Goal: Task Accomplishment & Management: Complete application form

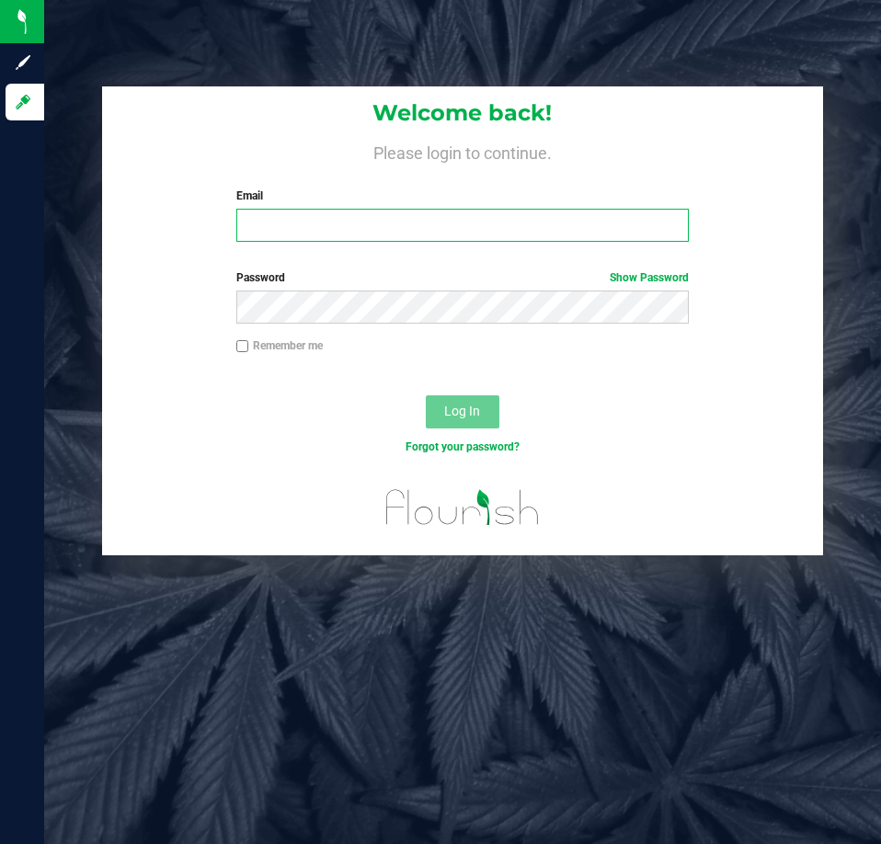
click at [341, 235] on input "Email" at bounding box center [462, 225] width 452 height 33
type input "[EMAIL_ADDRESS][DOMAIN_NAME]"
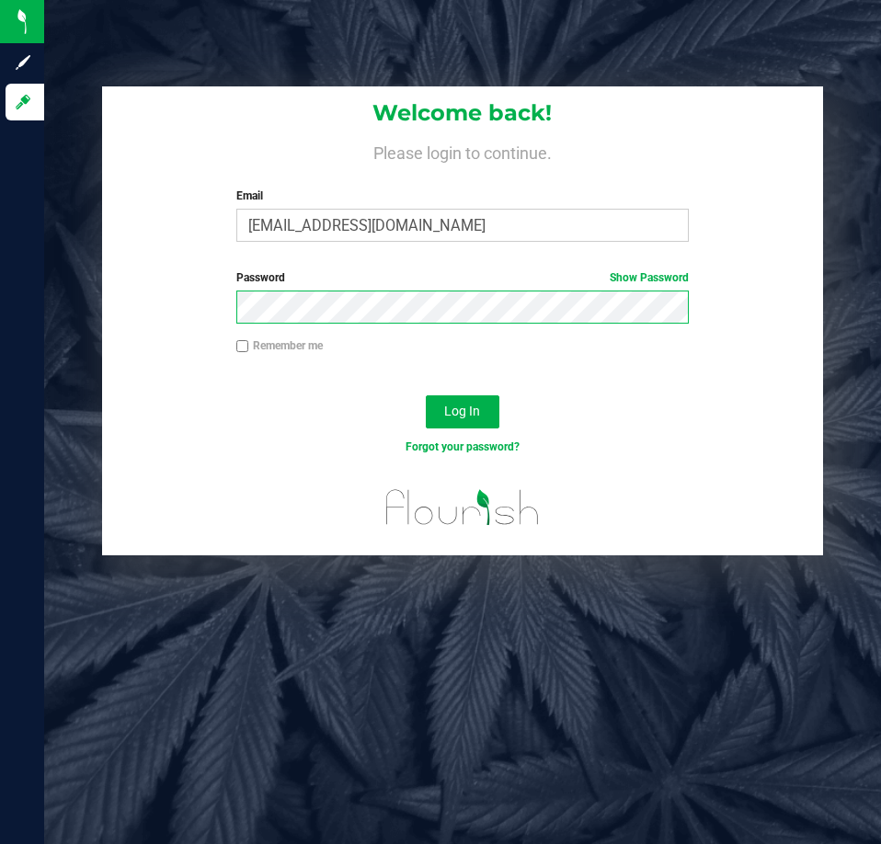
click at [426, 395] on button "Log In" at bounding box center [463, 411] width 74 height 33
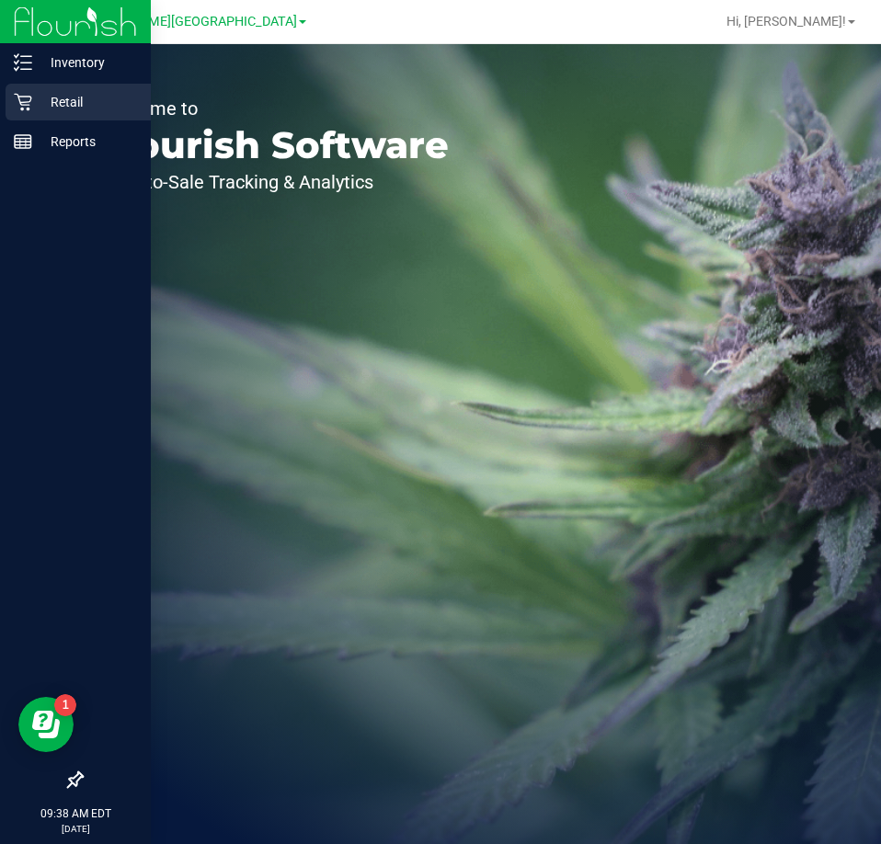
click at [40, 88] on div "Retail" at bounding box center [78, 102] width 145 height 37
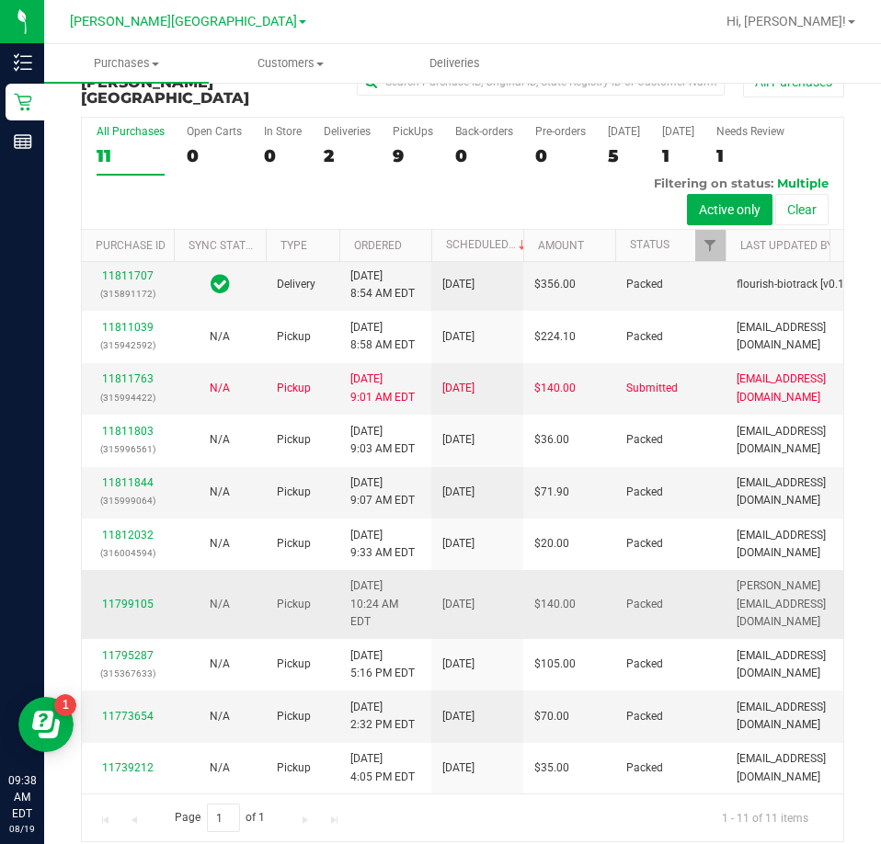
scroll to position [447, 0]
click at [393, 145] on div "9" at bounding box center [413, 155] width 40 height 21
click at [0, 0] on input "PickUps 9" at bounding box center [0, 0] width 0 height 0
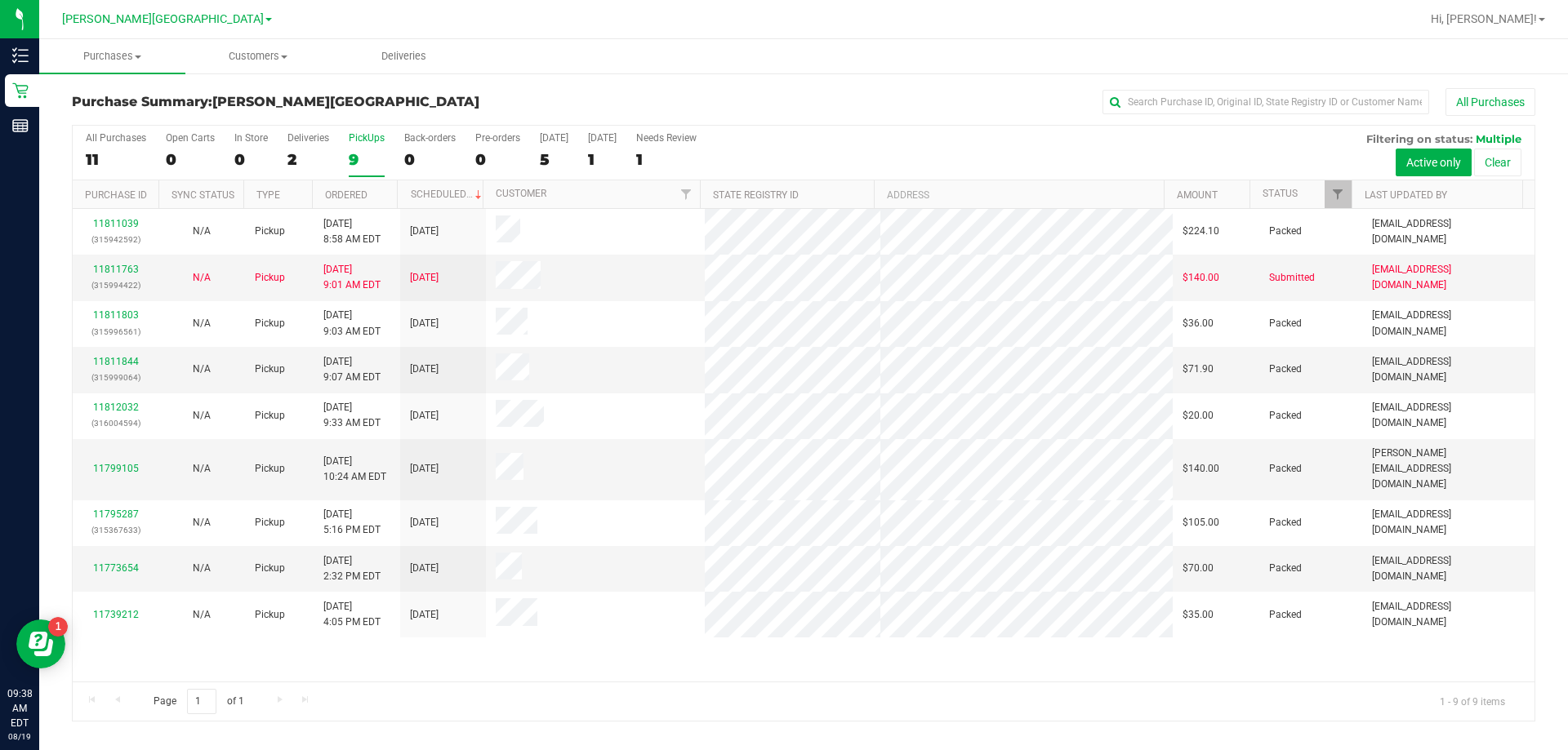
scroll to position [0, 0]
drag, startPoint x: 645, startPoint y: 1, endPoint x: 693, endPoint y: 28, distance: 55.1
click at [693, 28] on div at bounding box center [856, 20] width 1128 height 32
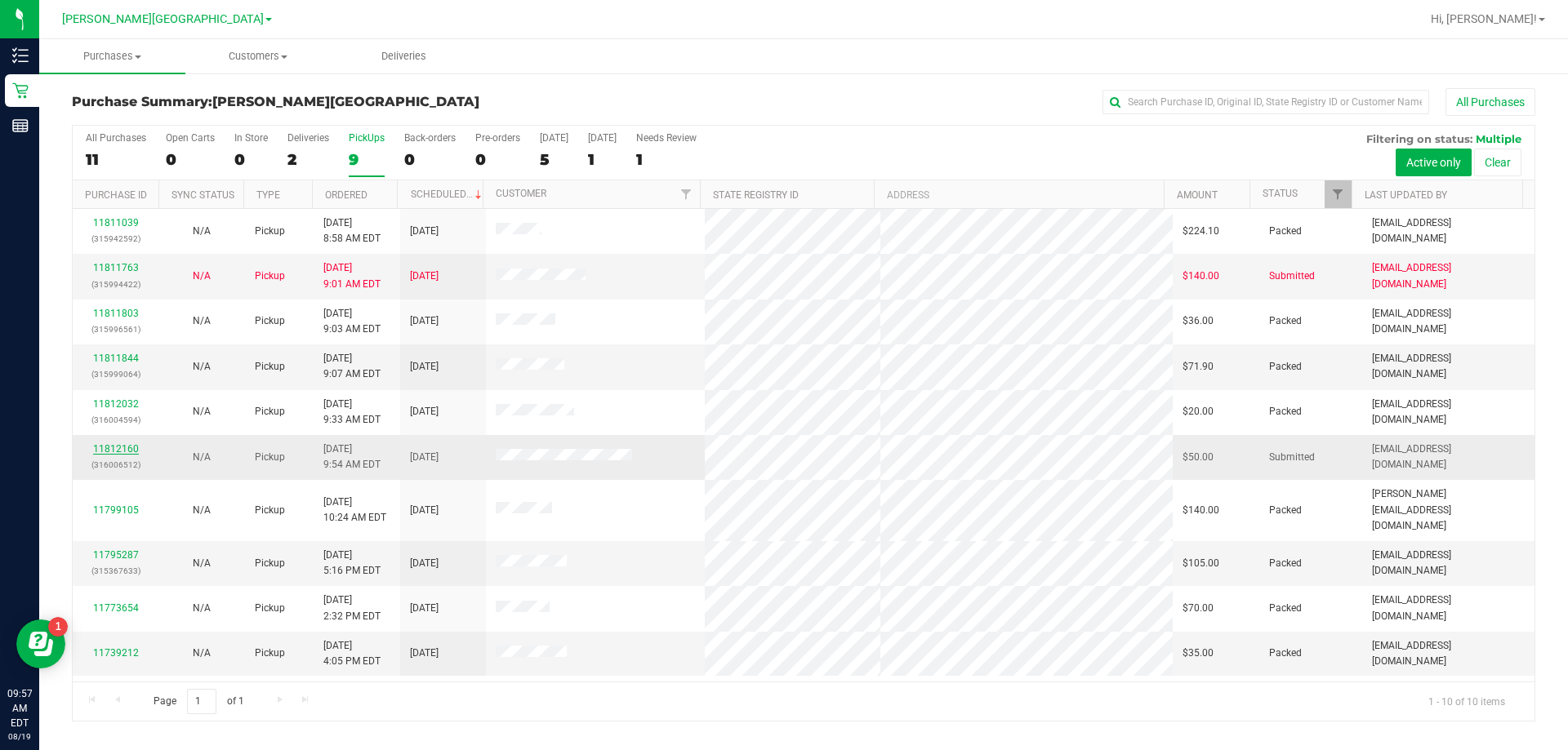
click at [106, 446] on link "11812160" at bounding box center [115, 448] width 45 height 12
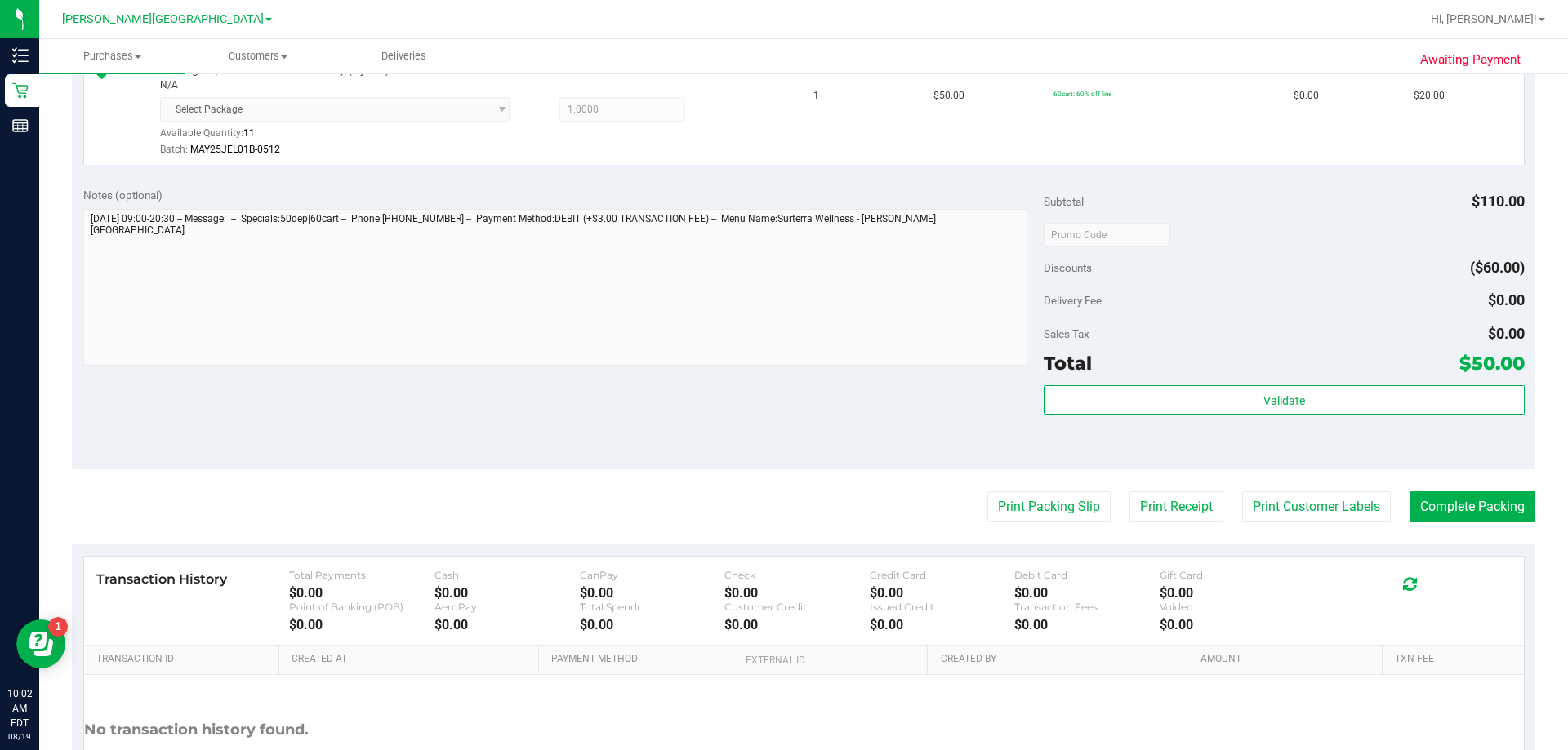
scroll to position [572, 0]
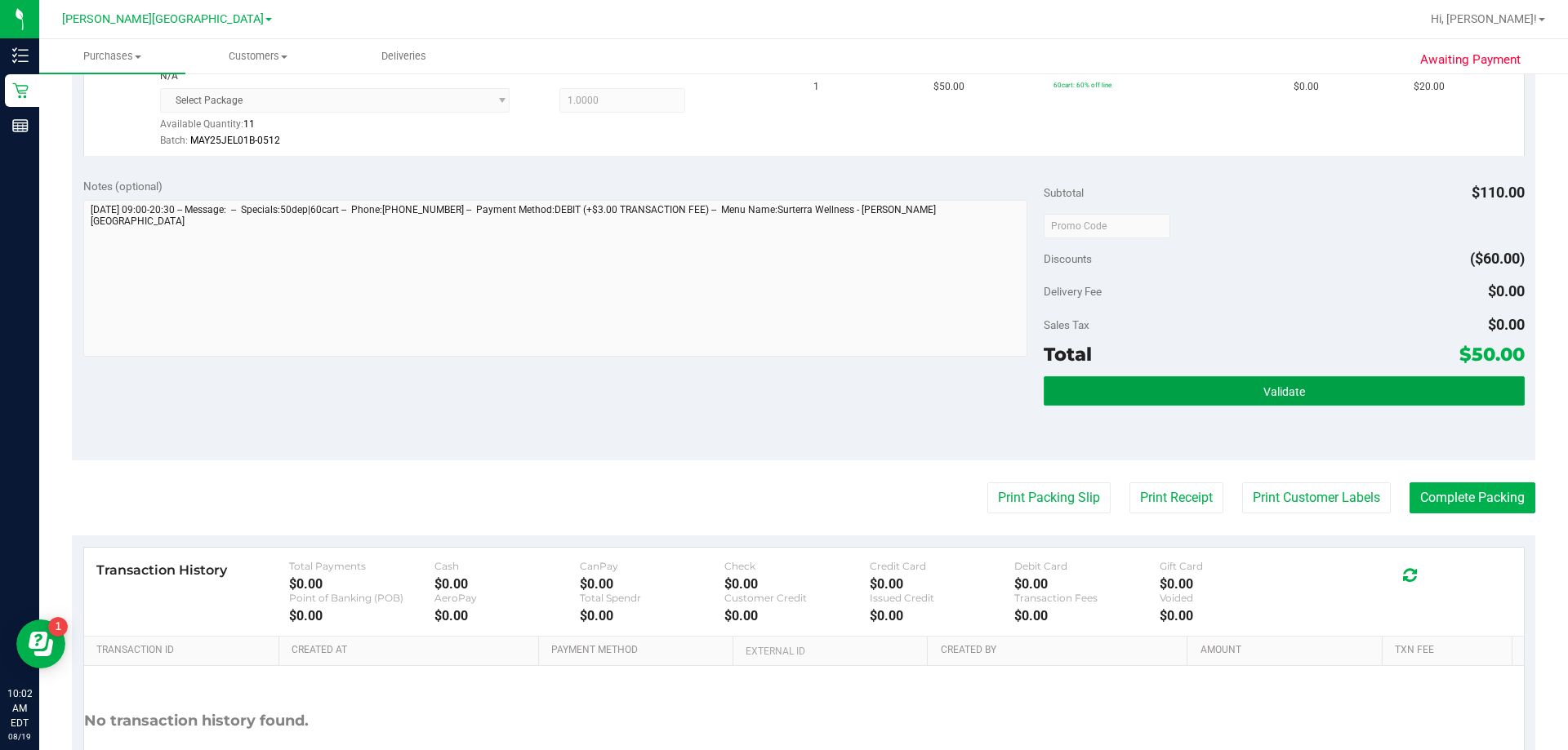
click at [781, 380] on button "Validate" at bounding box center [1283, 391] width 480 height 29
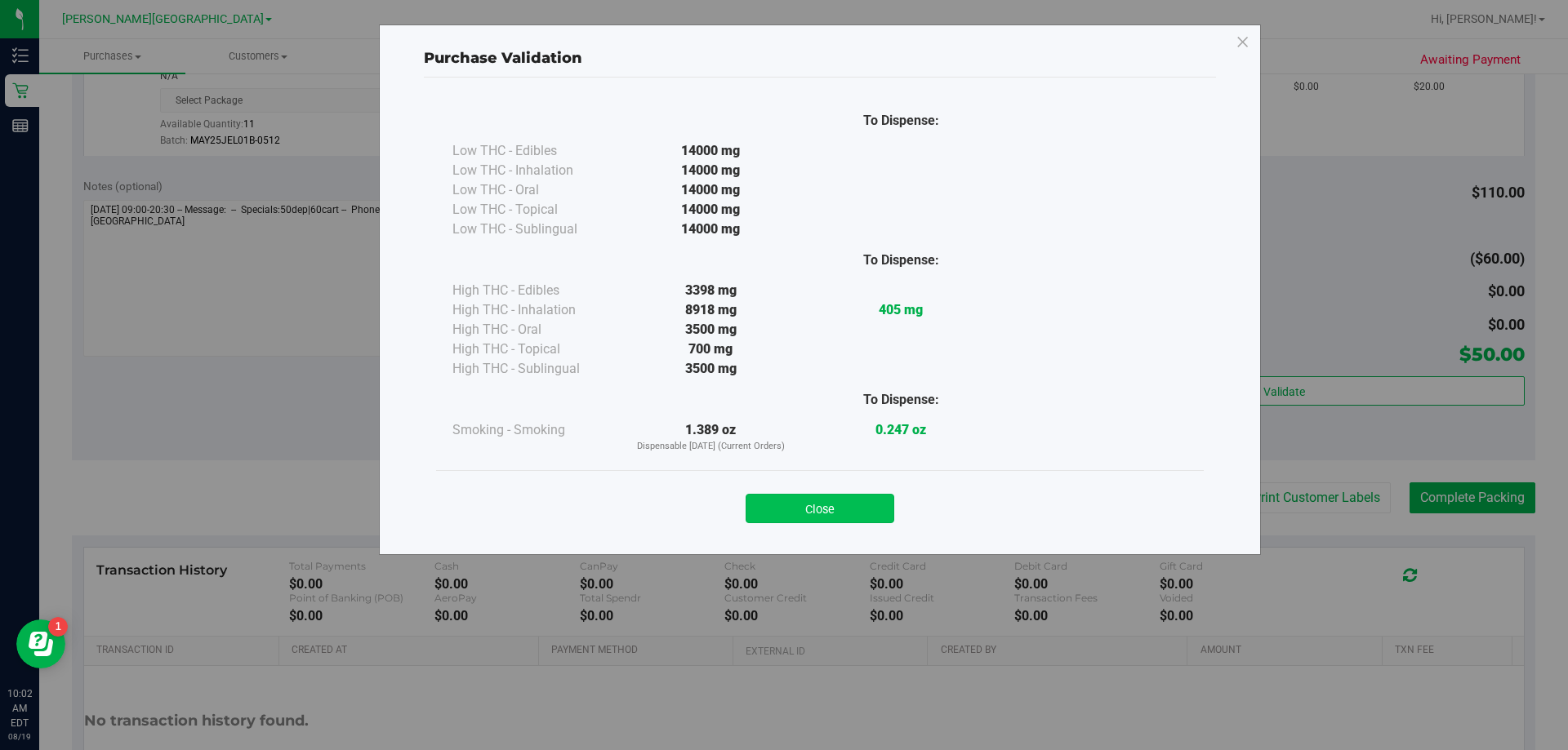
click at [781, 504] on button "Close" at bounding box center [820, 508] width 148 height 29
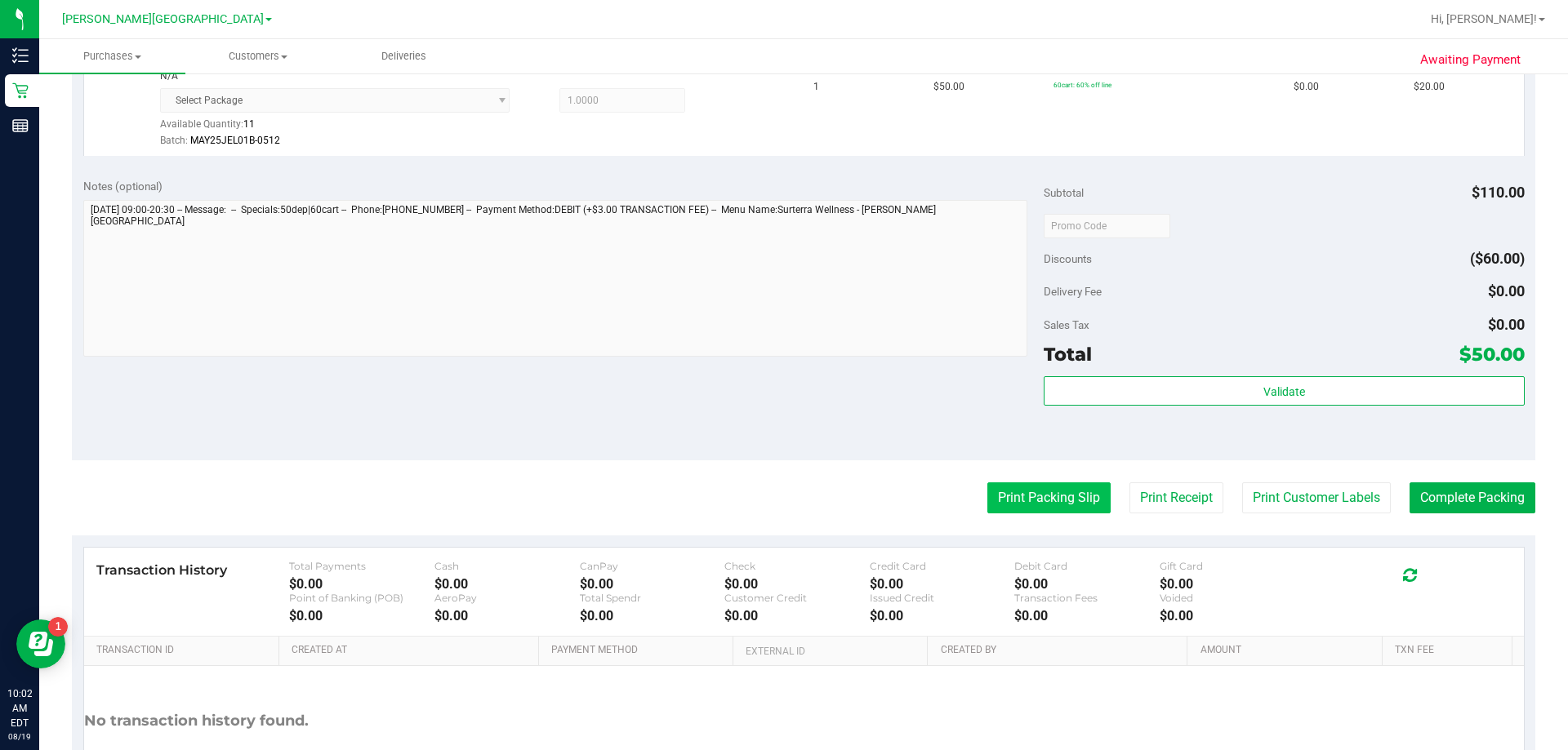
click at [781, 493] on button "Print Packing Slip" at bounding box center [1049, 498] width 123 height 31
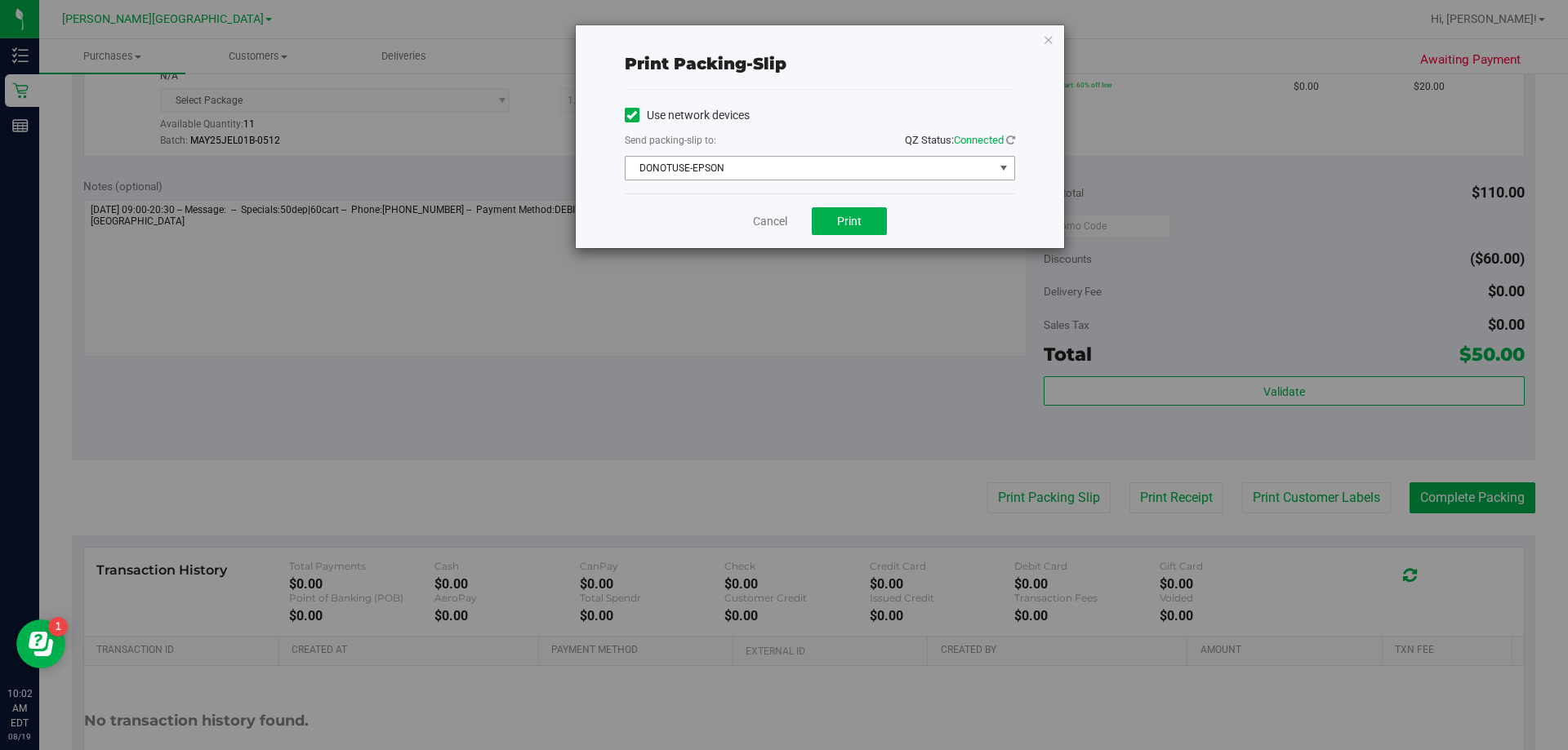
click at [781, 163] on span "DONOTUSE-EPSON" at bounding box center [809, 169] width 368 height 23
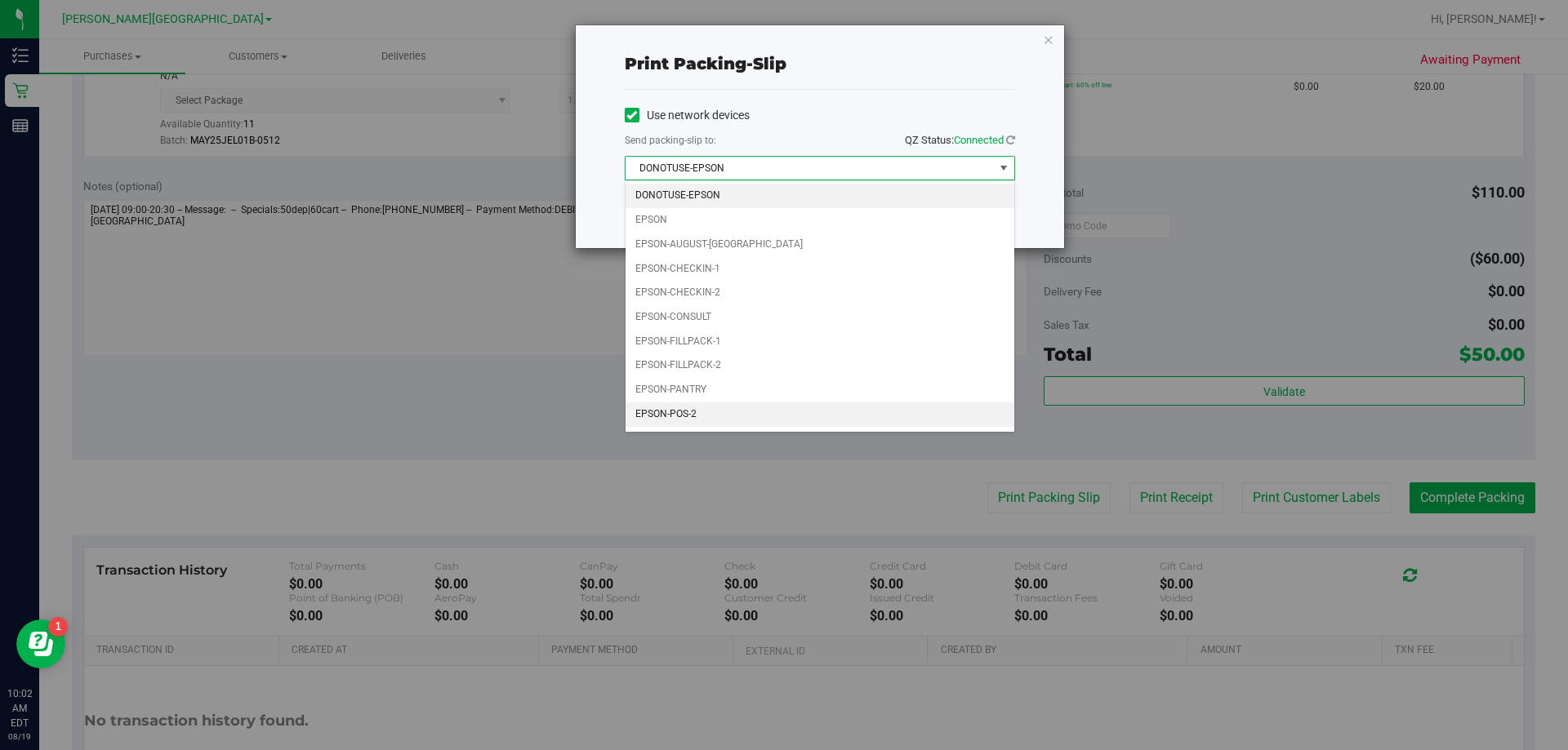
click at [703, 417] on li "EPSON-POS-2" at bounding box center [820, 414] width 389 height 25
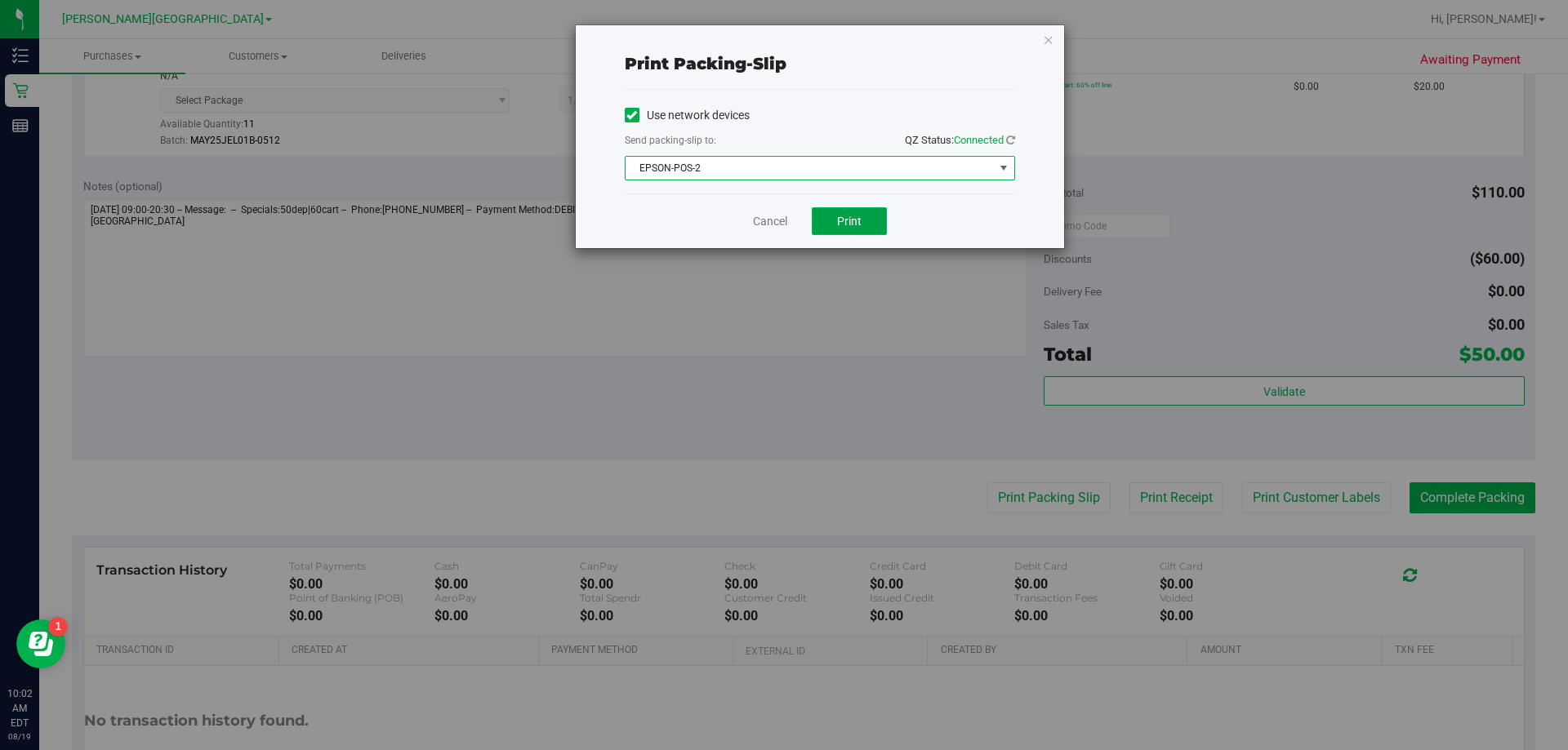
click at [781, 219] on span "Print" at bounding box center [850, 221] width 25 height 13
click at [781, 40] on div "Print packing-slip Use network devices Send packing-slip to: QZ Status: Connect…" at bounding box center [820, 137] width 488 height 223
click at [781, 41] on icon "button" at bounding box center [1048, 39] width 12 height 20
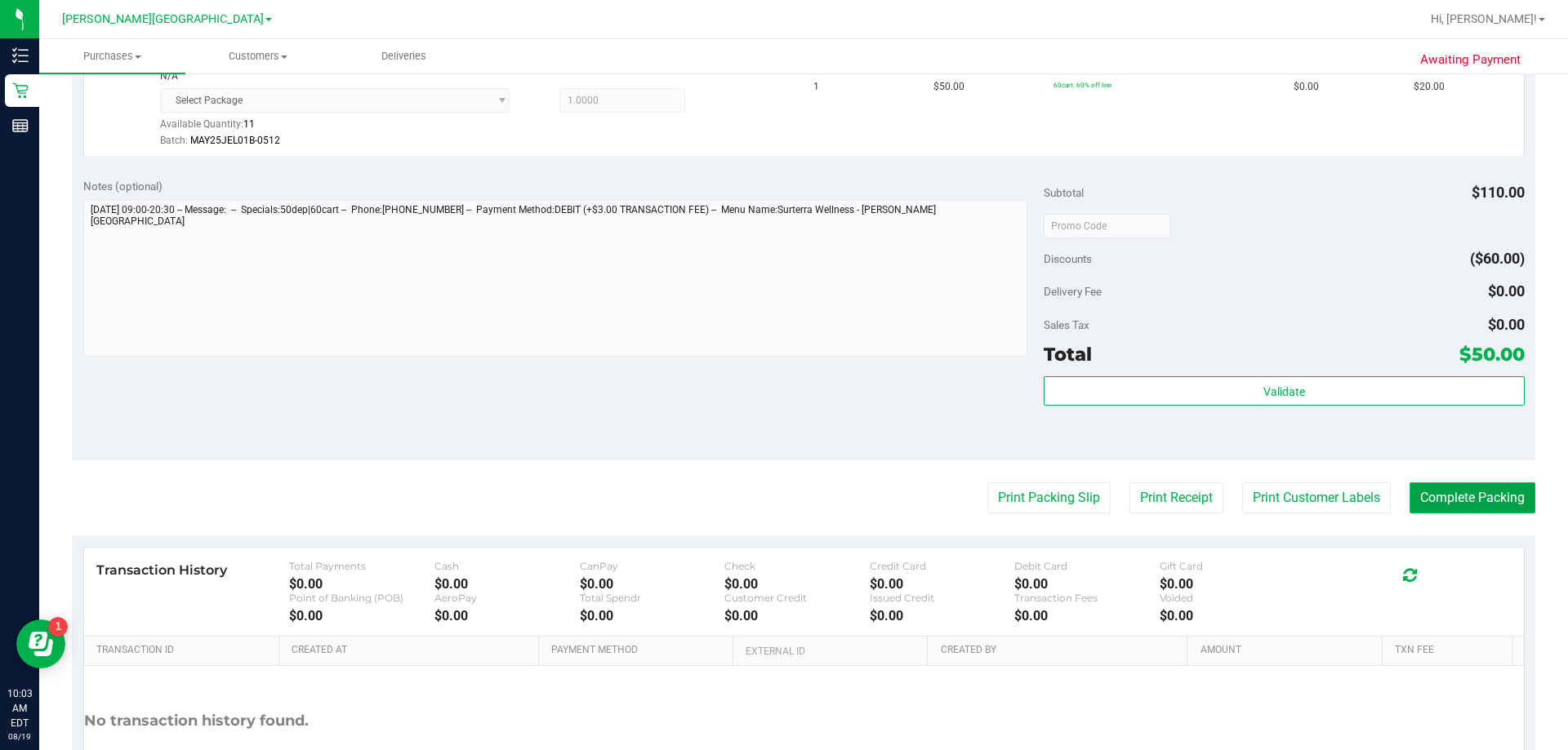
click at [781, 506] on button "Complete Packing" at bounding box center [1472, 498] width 126 height 31
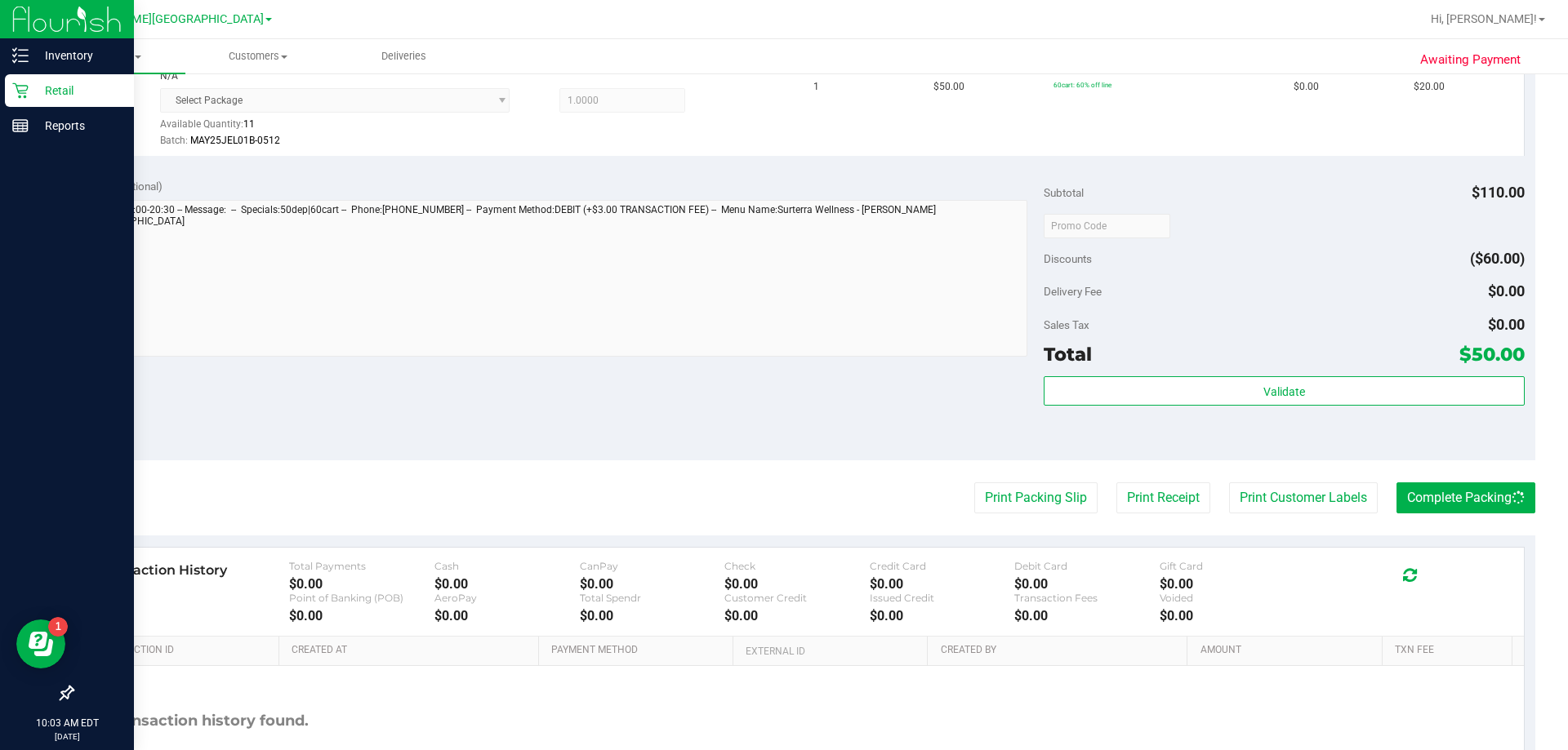
click at [16, 81] on div "Retail" at bounding box center [69, 91] width 129 height 33
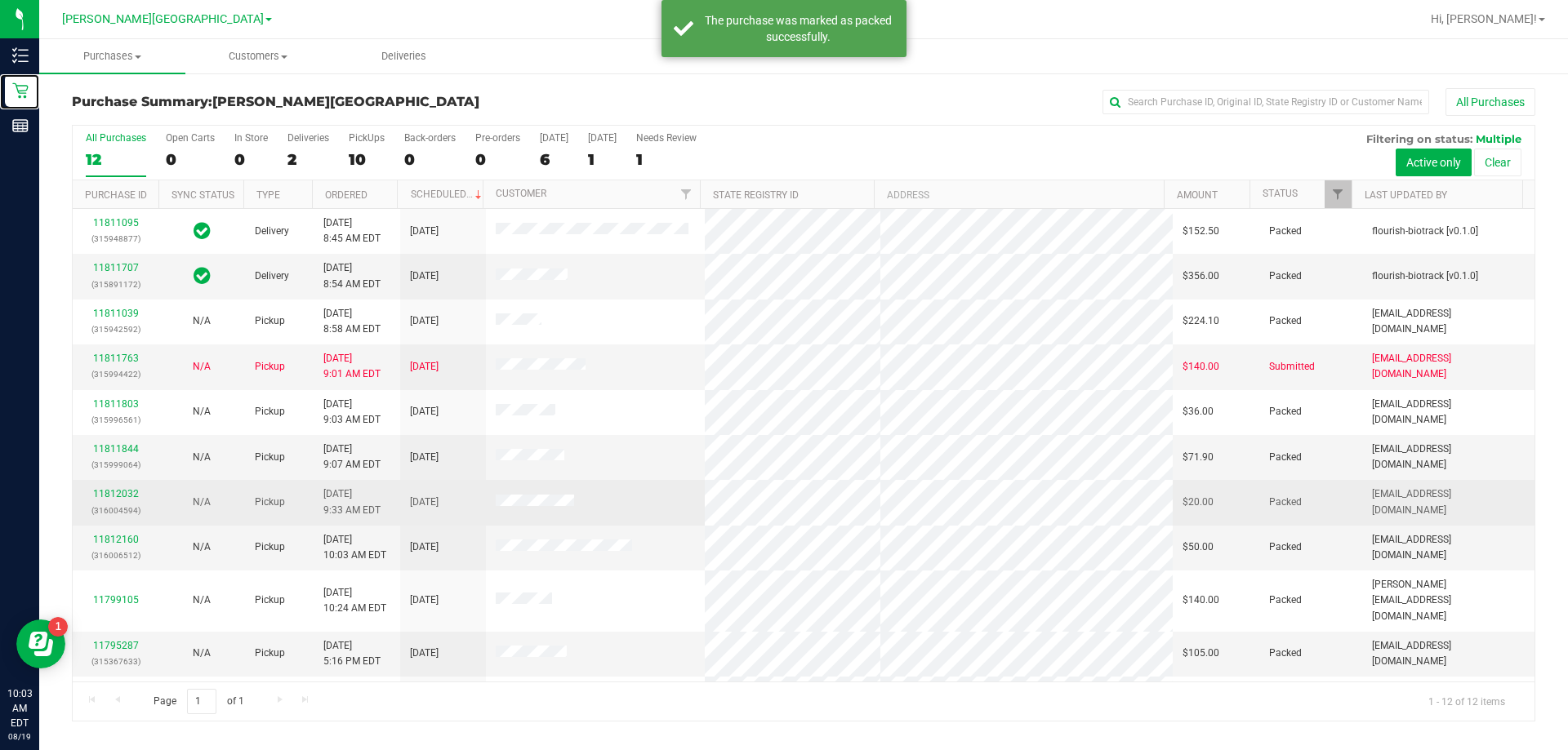
scroll to position [69, 0]
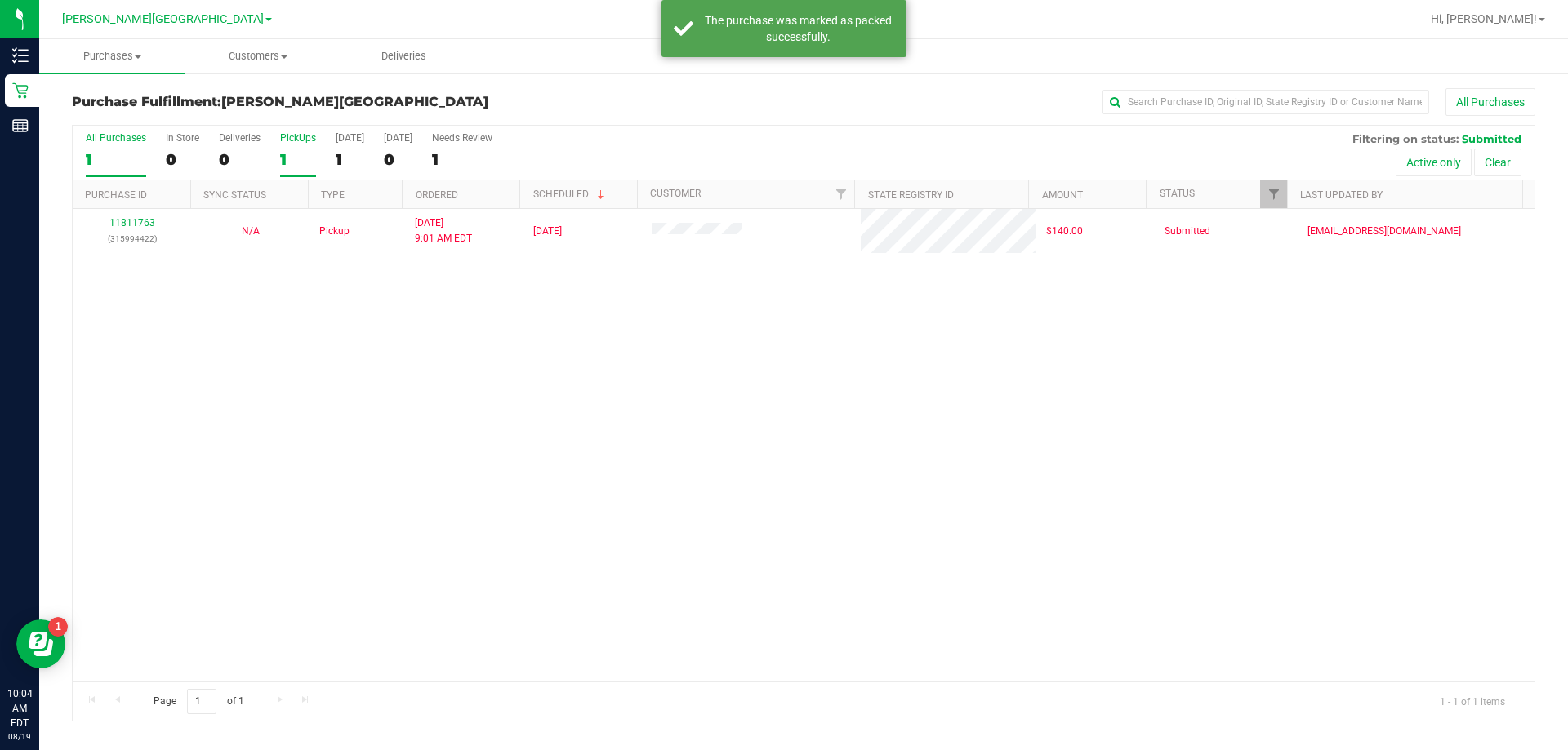
click at [289, 151] on div "1" at bounding box center [297, 159] width 36 height 19
click at [0, 0] on input "PickUps 1" at bounding box center [0, 0] width 0 height 0
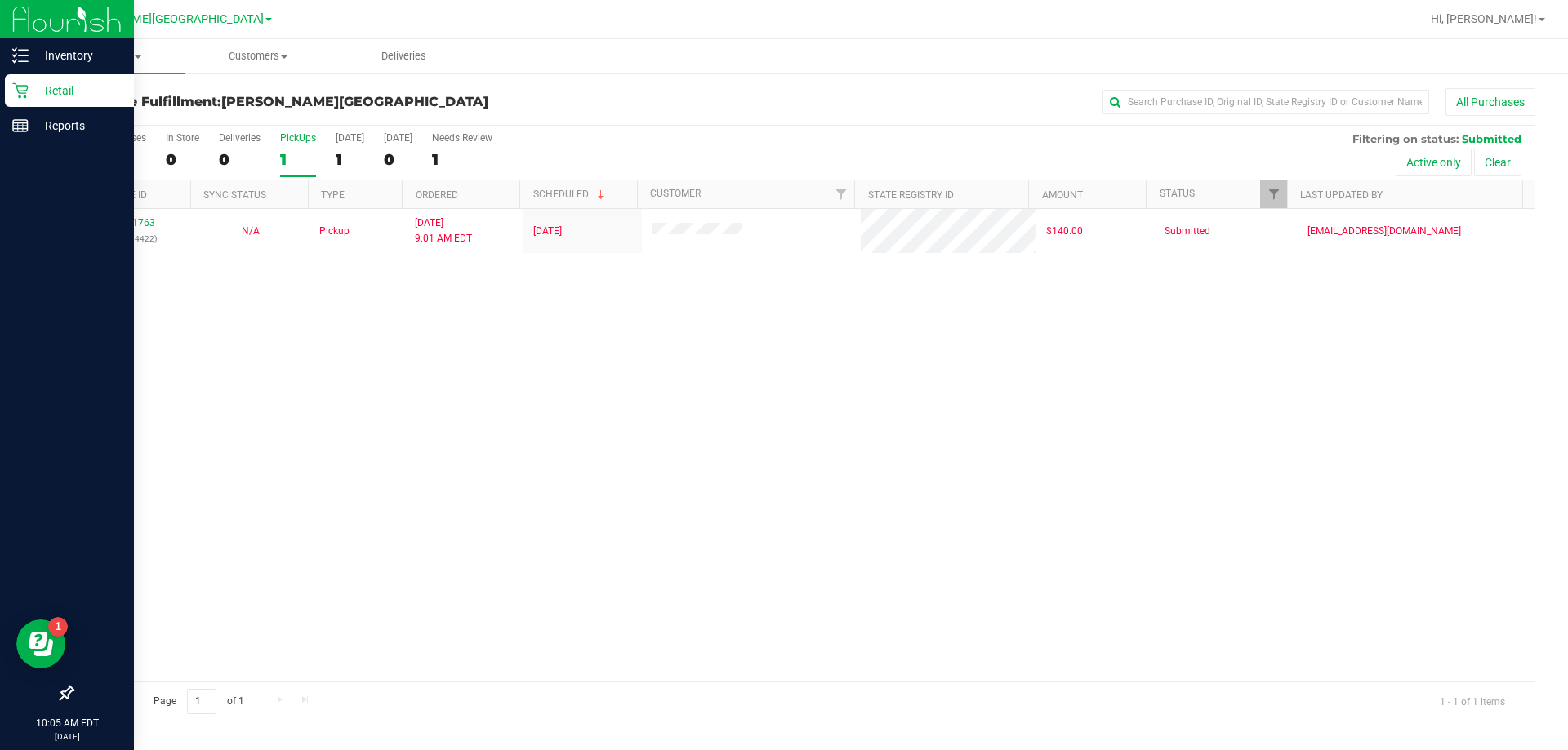
click at [37, 83] on p "Retail" at bounding box center [77, 91] width 98 height 20
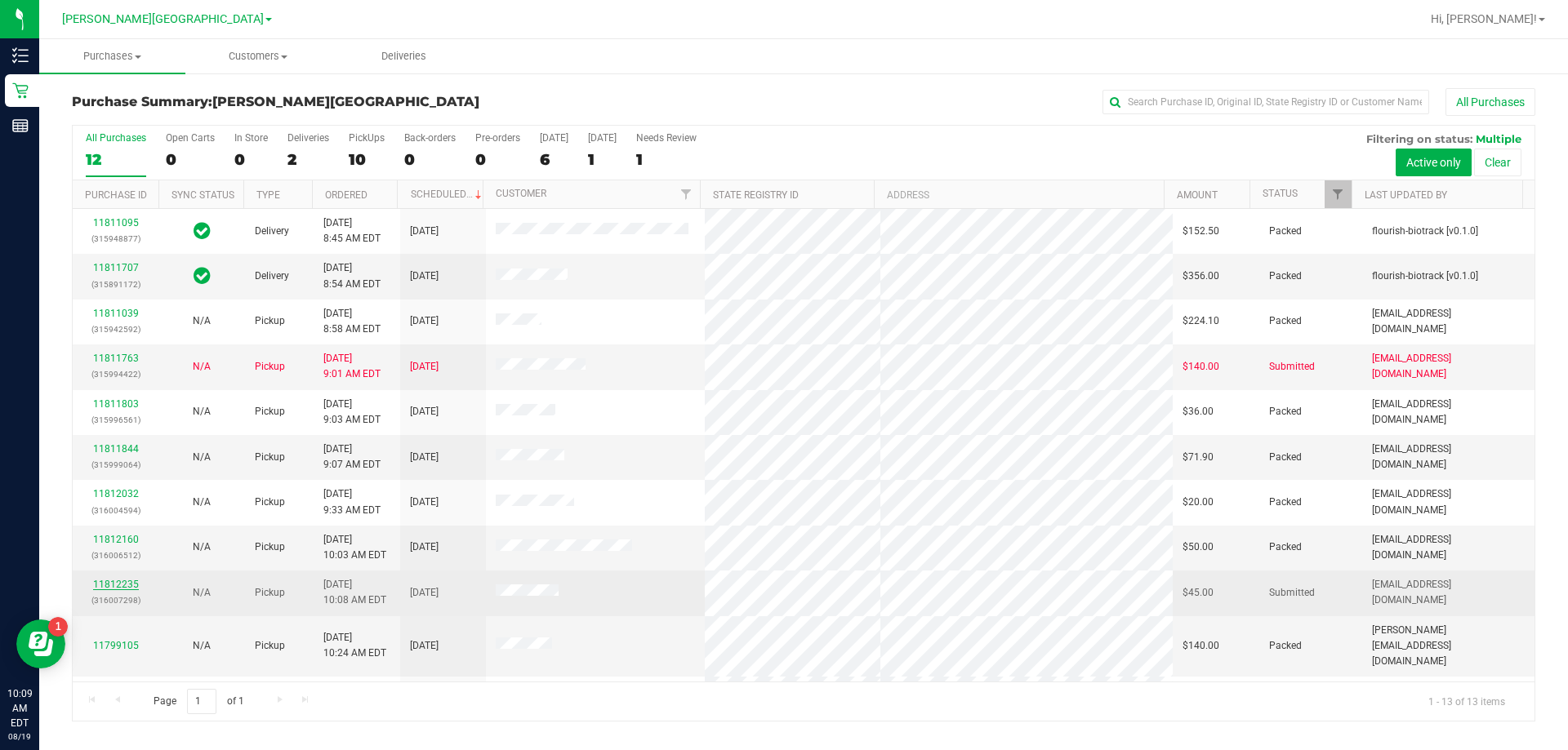
click at [107, 585] on link "11812235" at bounding box center [115, 584] width 45 height 12
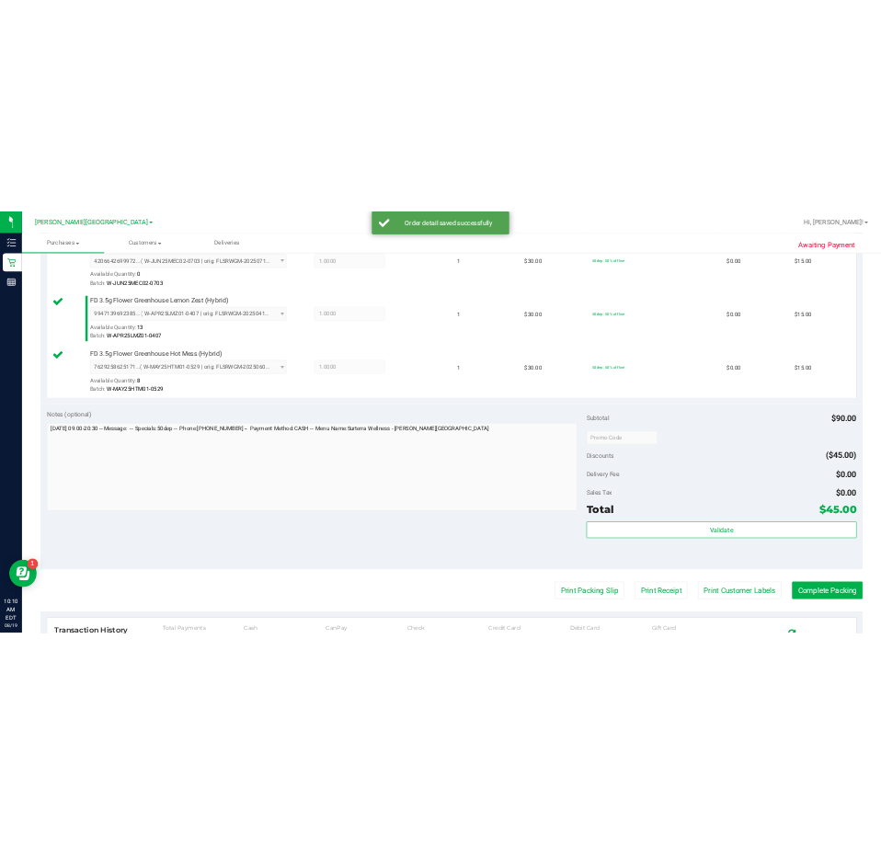
scroll to position [552, 0]
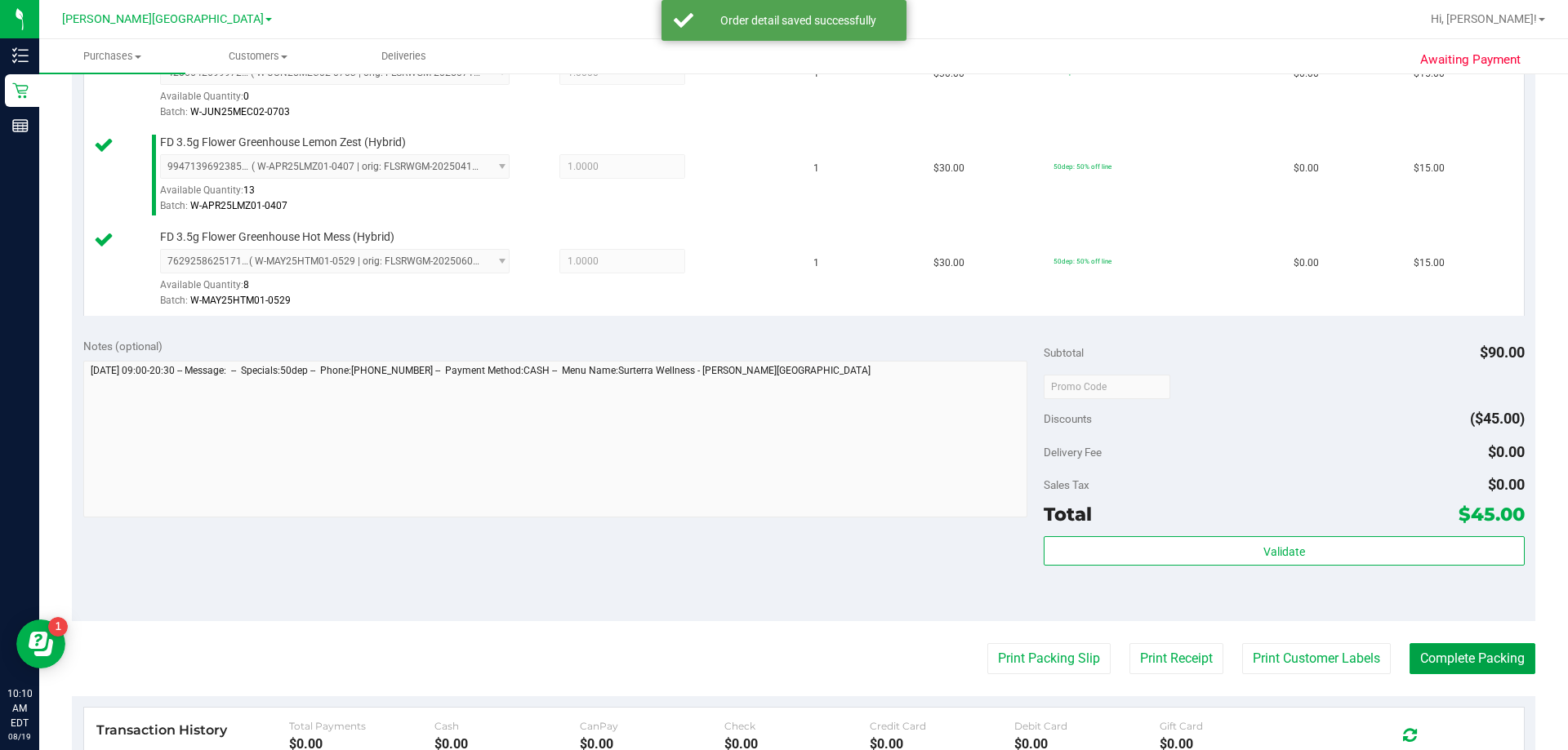
drag, startPoint x: 1469, startPoint y: 664, endPoint x: 1473, endPoint y: 613, distance: 51.2
click at [781, 663] on button "Complete Packing" at bounding box center [1472, 659] width 126 height 31
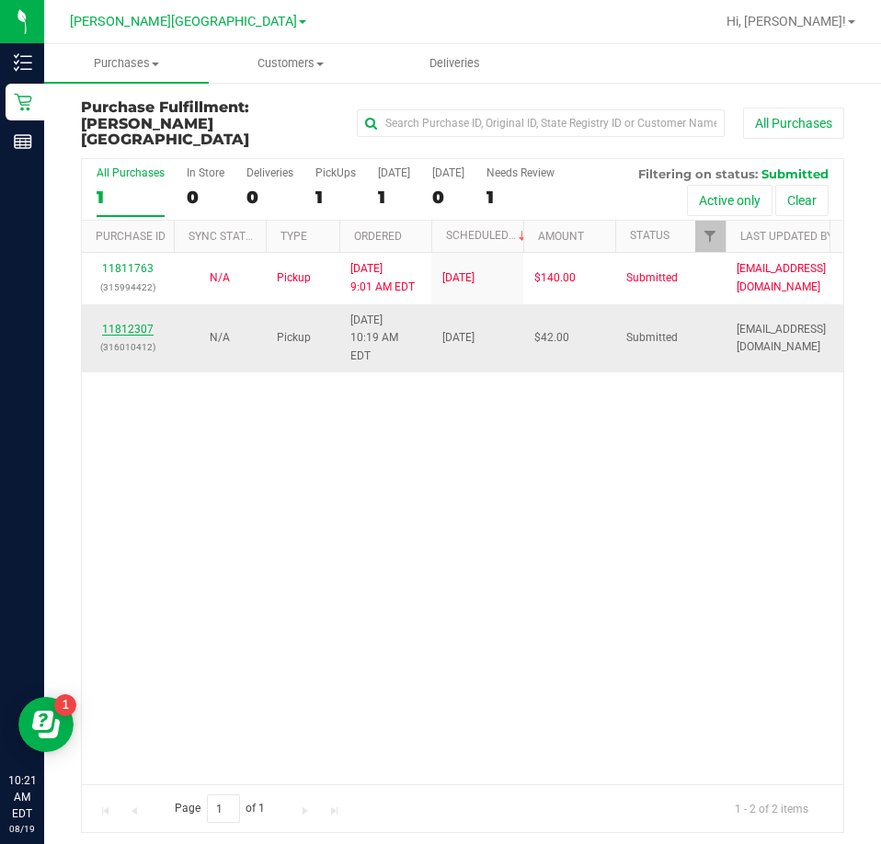
click at [126, 323] on link "11812307" at bounding box center [127, 329] width 51 height 13
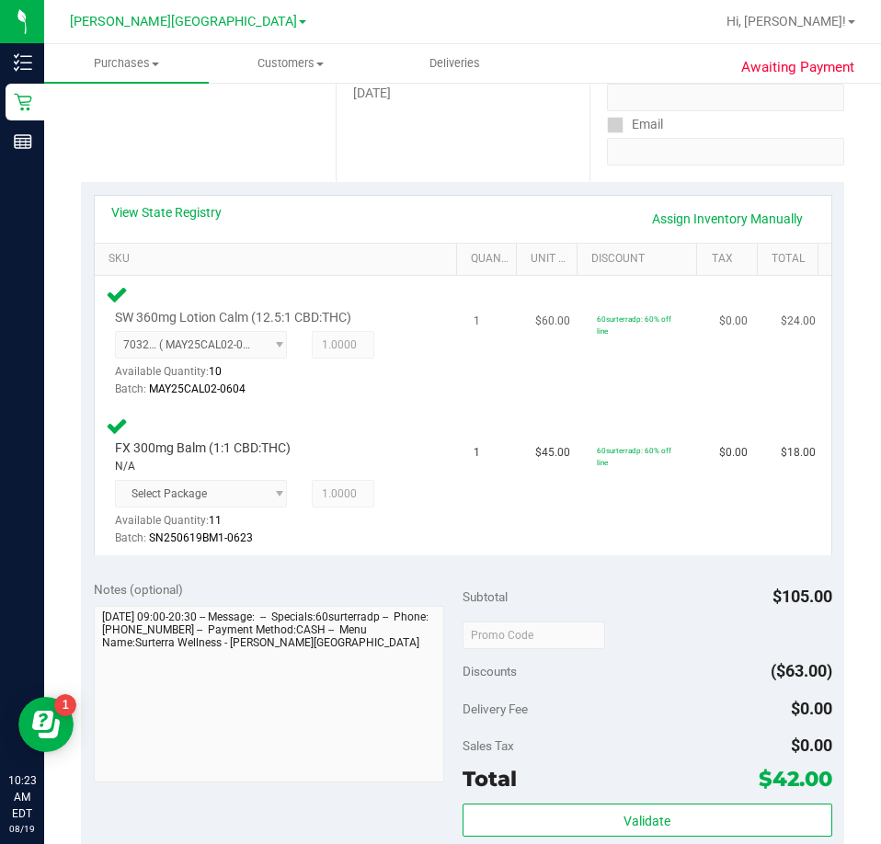
scroll to position [828, 0]
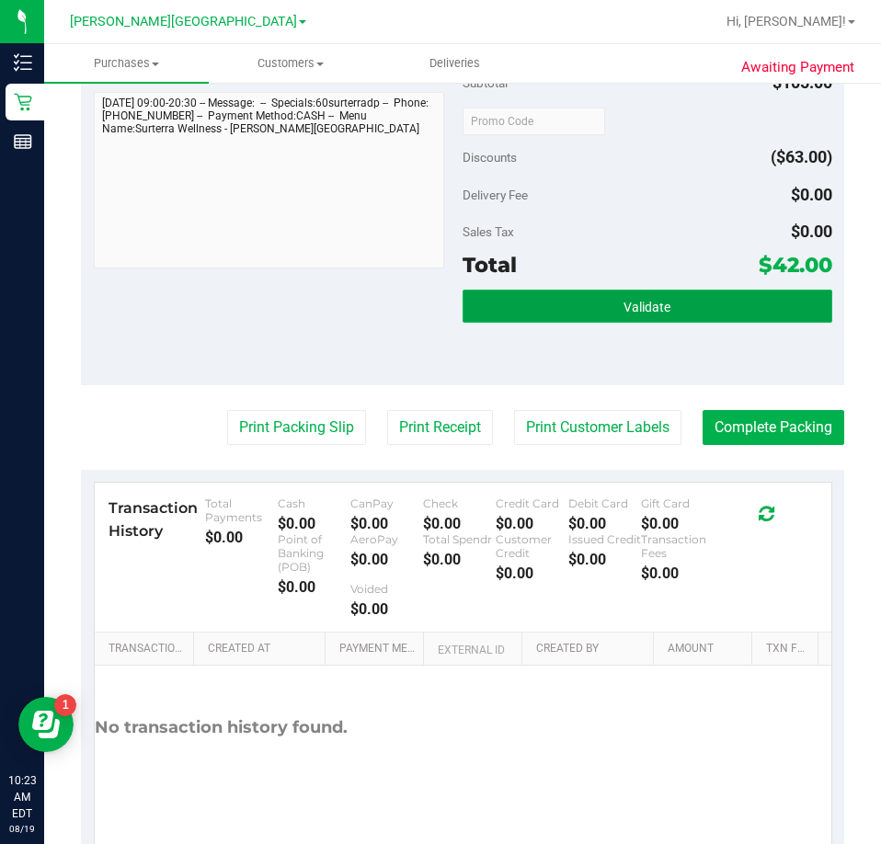
click at [669, 315] on button "Validate" at bounding box center [648, 306] width 370 height 33
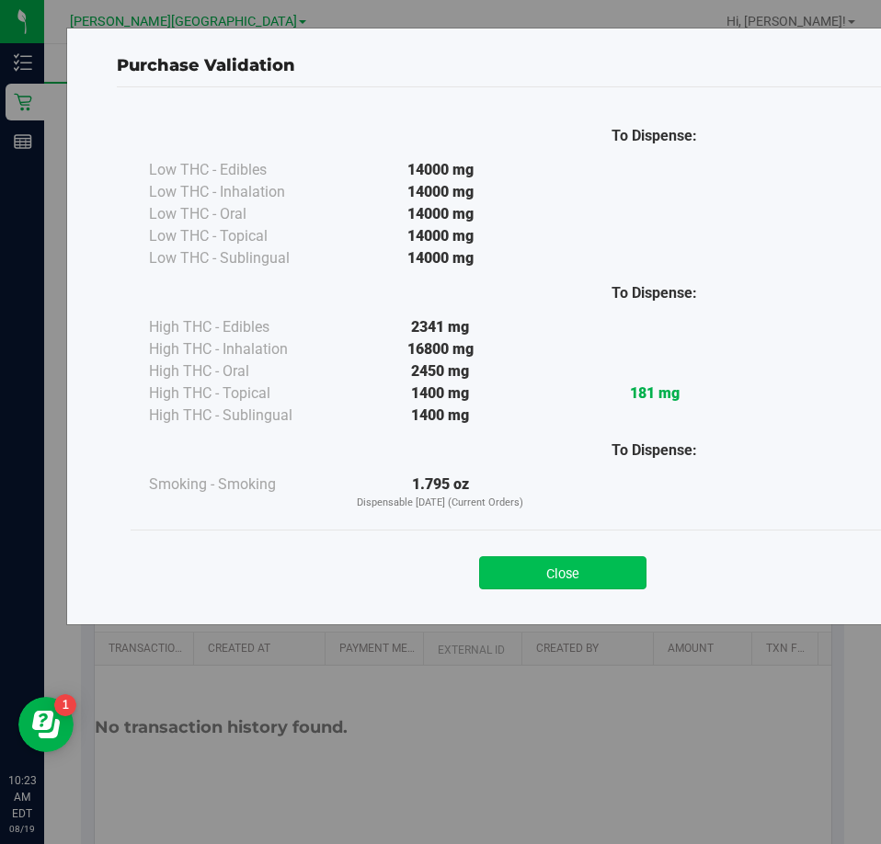
click at [541, 578] on button "Close" at bounding box center [562, 572] width 167 height 33
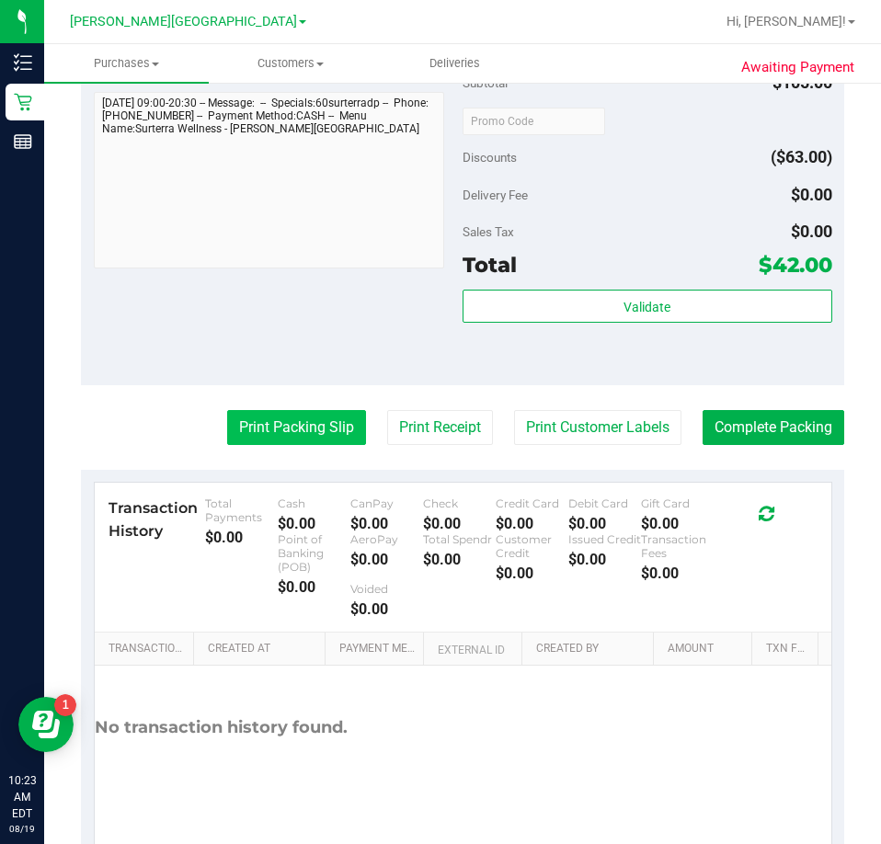
click at [273, 416] on button "Print Packing Slip" at bounding box center [296, 427] width 139 height 35
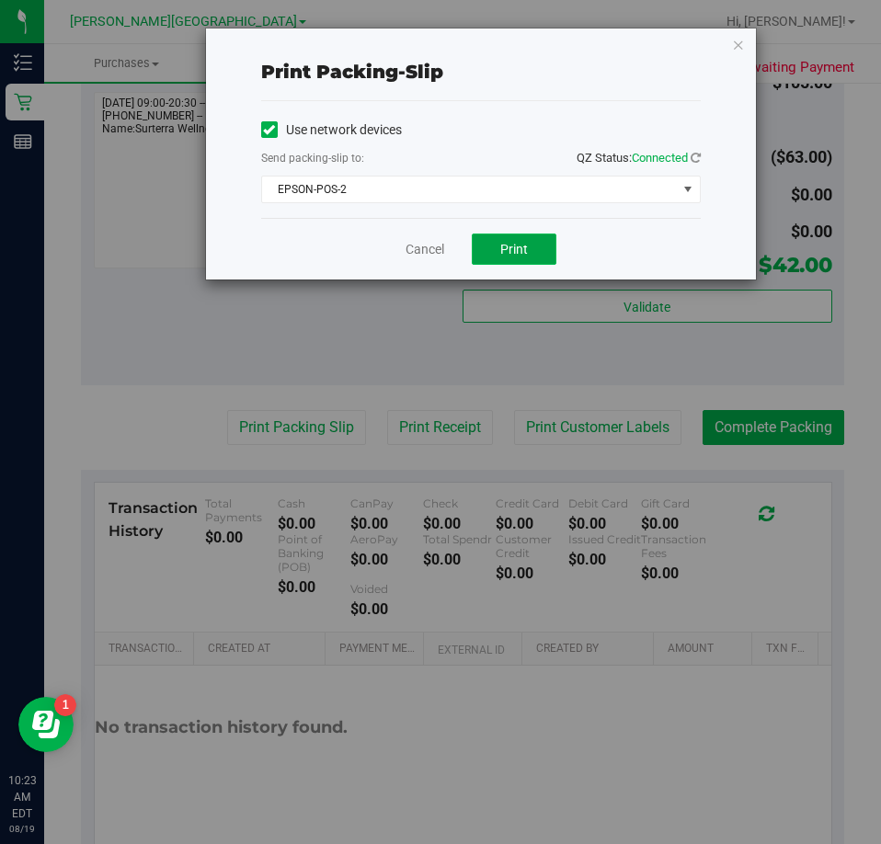
click at [535, 245] on button "Print" at bounding box center [514, 249] width 85 height 31
click at [738, 45] on icon "button" at bounding box center [738, 44] width 13 height 22
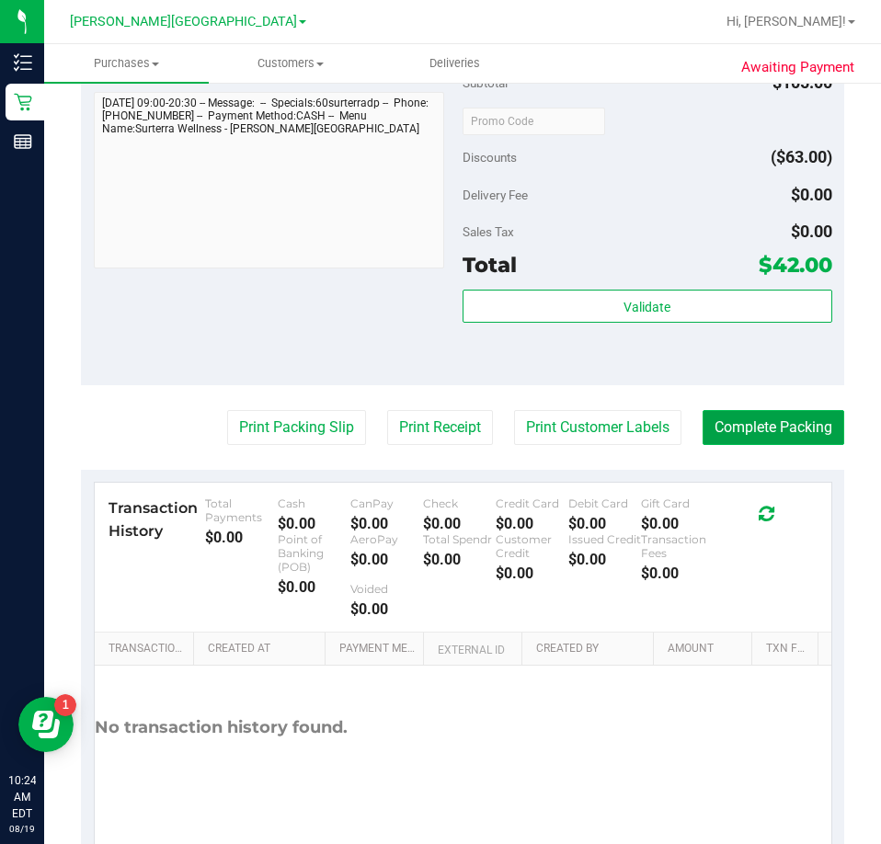
click at [740, 429] on button "Complete Packing" at bounding box center [774, 427] width 142 height 35
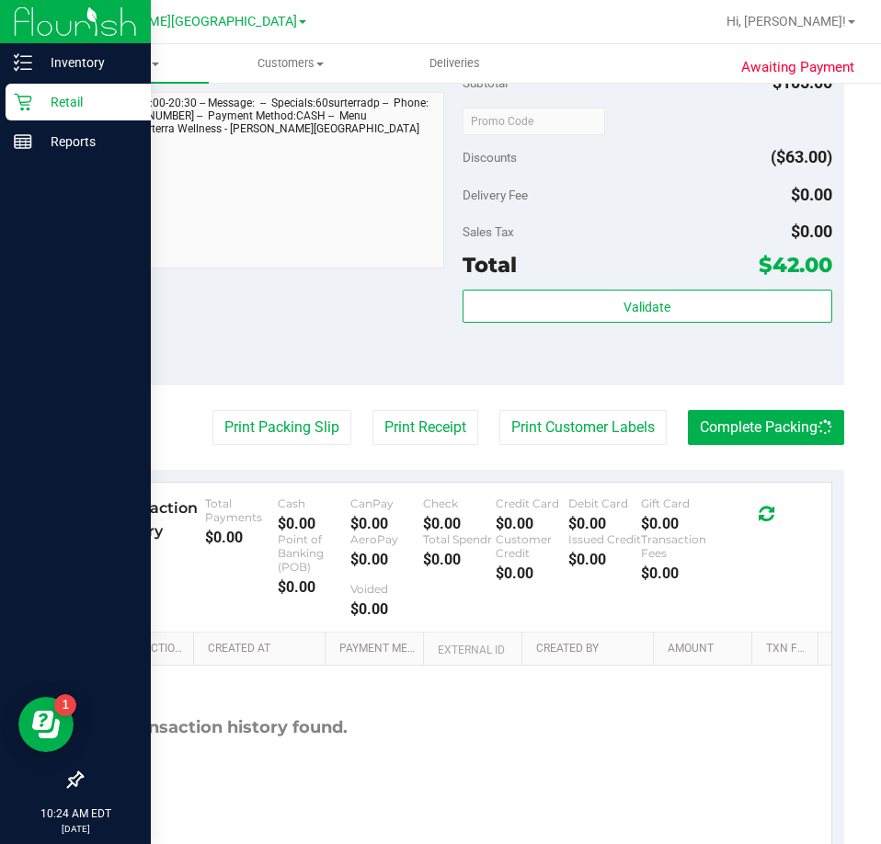
click at [63, 89] on div "Retail" at bounding box center [78, 102] width 145 height 37
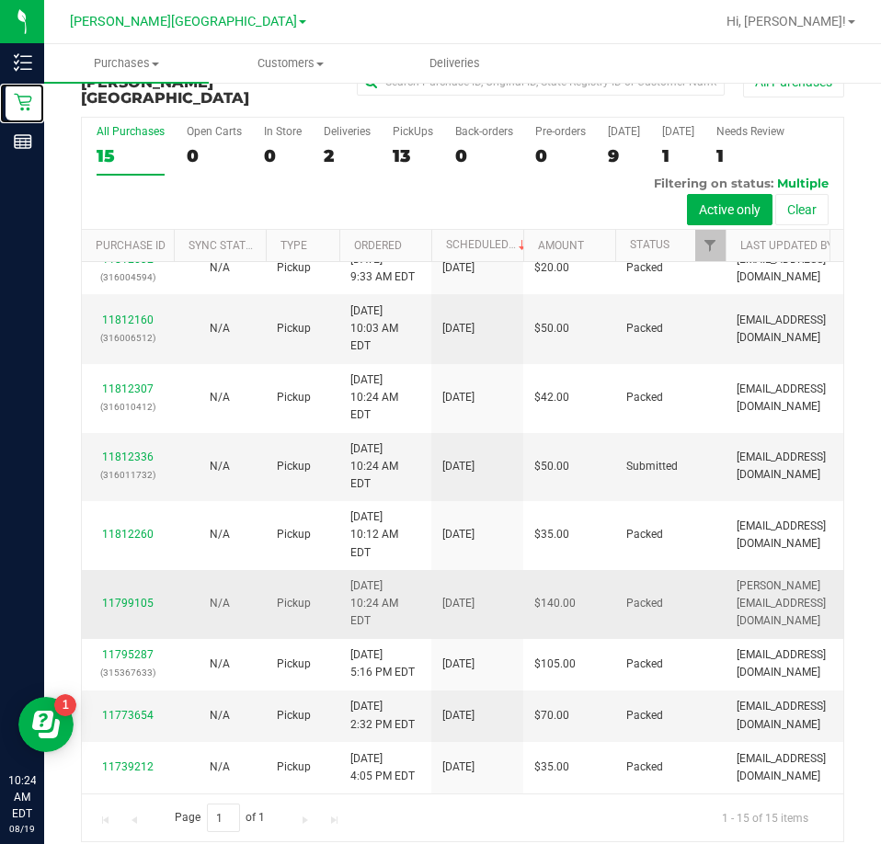
scroll to position [669, 0]
click at [135, 451] on link "11812336" at bounding box center [127, 457] width 51 height 13
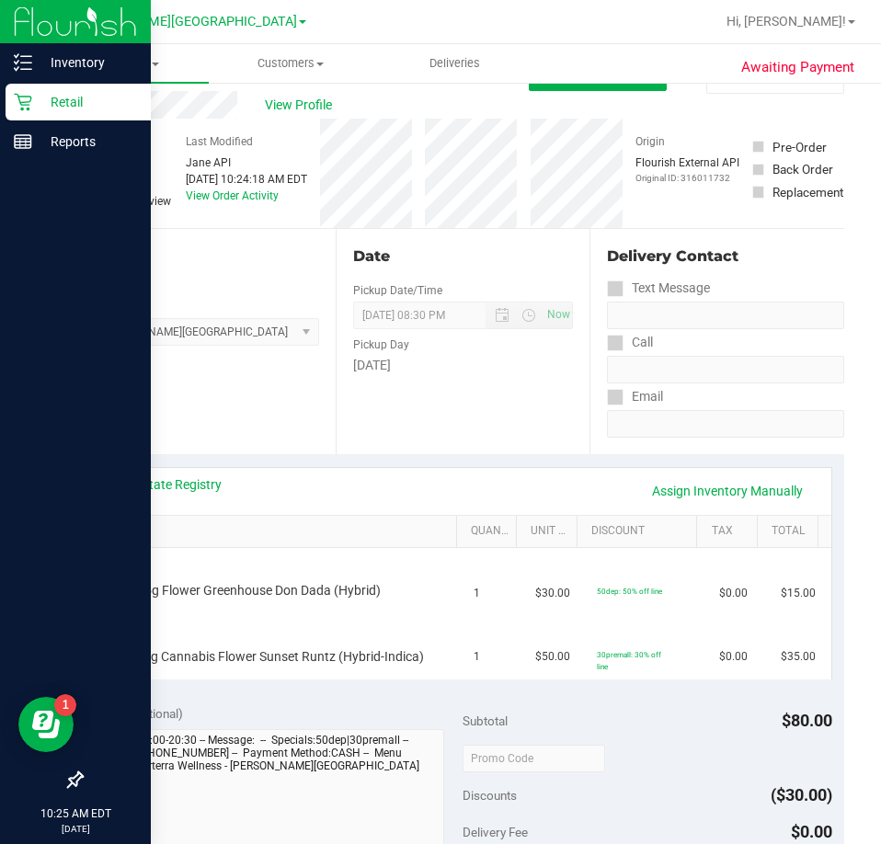
click at [44, 92] on p "Retail" at bounding box center [87, 102] width 110 height 22
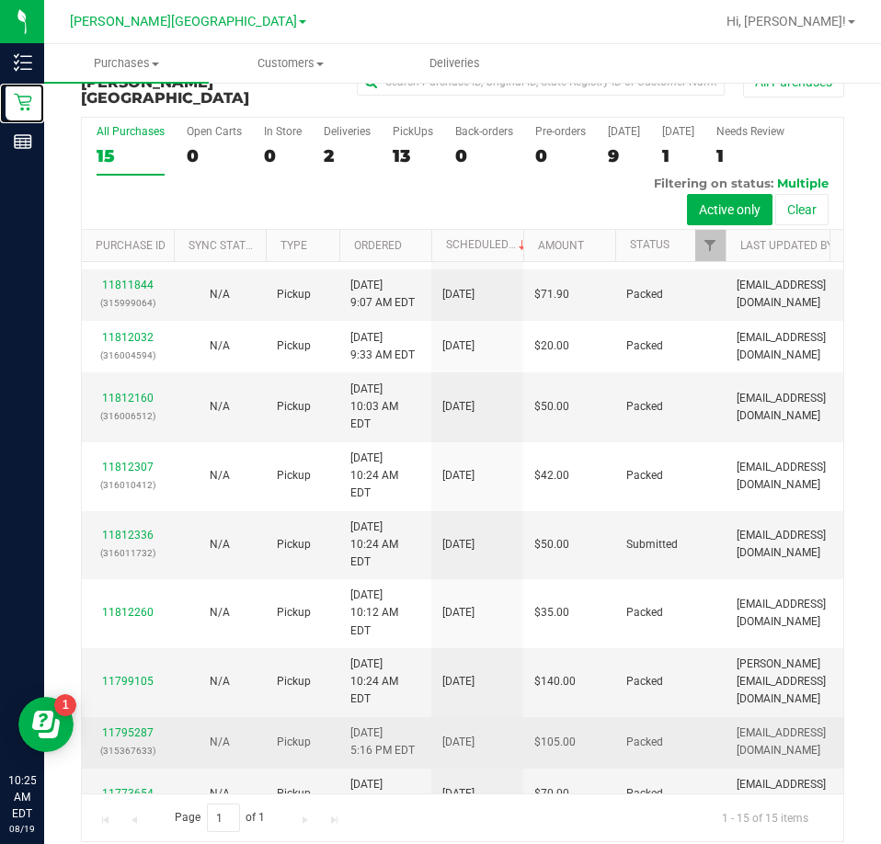
scroll to position [669, 0]
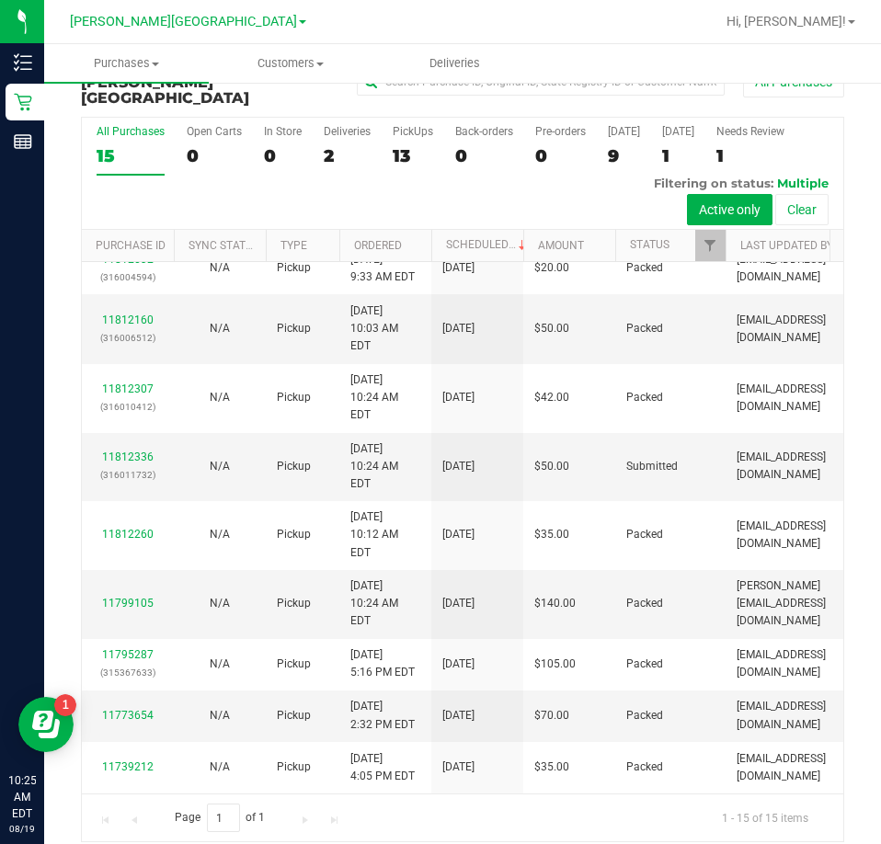
click at [658, 827] on div "Purchase Summary: [PERSON_NAME][GEOGRAPHIC_DATA] All Purchases All Purchases 15…" at bounding box center [462, 450] width 837 height 821
click at [413, 145] on div "13" at bounding box center [413, 155] width 40 height 21
click at [0, 0] on input "PickUps 13" at bounding box center [0, 0] width 0 height 0
click at [393, 145] on div "13" at bounding box center [413, 155] width 40 height 21
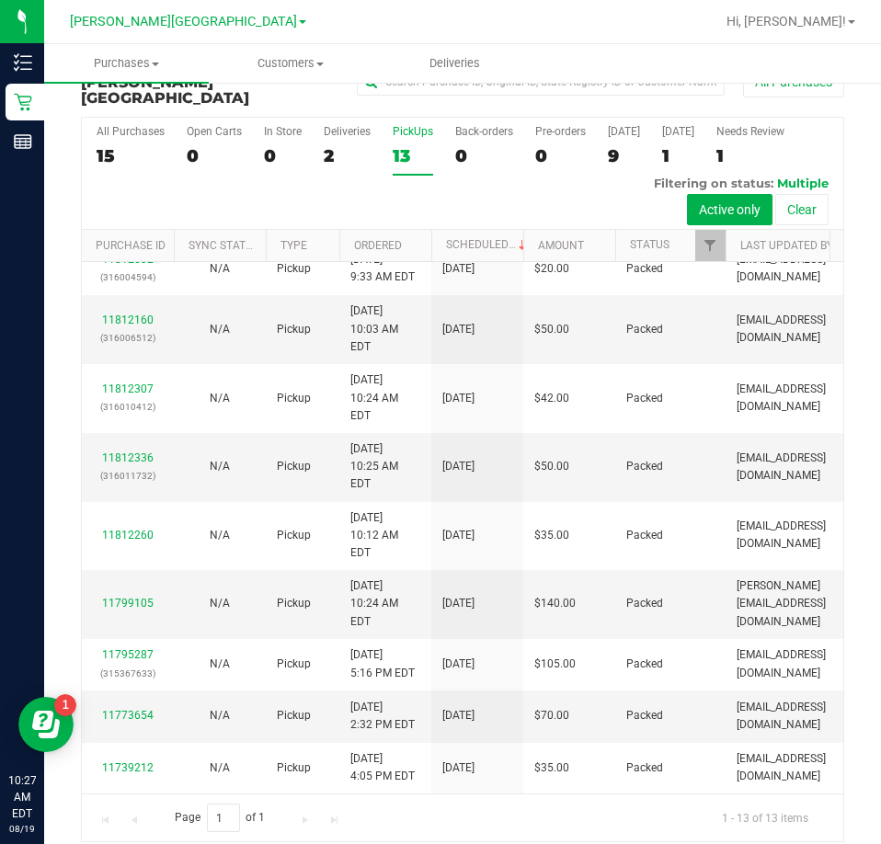
click at [0, 0] on input "PickUps 13" at bounding box center [0, 0] width 0 height 0
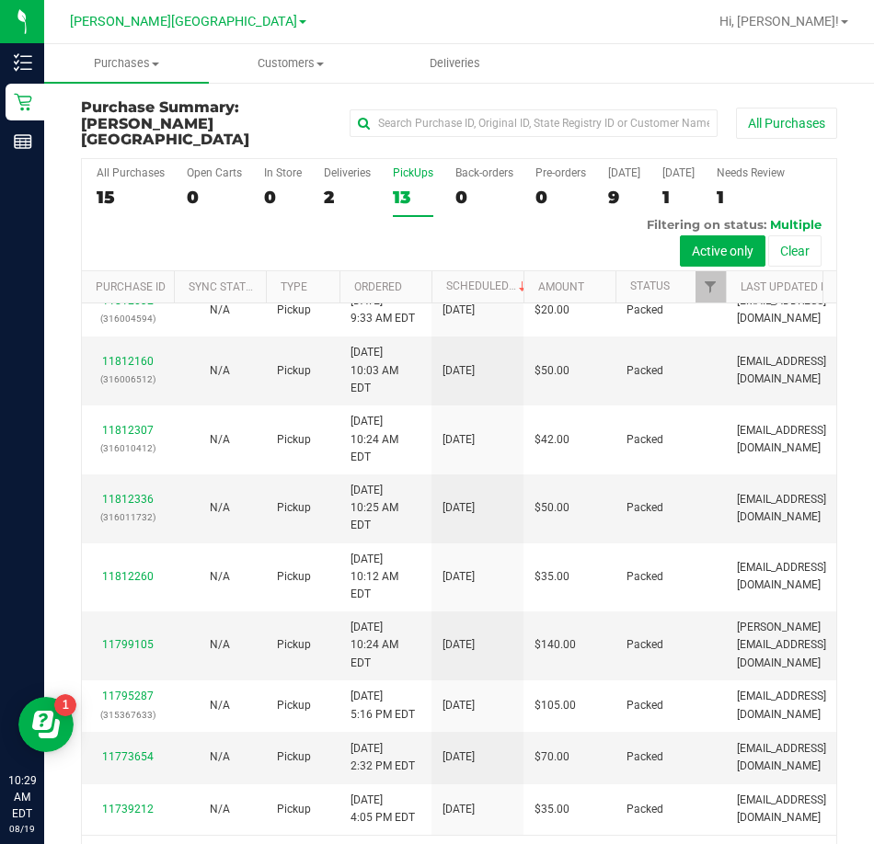
click at [833, 309] on div "All Purchases 15 Open Carts 0 In Store 0 Deliveries 2 PickUps 13 Back-orders 0 …" at bounding box center [459, 520] width 784 height 727
click at [407, 187] on div "13" at bounding box center [413, 197] width 40 height 21
click at [0, 0] on input "PickUps 13" at bounding box center [0, 0] width 0 height 0
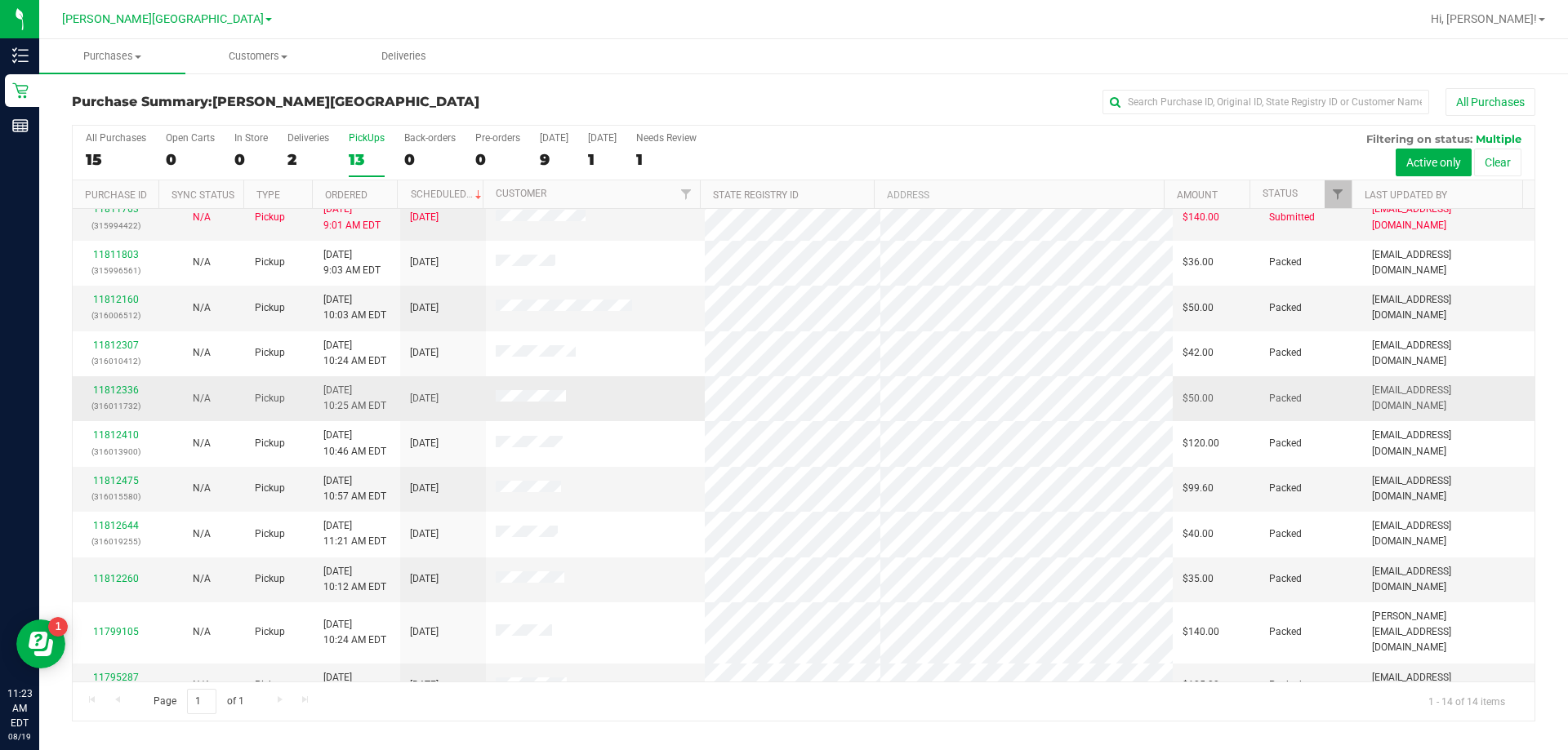
scroll to position [0, 0]
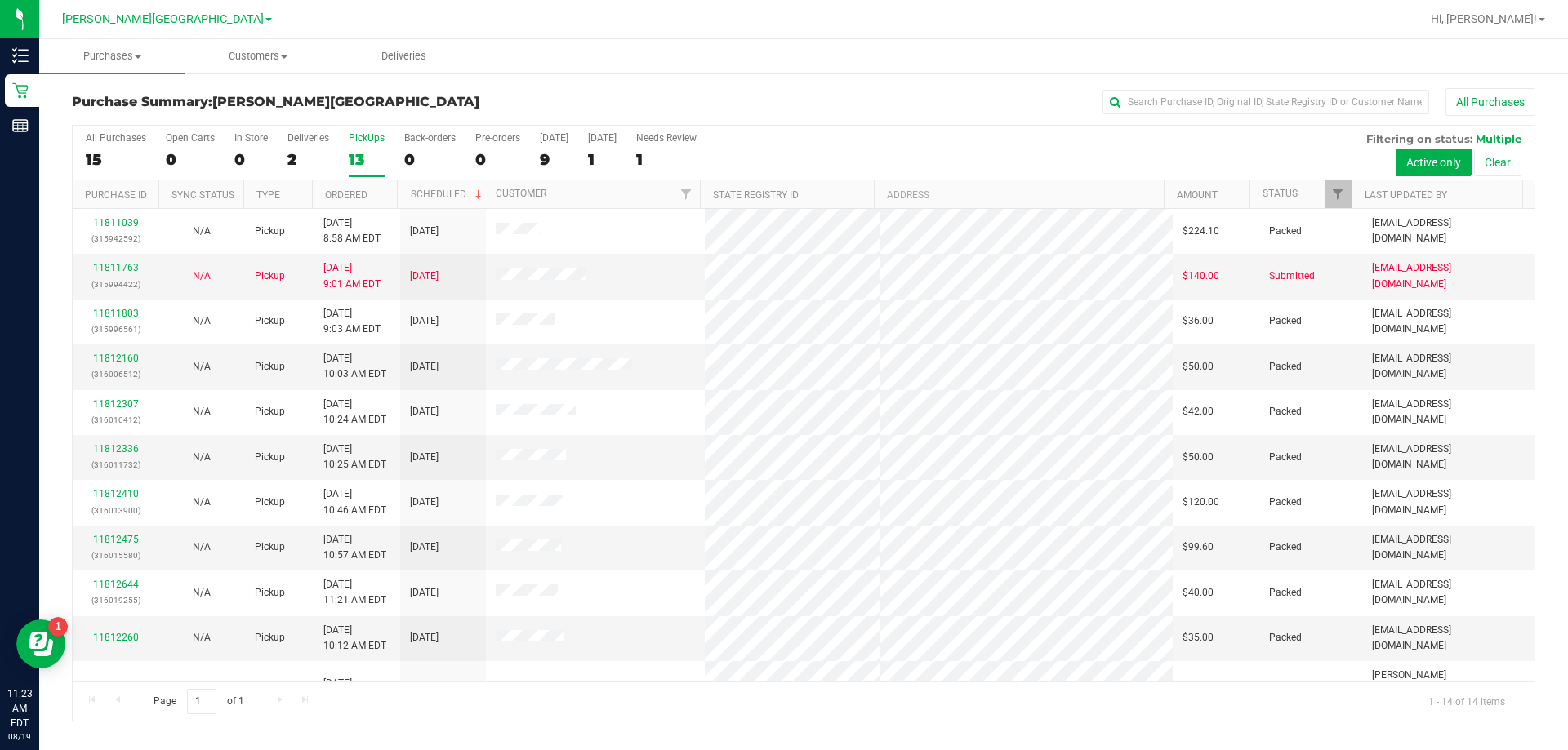
click at [360, 157] on div "13" at bounding box center [367, 159] width 36 height 19
click at [0, 0] on input "PickUps 13" at bounding box center [0, 0] width 0 height 0
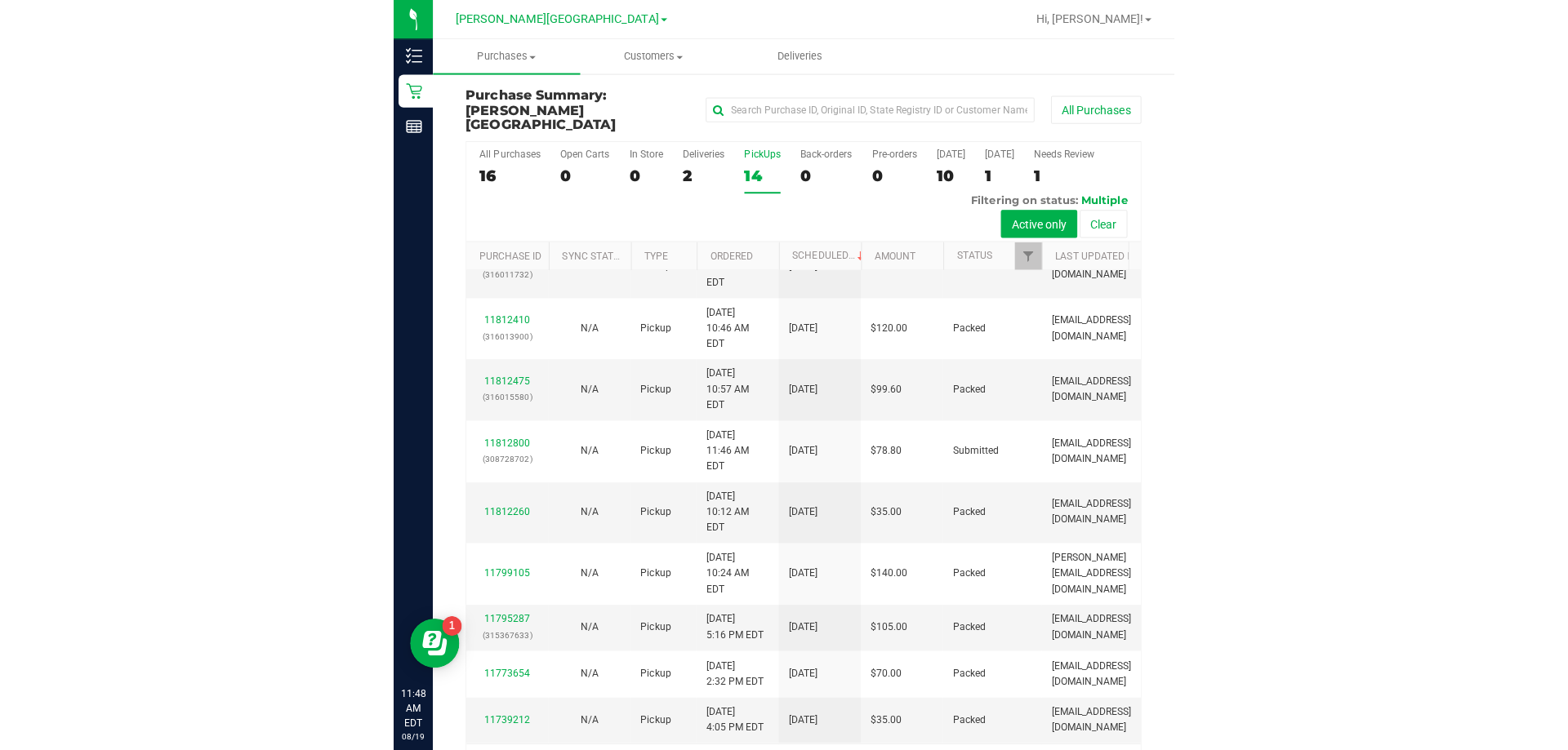
scroll to position [160, 0]
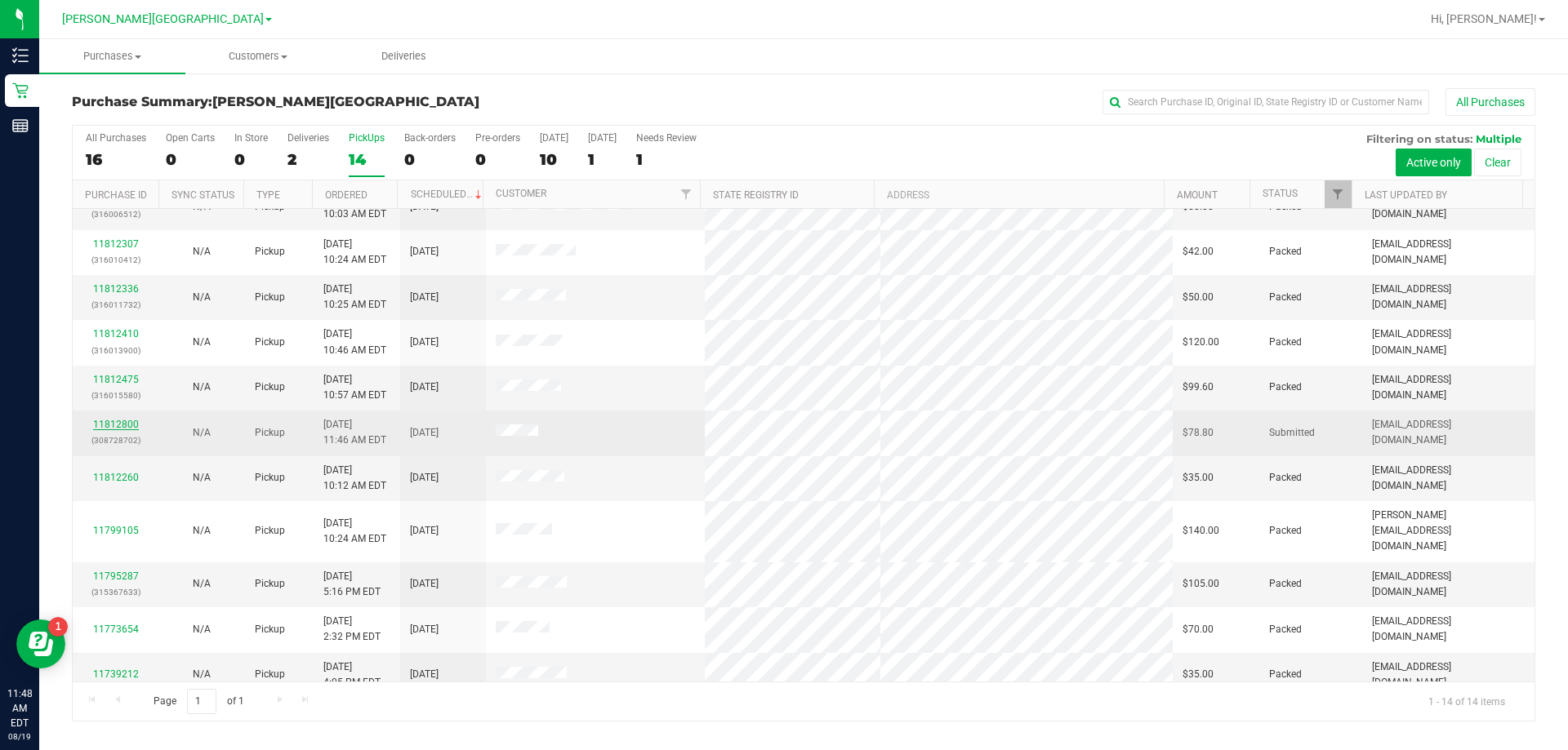
click at [128, 419] on link "11812800" at bounding box center [115, 424] width 45 height 12
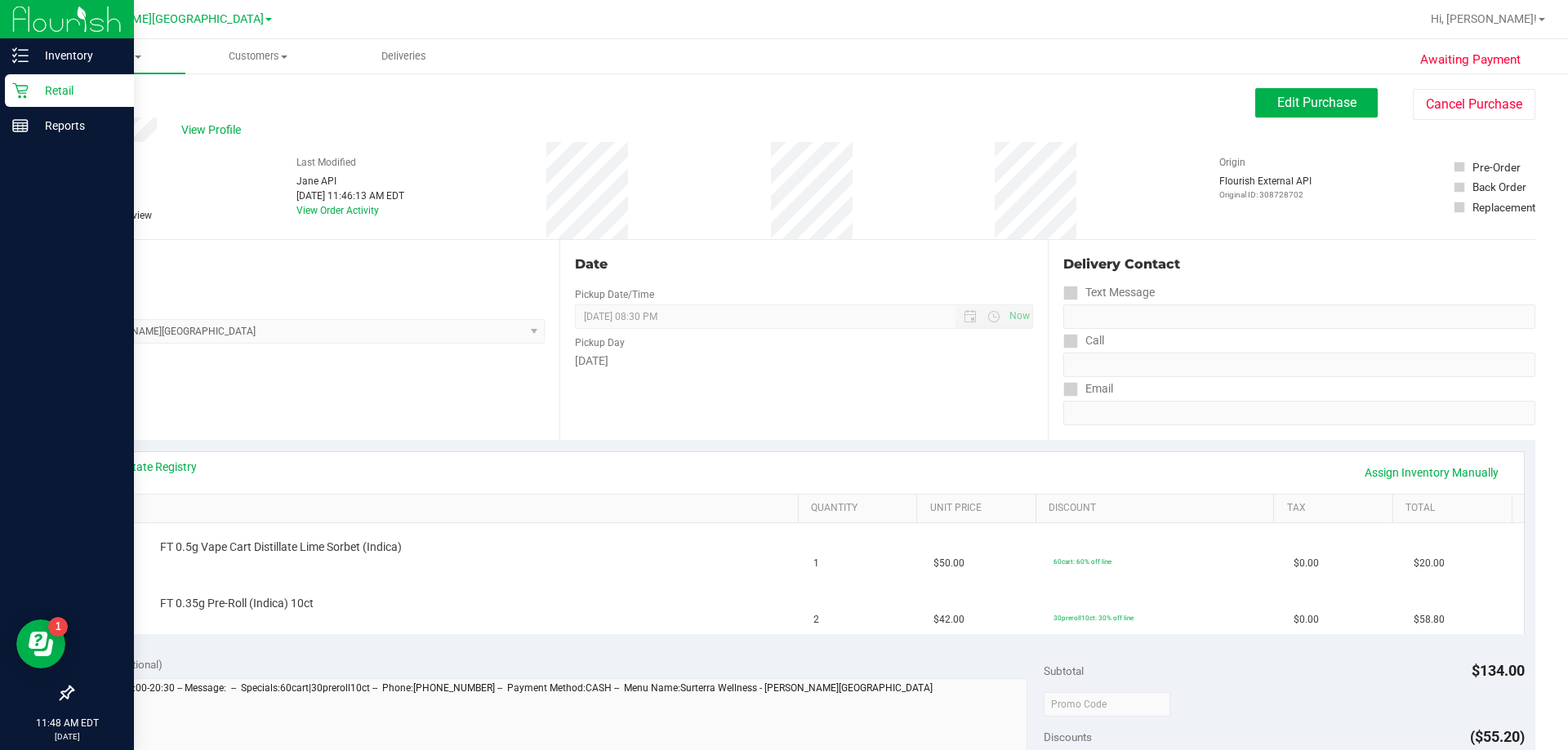
click at [53, 106] on div "Retail" at bounding box center [69, 91] width 129 height 33
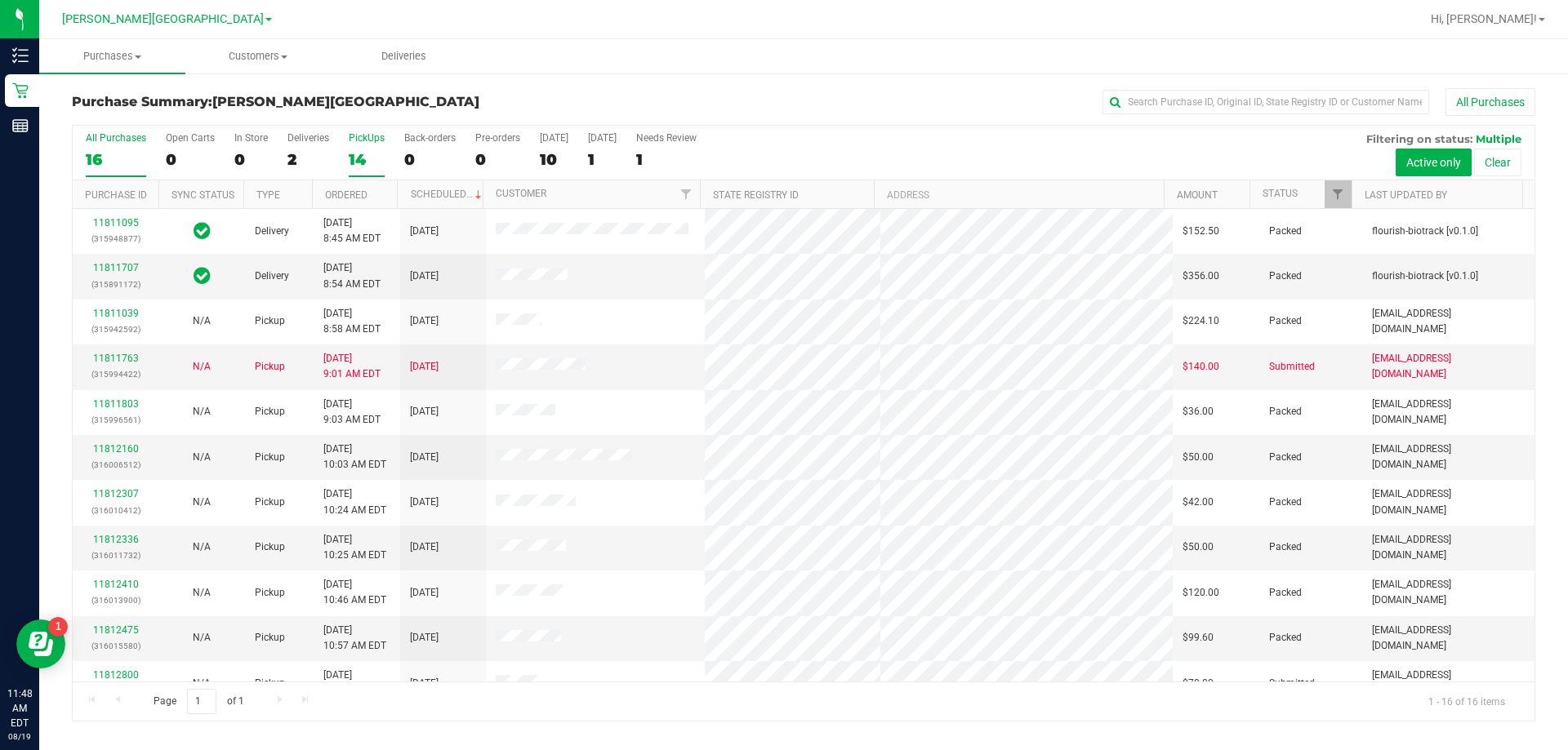
click at [367, 160] on div "14" at bounding box center [367, 159] width 36 height 19
click at [0, 0] on input "PickUps 14" at bounding box center [0, 0] width 0 height 0
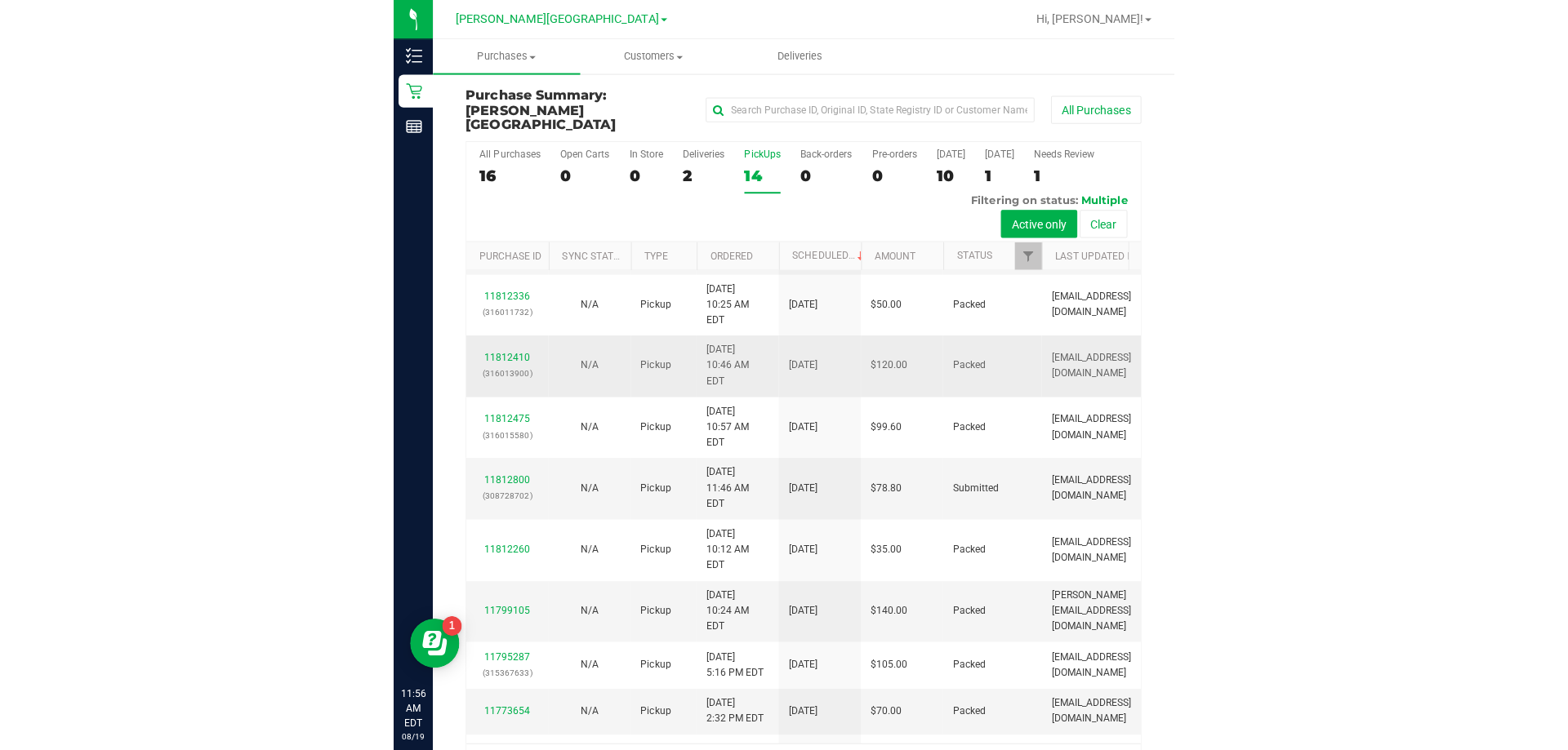
scroll to position [408, 0]
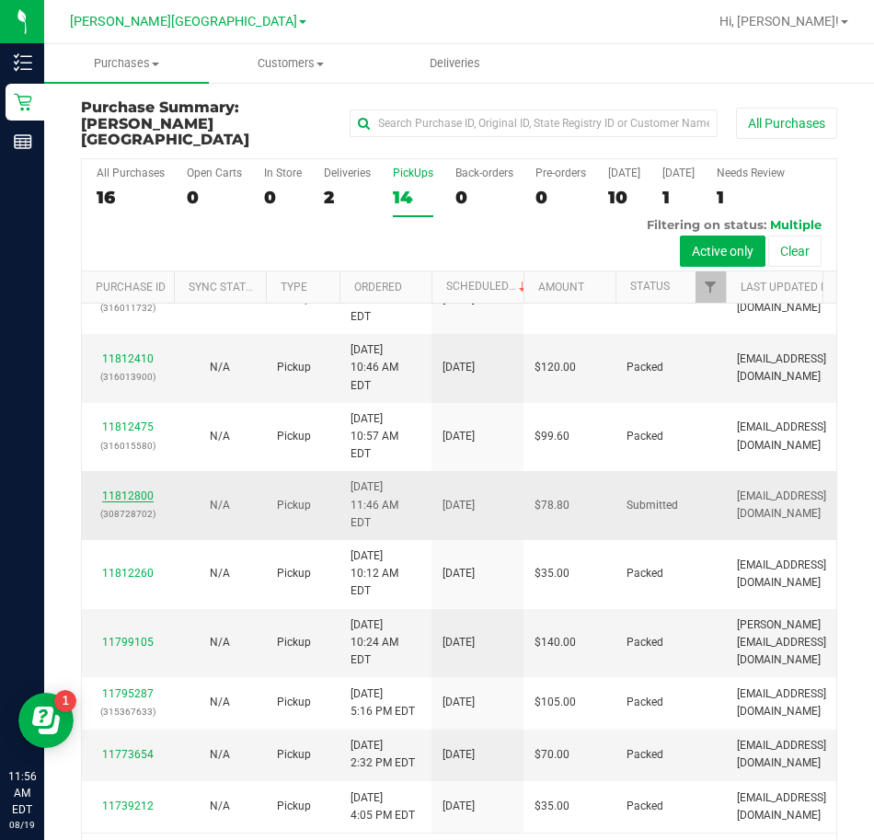
click at [146, 495] on link "11812800" at bounding box center [127, 495] width 51 height 13
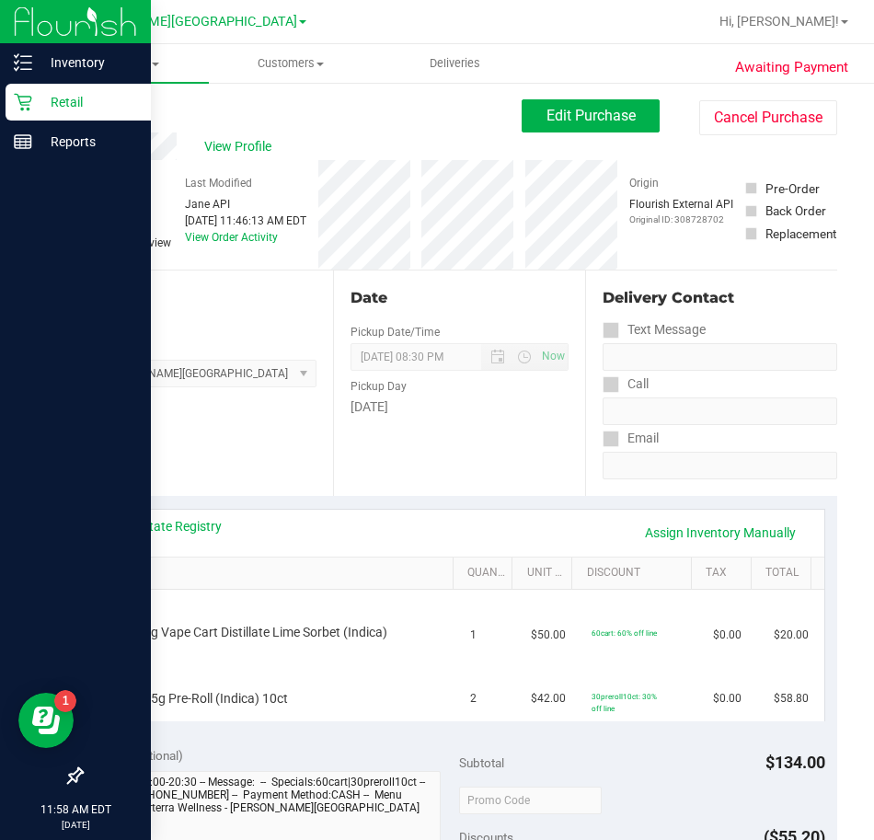
click at [44, 114] on div "Retail" at bounding box center [78, 102] width 145 height 37
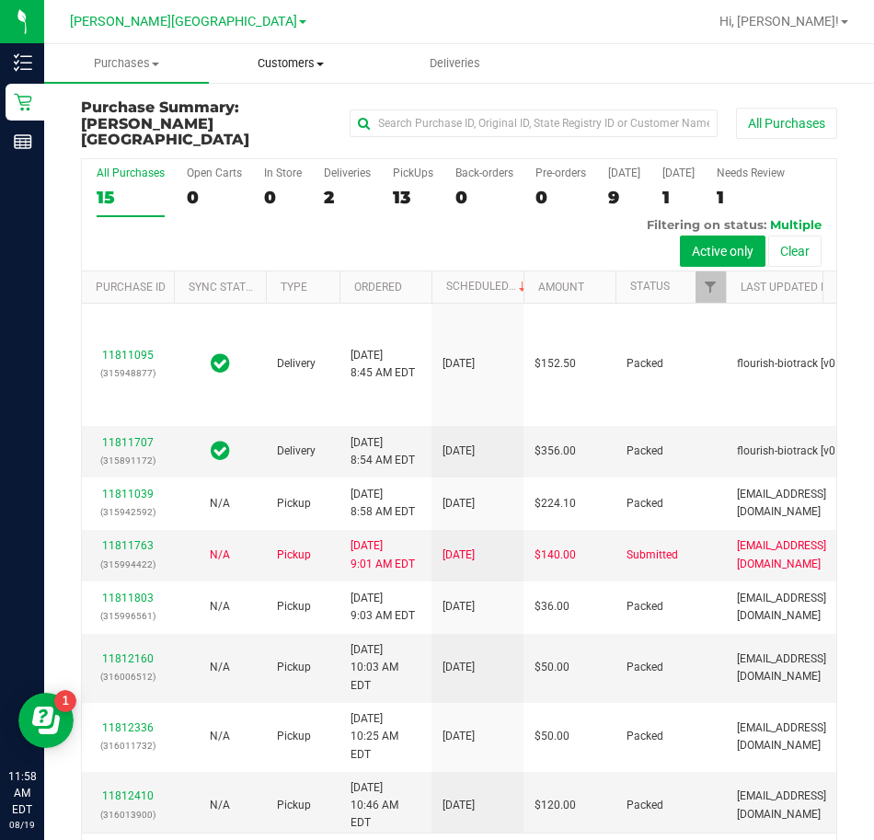
click at [269, 65] on span "Customers" at bounding box center [291, 63] width 163 height 17
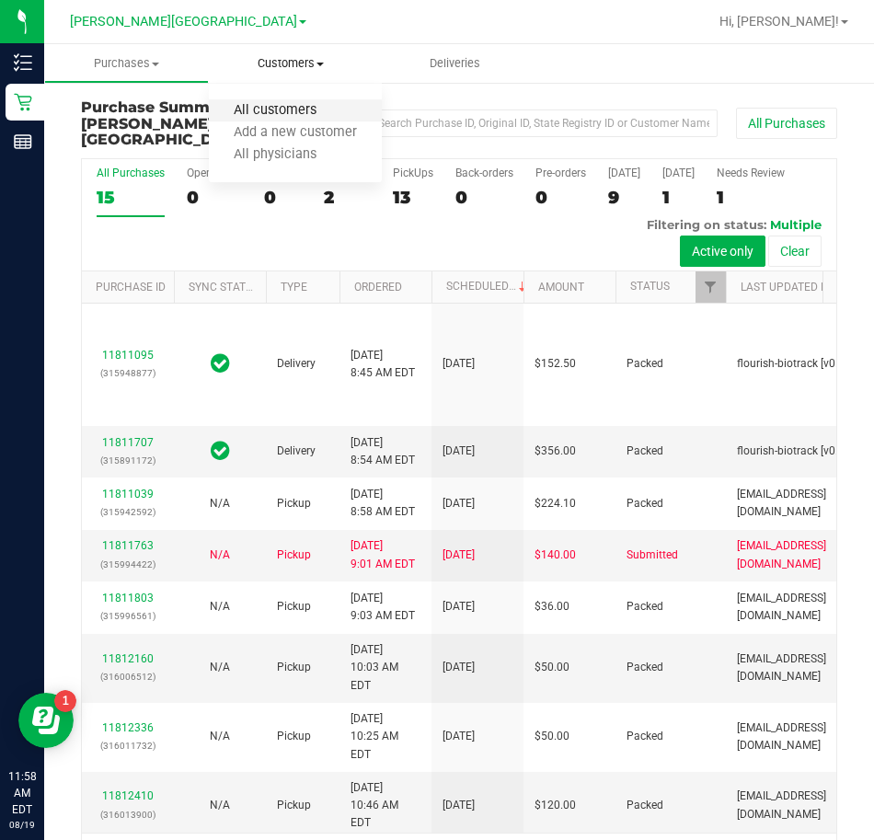
click at [283, 117] on span "All customers" at bounding box center [275, 111] width 132 height 16
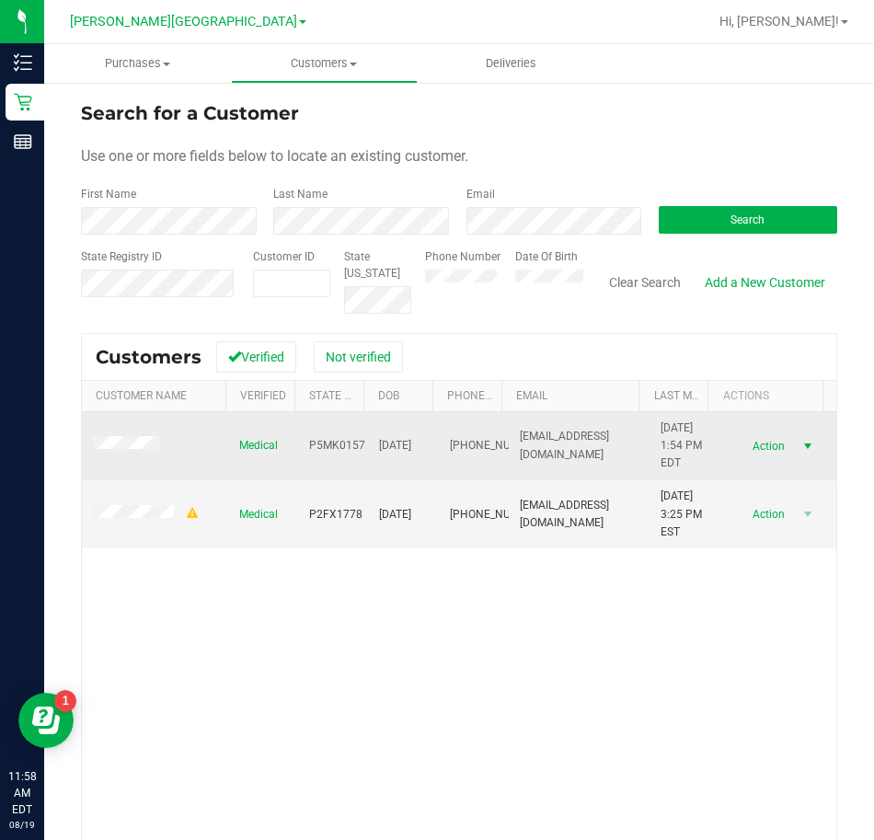
click at [747, 441] on span "Action" at bounding box center [766, 446] width 60 height 26
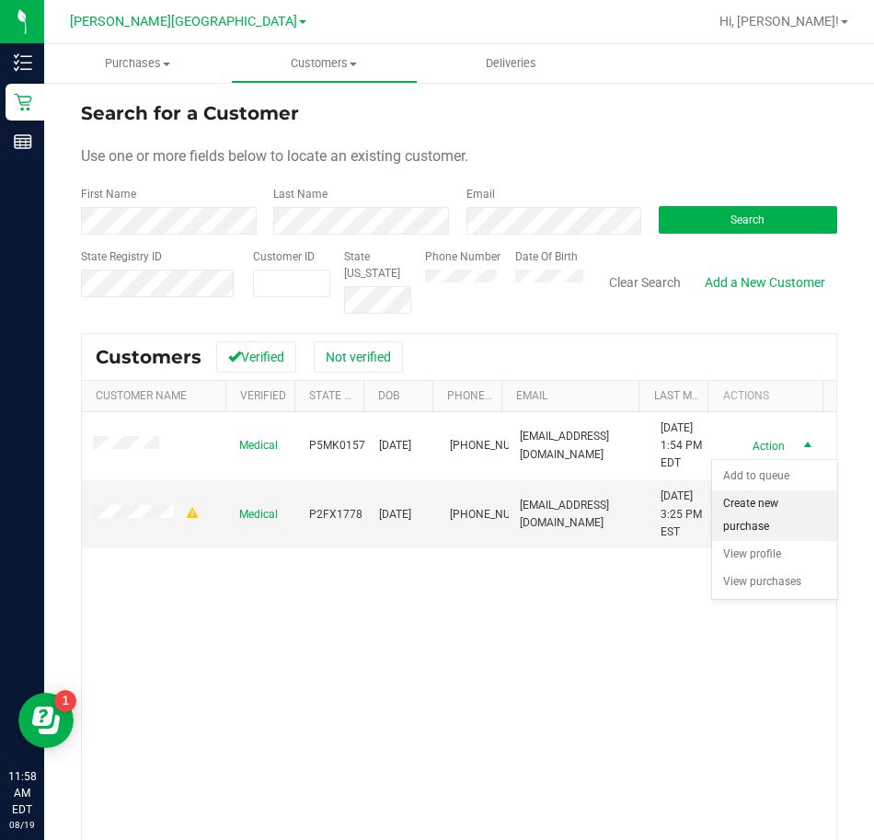
click at [758, 509] on li "Create new purchase" at bounding box center [774, 515] width 125 height 51
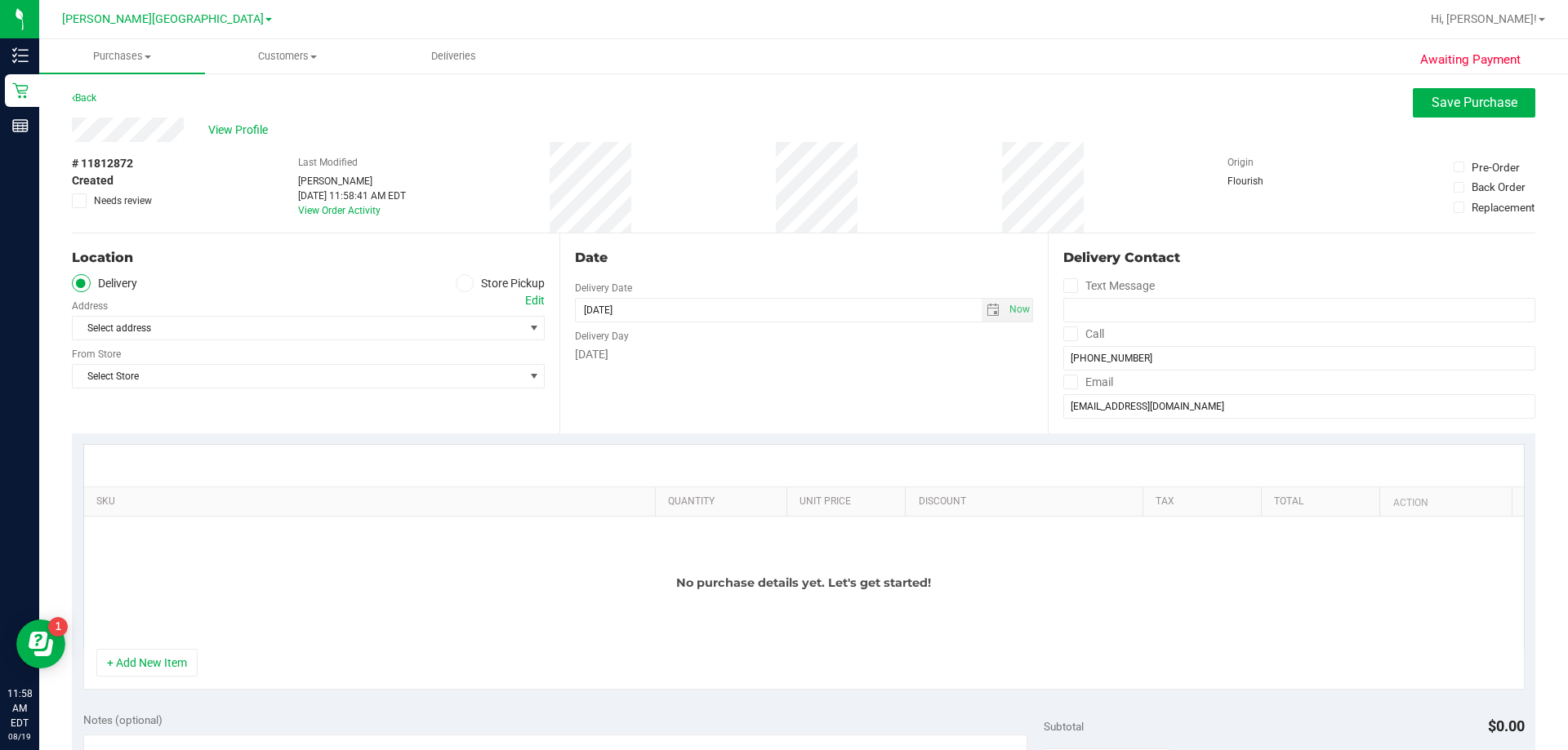
click at [460, 283] on icon at bounding box center [464, 283] width 10 height 0
click at [0, 0] on input "Store Pickup" at bounding box center [0, 0] width 0 height 0
click at [531, 322] on span "select" at bounding box center [534, 328] width 13 height 13
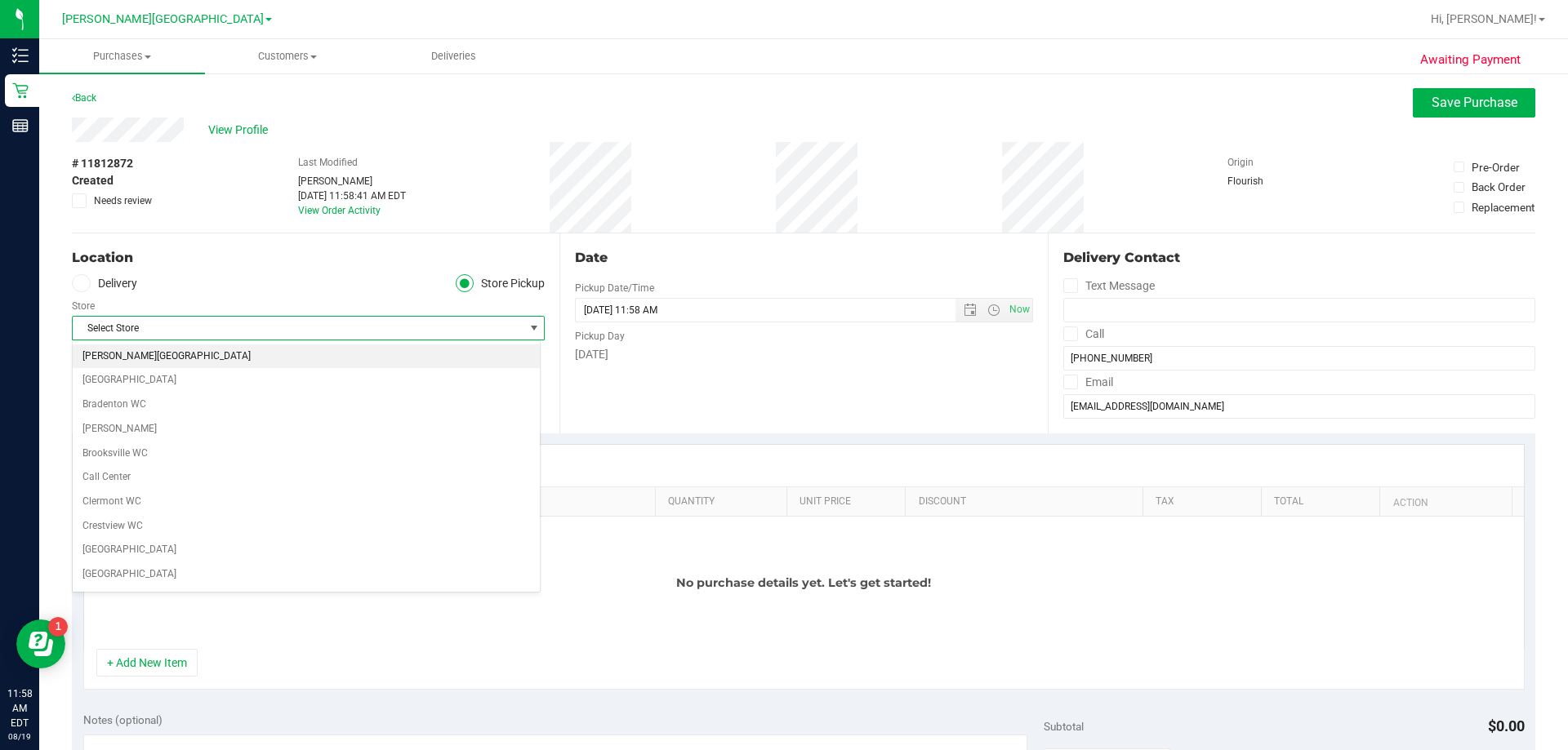
click at [280, 359] on li "[PERSON_NAME][GEOGRAPHIC_DATA]" at bounding box center [306, 357] width 467 height 25
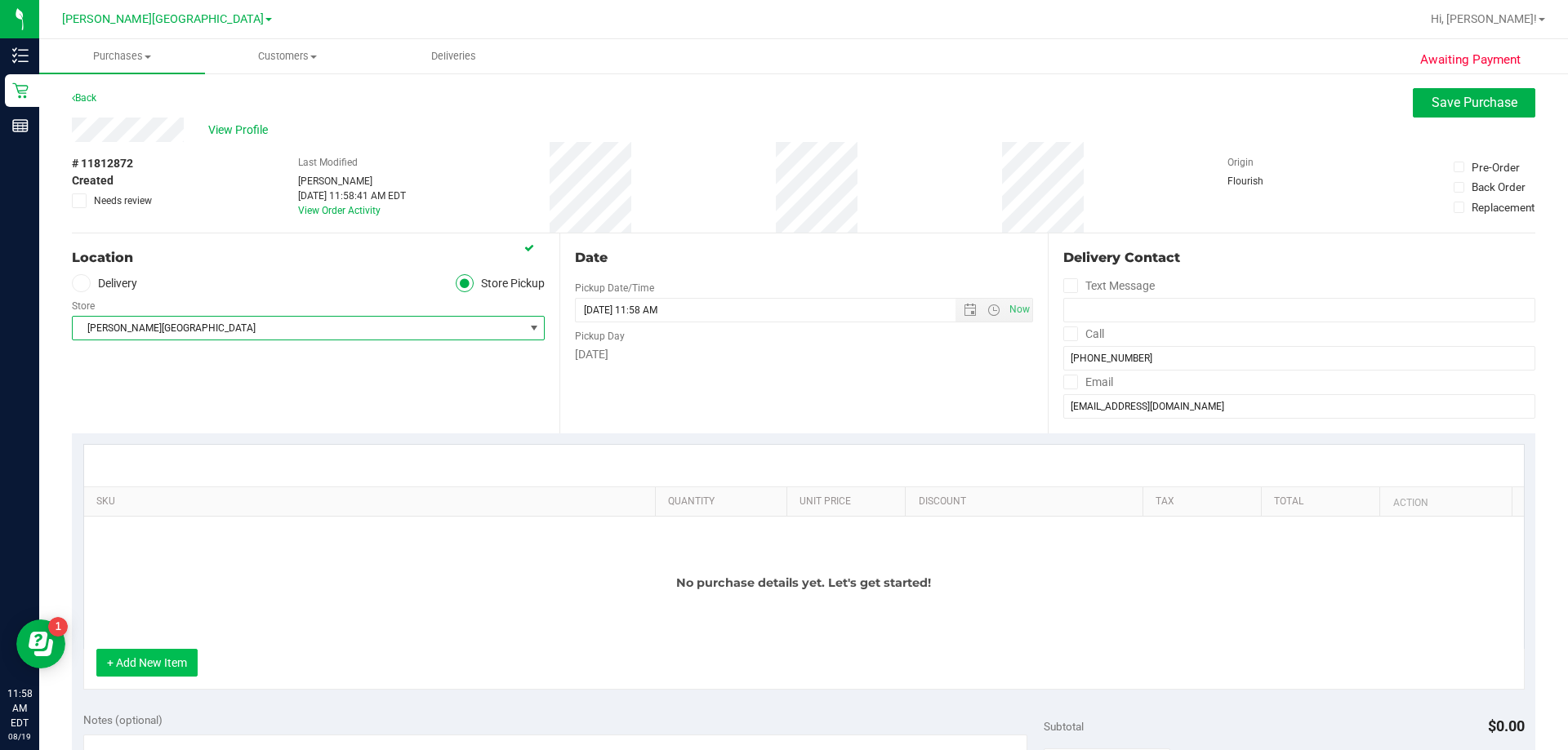
click at [143, 658] on button "+ Add New Item" at bounding box center [147, 662] width 101 height 28
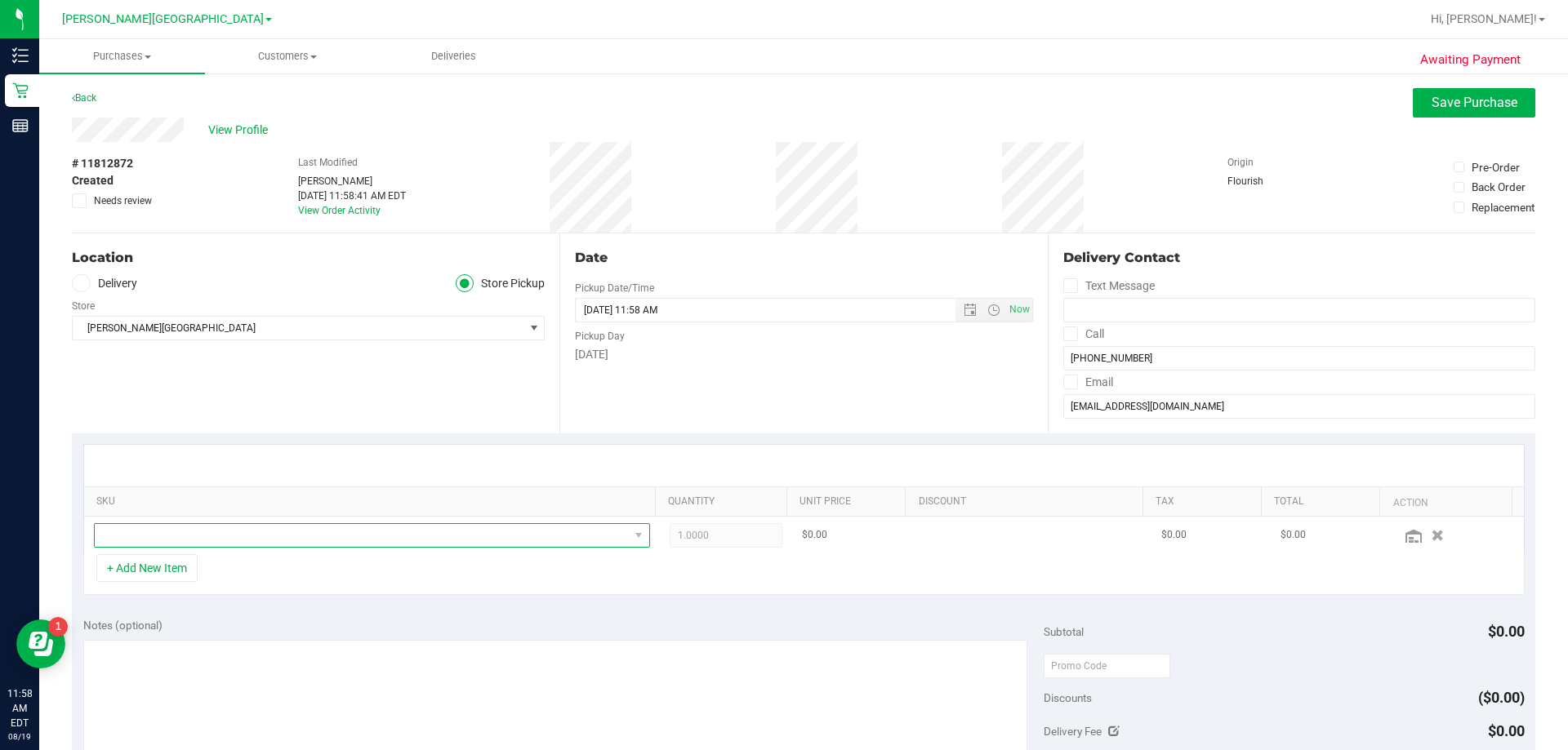
click at [169, 536] on span "NO DATA FOUND" at bounding box center [361, 535] width 534 height 23
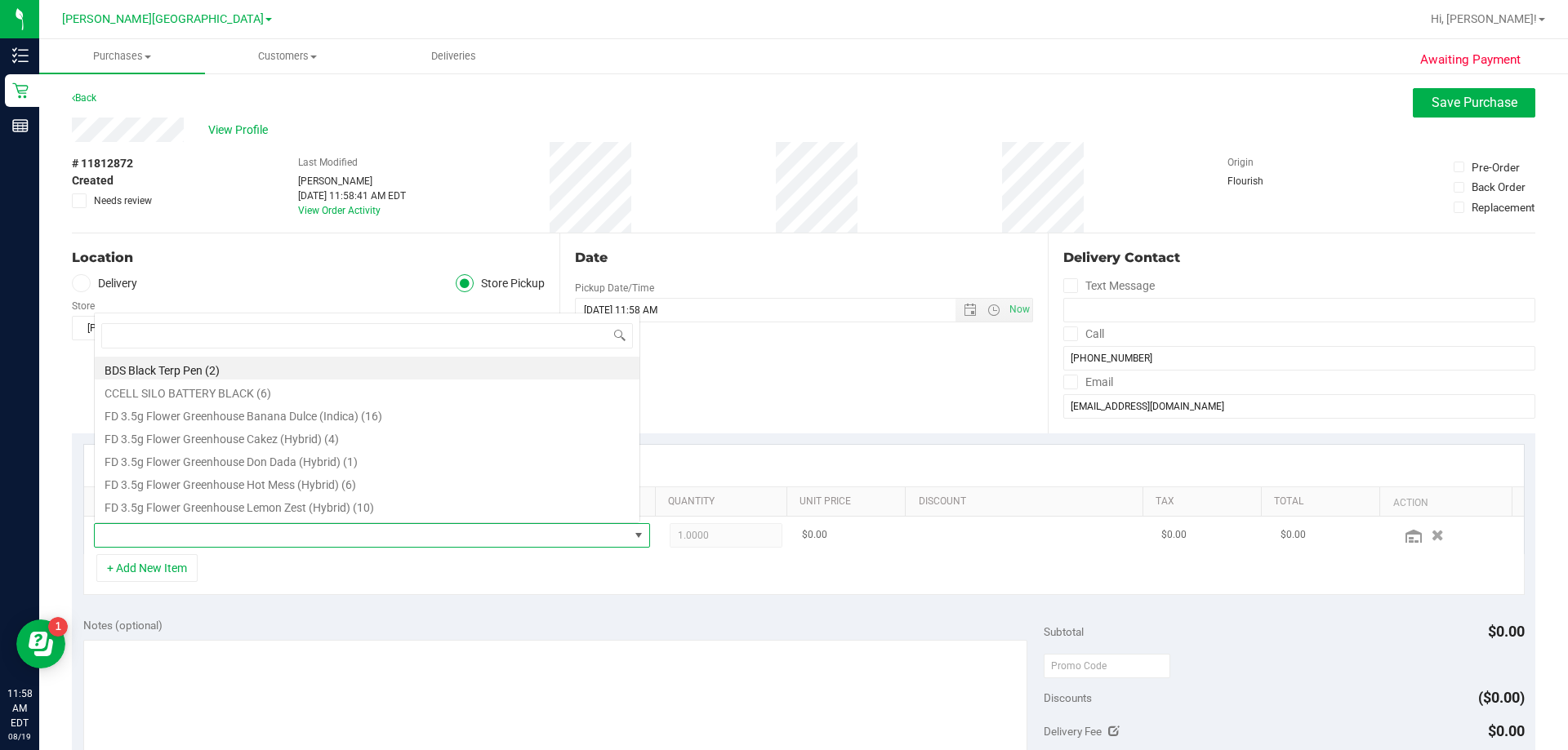
scroll to position [25, 542]
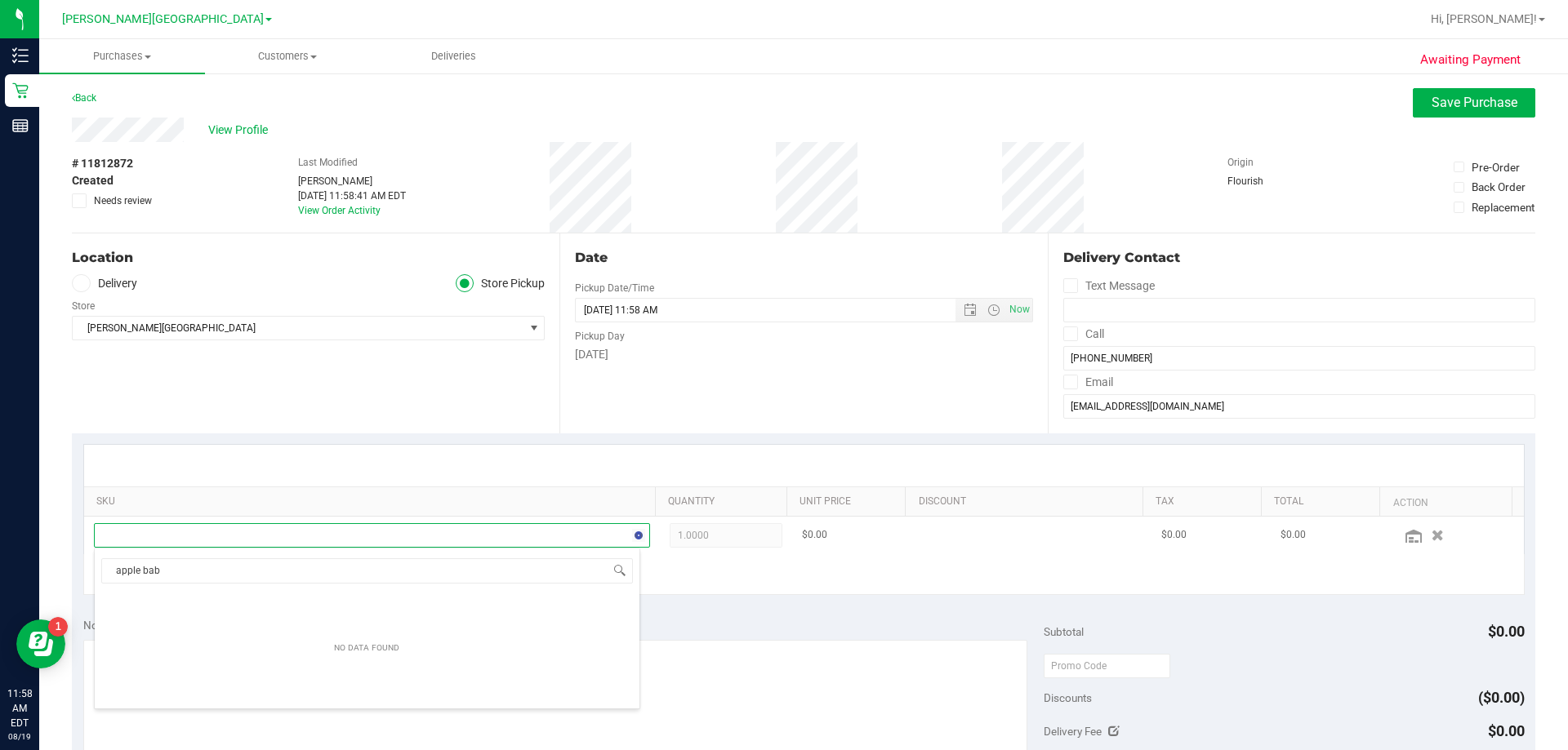
type input "apple ba"
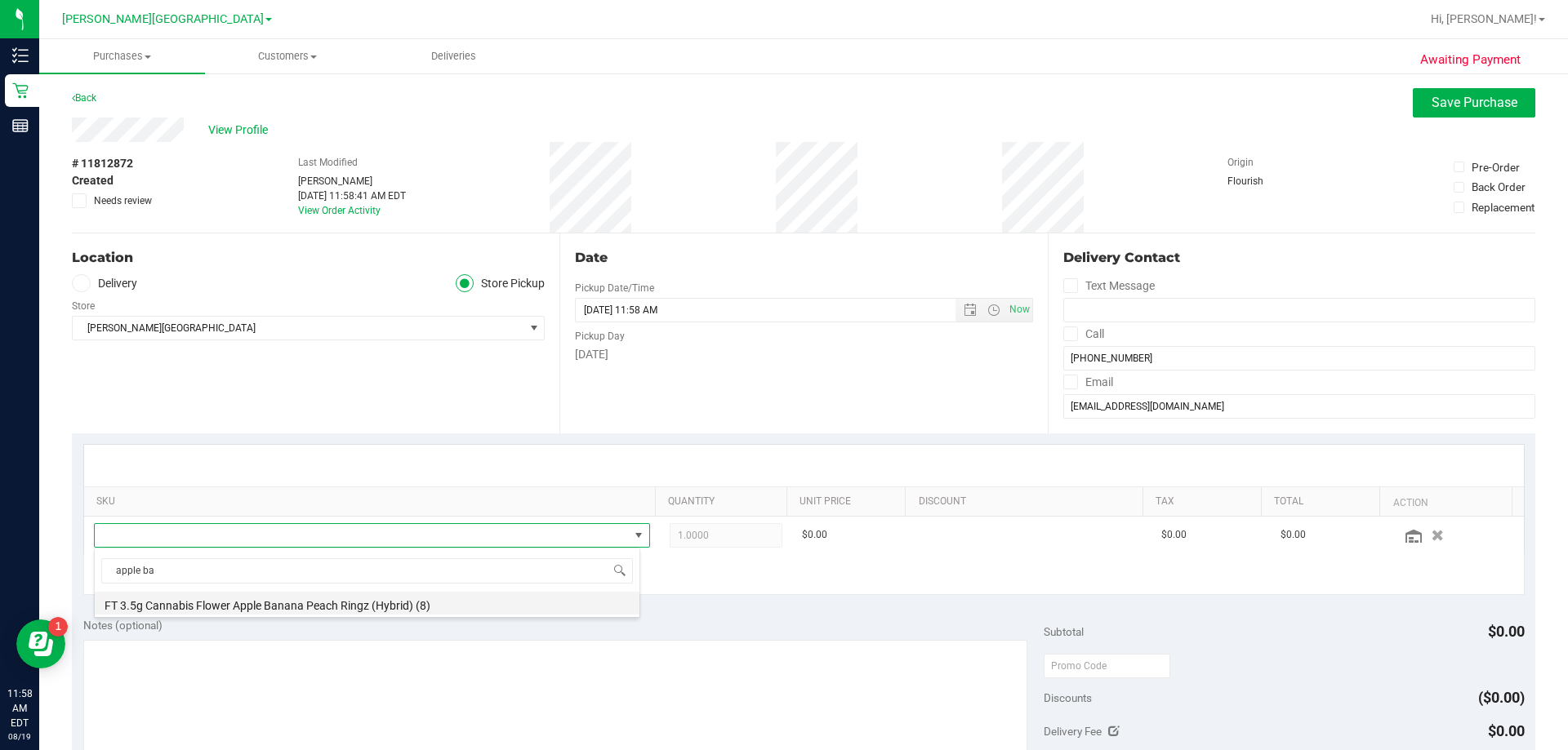
click at [289, 600] on li "FT 3.5g Cannabis Flower Apple Banana Peach Ringz (Hybrid) (8)" at bounding box center [367, 604] width 544 height 23
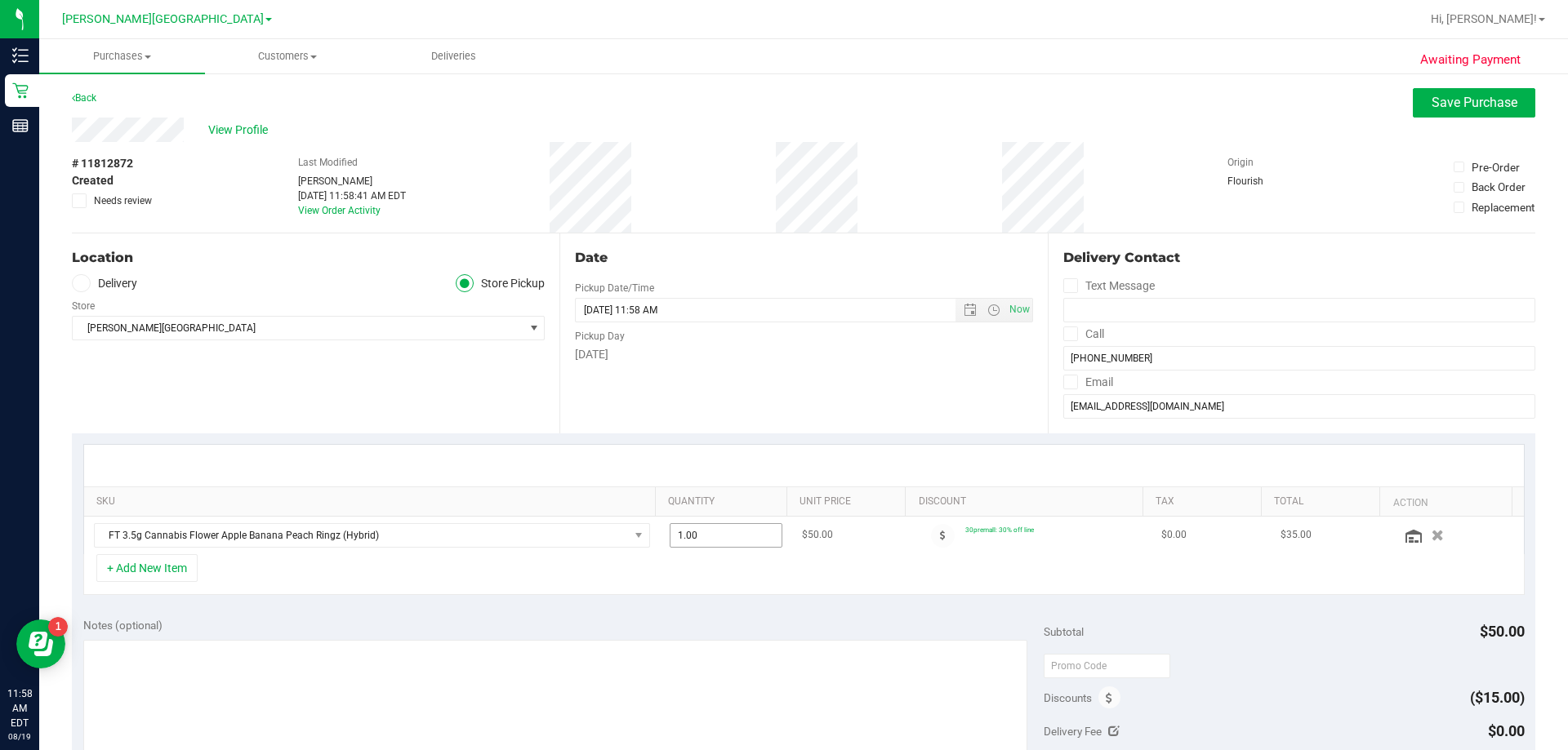
click at [710, 545] on span "1.00 1" at bounding box center [726, 535] width 114 height 25
type input "2"
type input "2.00"
click at [637, 577] on div "+ Add New Item" at bounding box center [804, 574] width 1441 height 41
click at [132, 576] on button "+ Add New Item" at bounding box center [147, 567] width 101 height 28
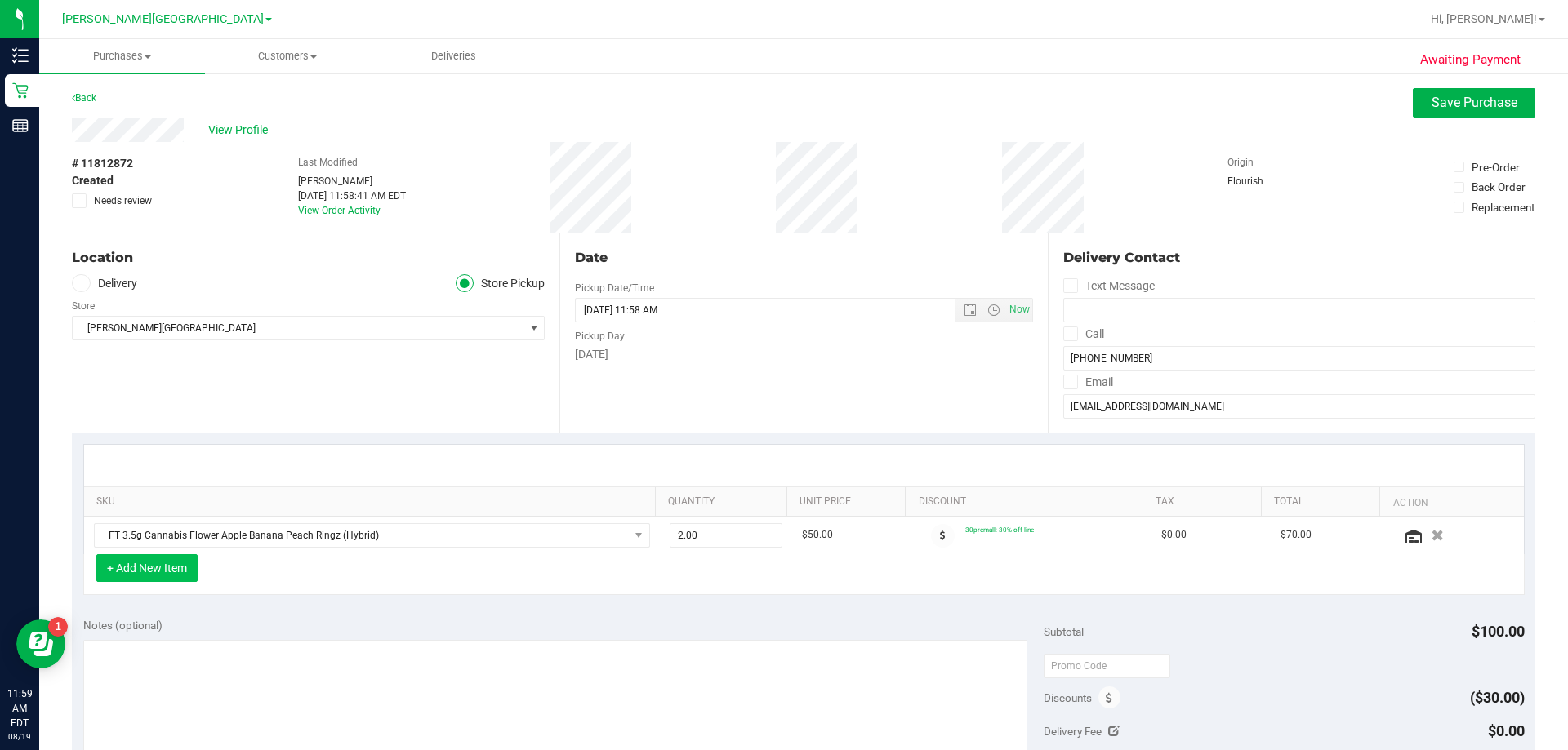
click at [133, 576] on button "+ Add New Item" at bounding box center [147, 567] width 101 height 28
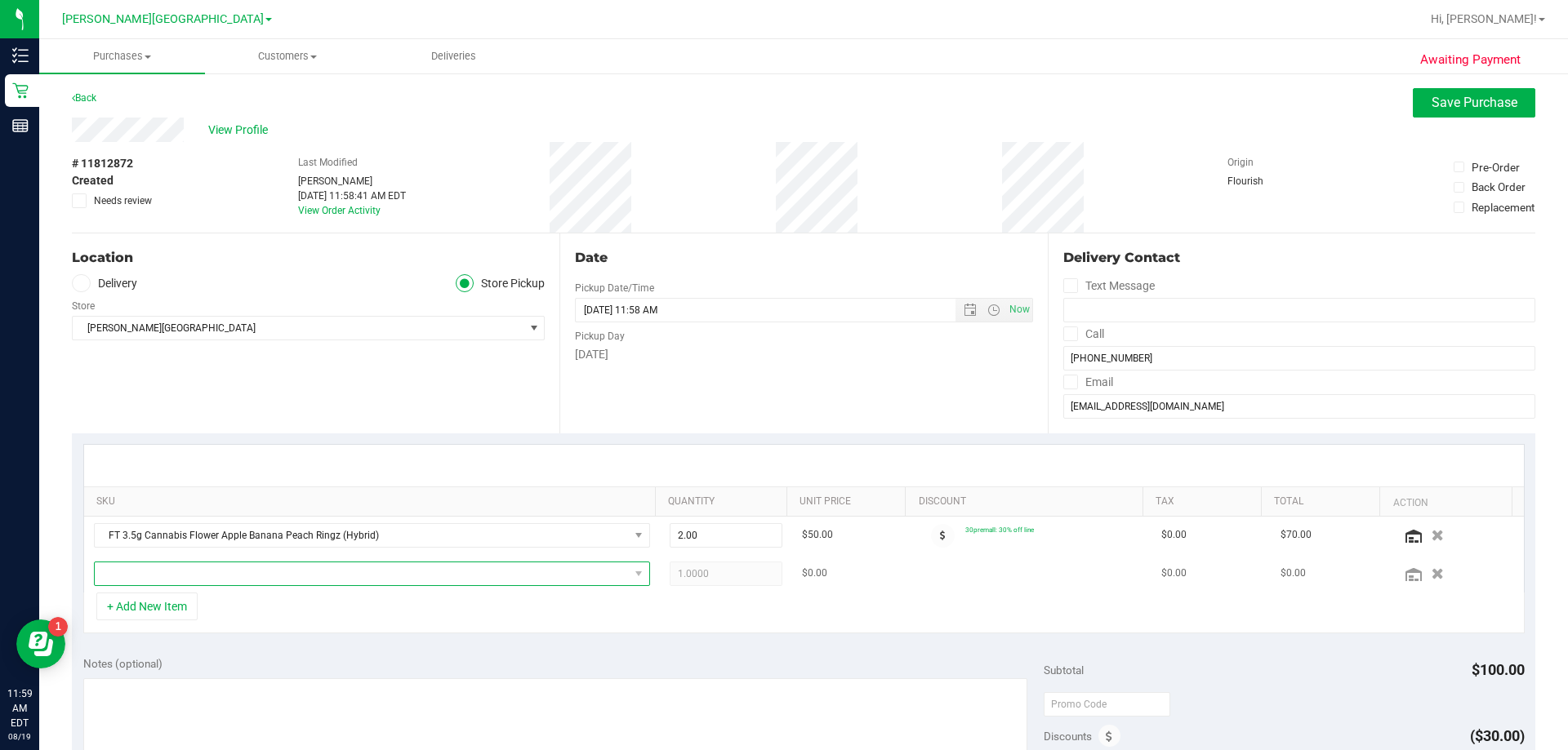
click at [168, 573] on span "NO DATA FOUND" at bounding box center [361, 574] width 534 height 23
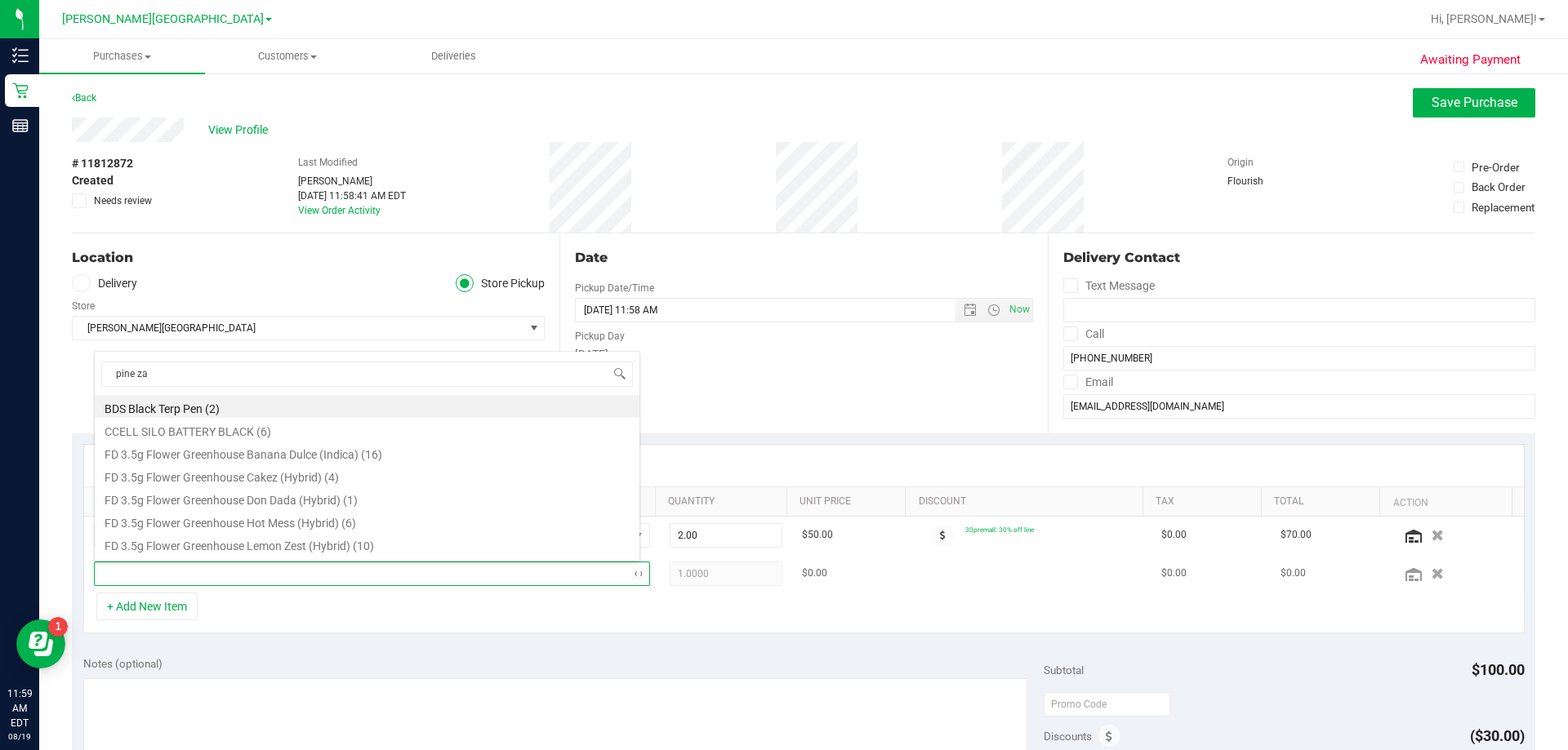
type input "pine zap"
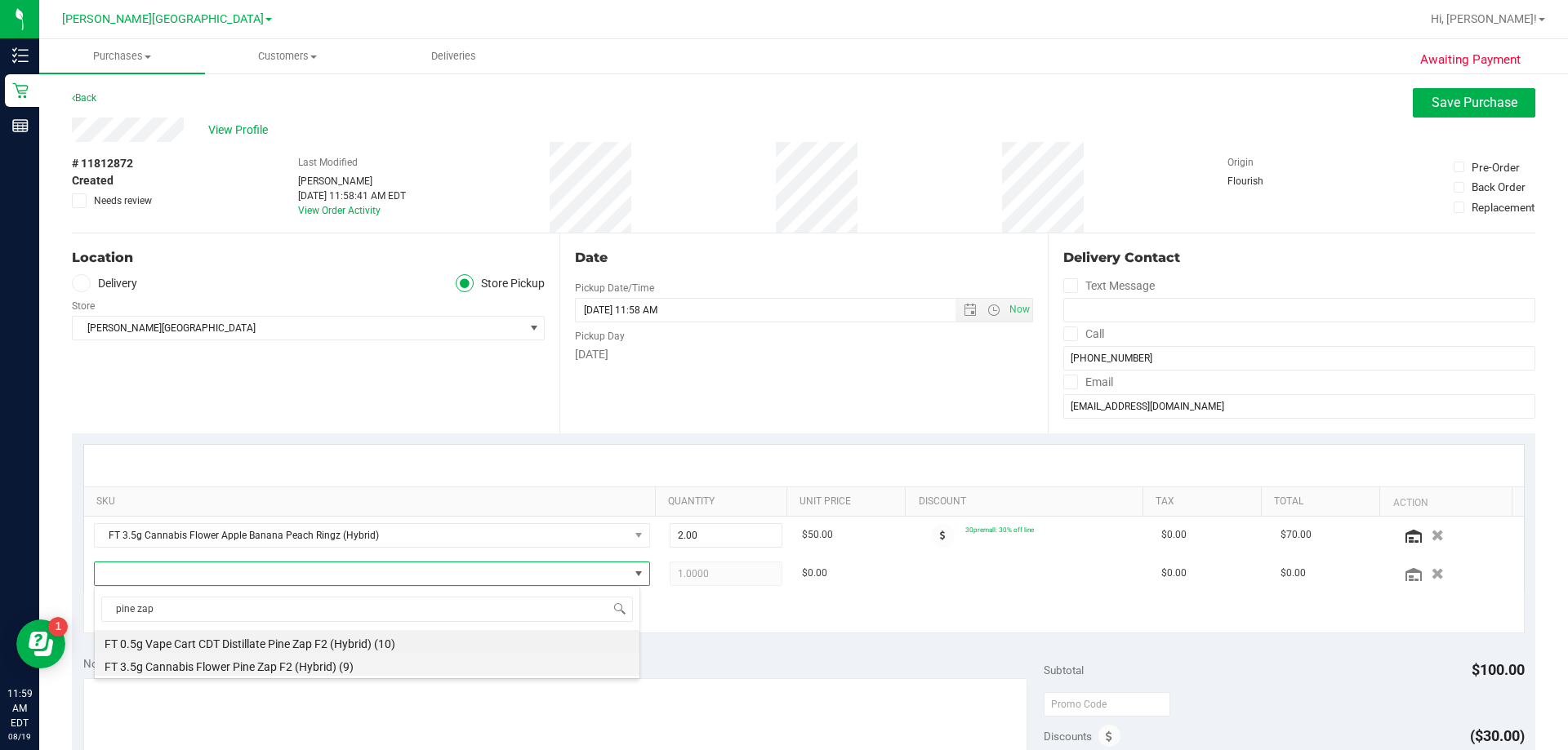
click at [298, 664] on li "FT 3.5g Cannabis Flower Pine Zap F2 (Hybrid) (9)" at bounding box center [367, 665] width 544 height 23
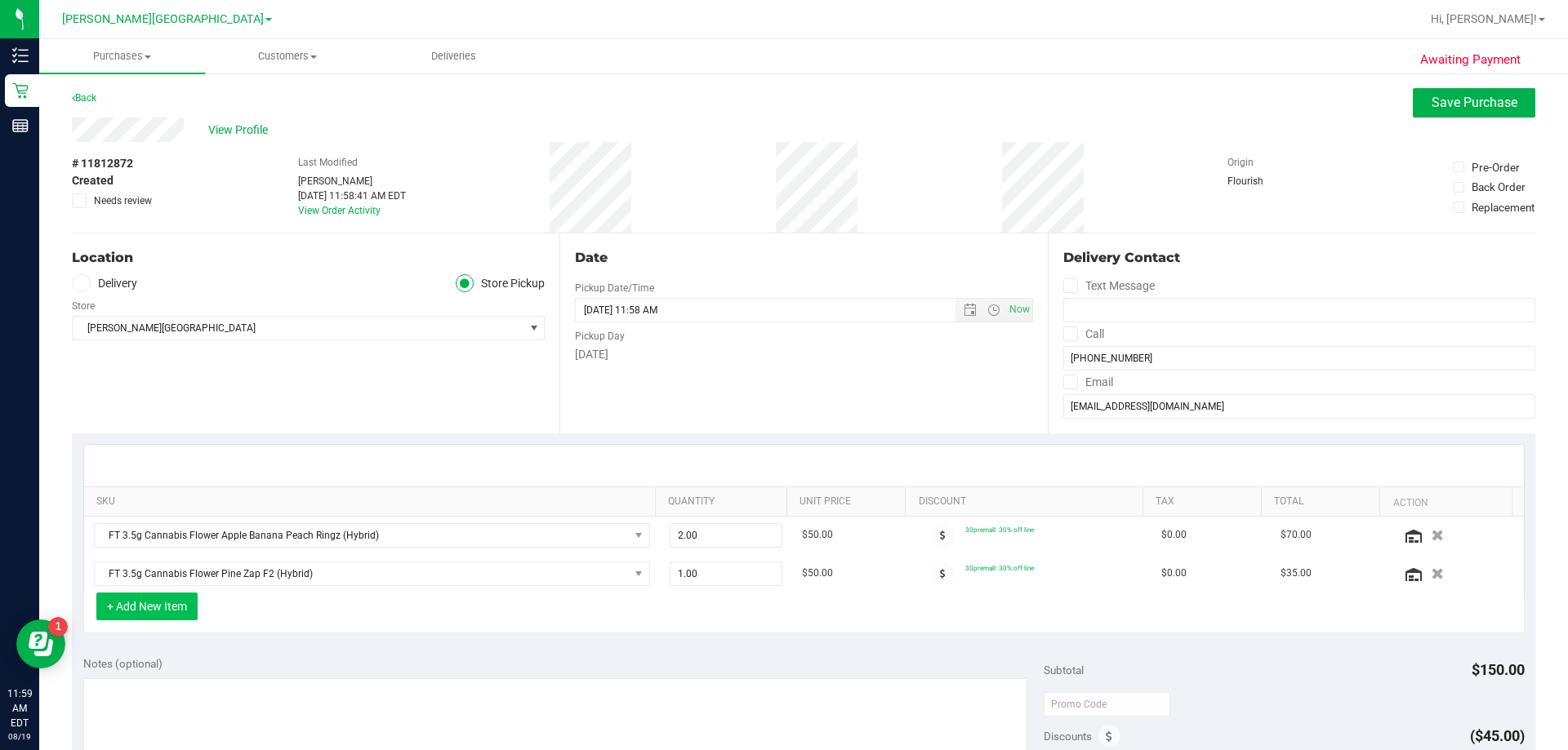
click at [172, 612] on button "+ Add New Item" at bounding box center [147, 606] width 101 height 28
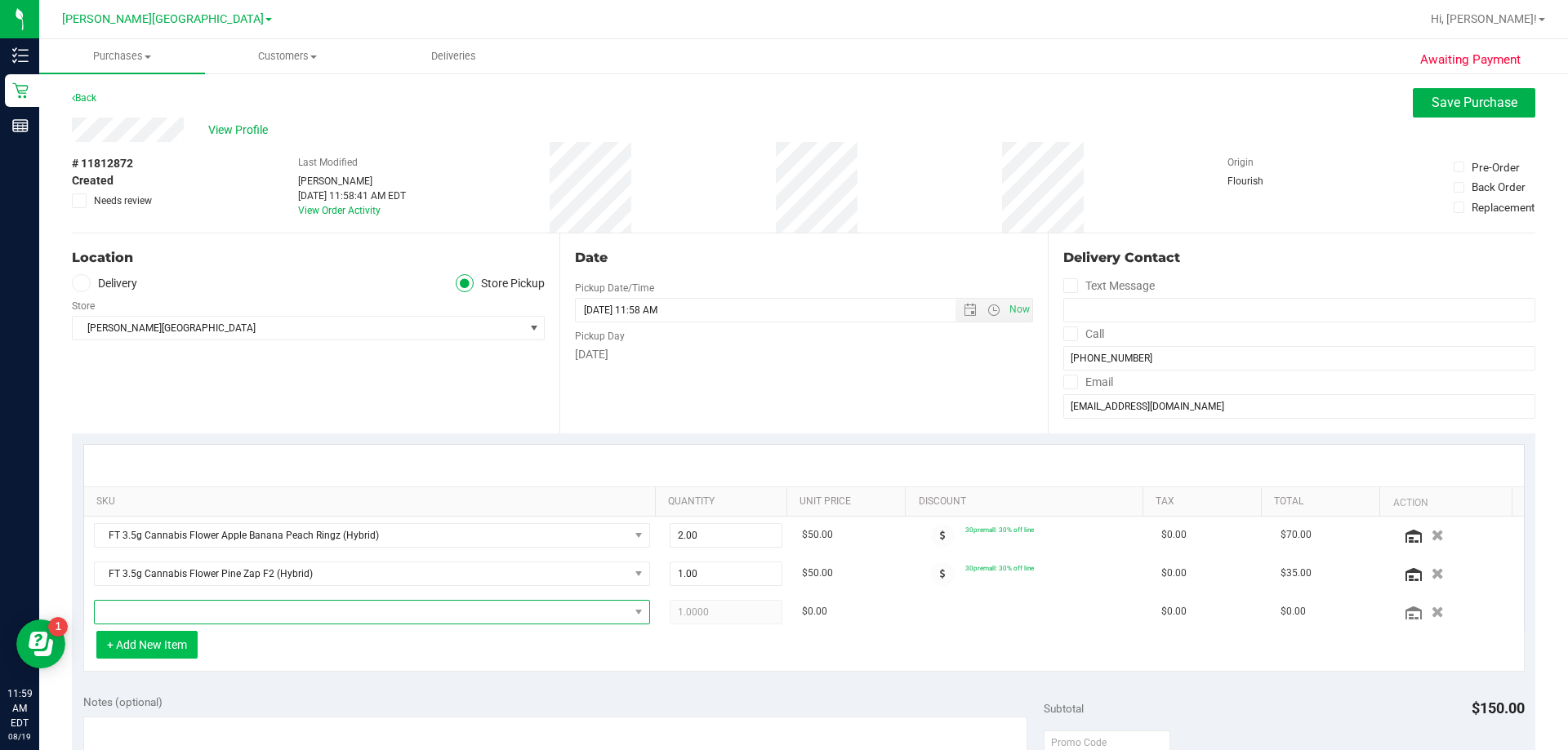
click at [172, 612] on span "NO DATA FOUND" at bounding box center [361, 612] width 534 height 23
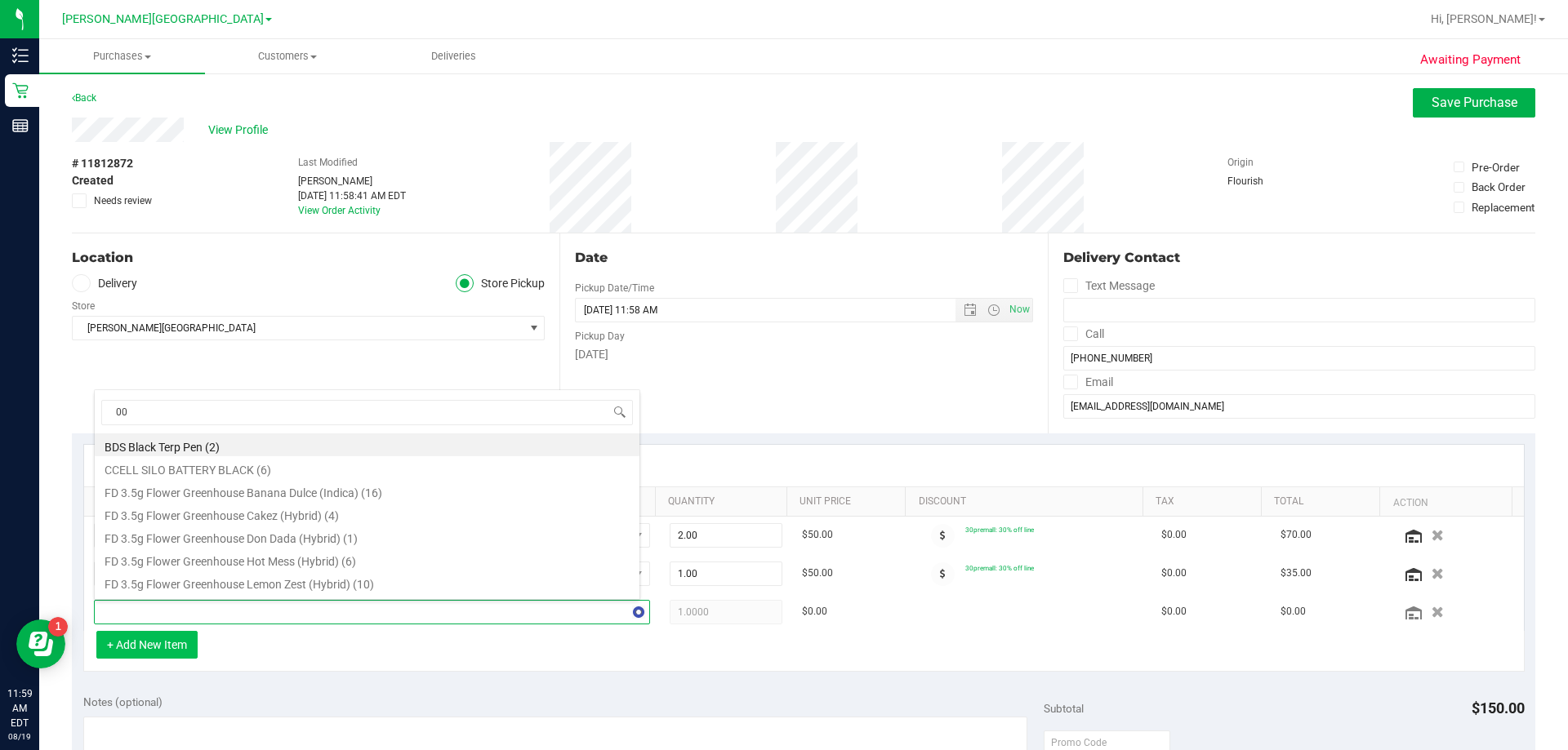
type input "007"
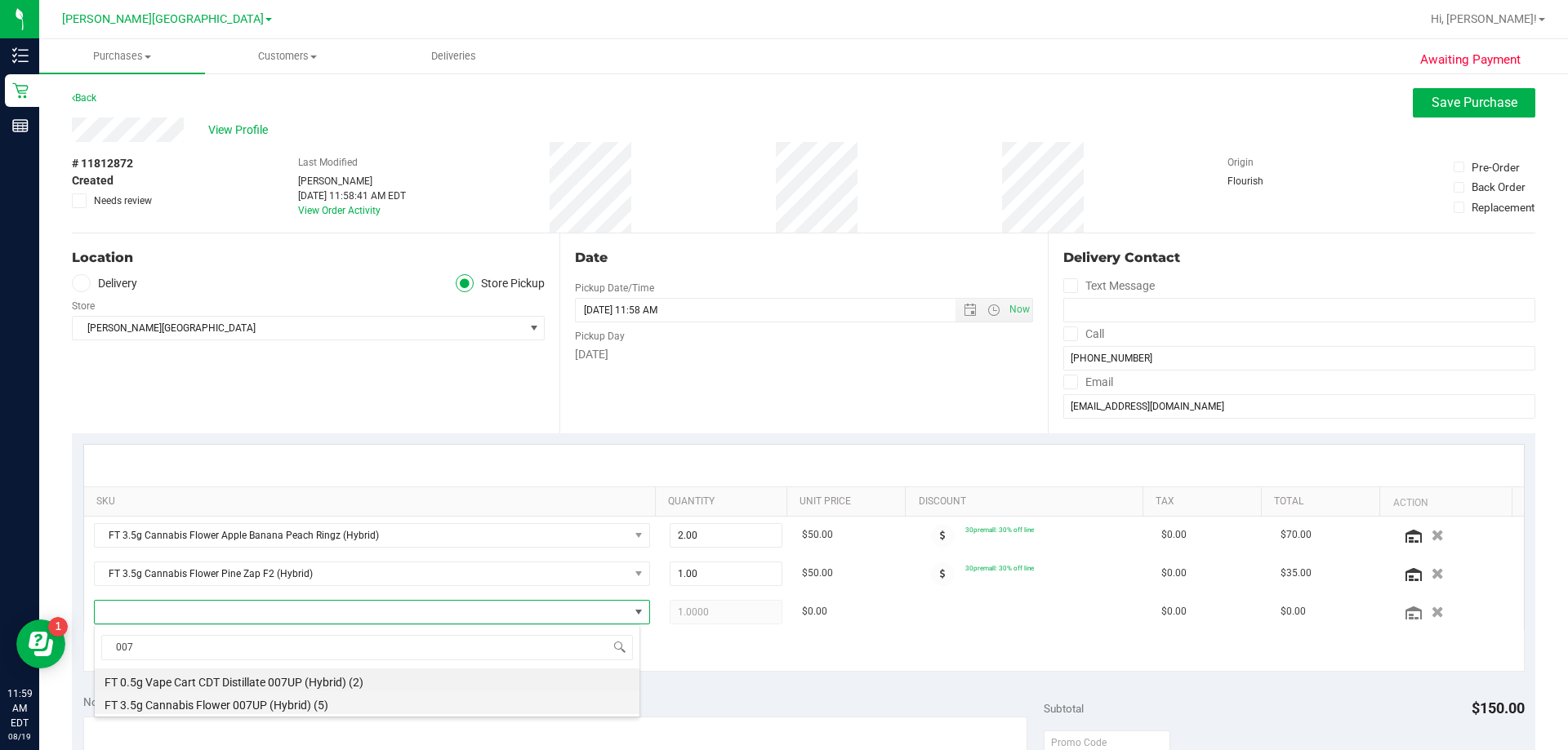
click at [242, 705] on li "FT 3.5g Cannabis Flower 007UP (Hybrid) (5)" at bounding box center [367, 703] width 544 height 23
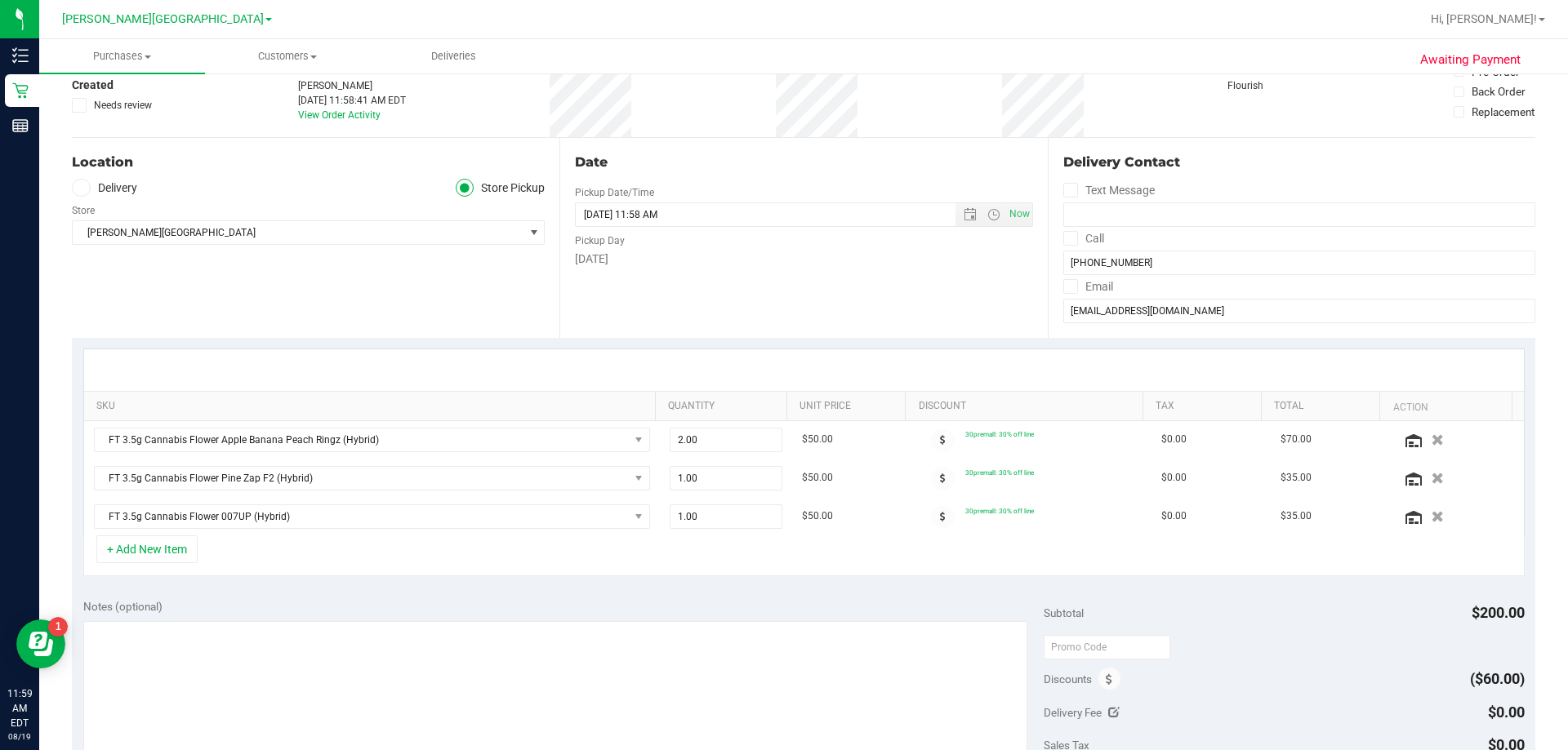
scroll to position [245, 0]
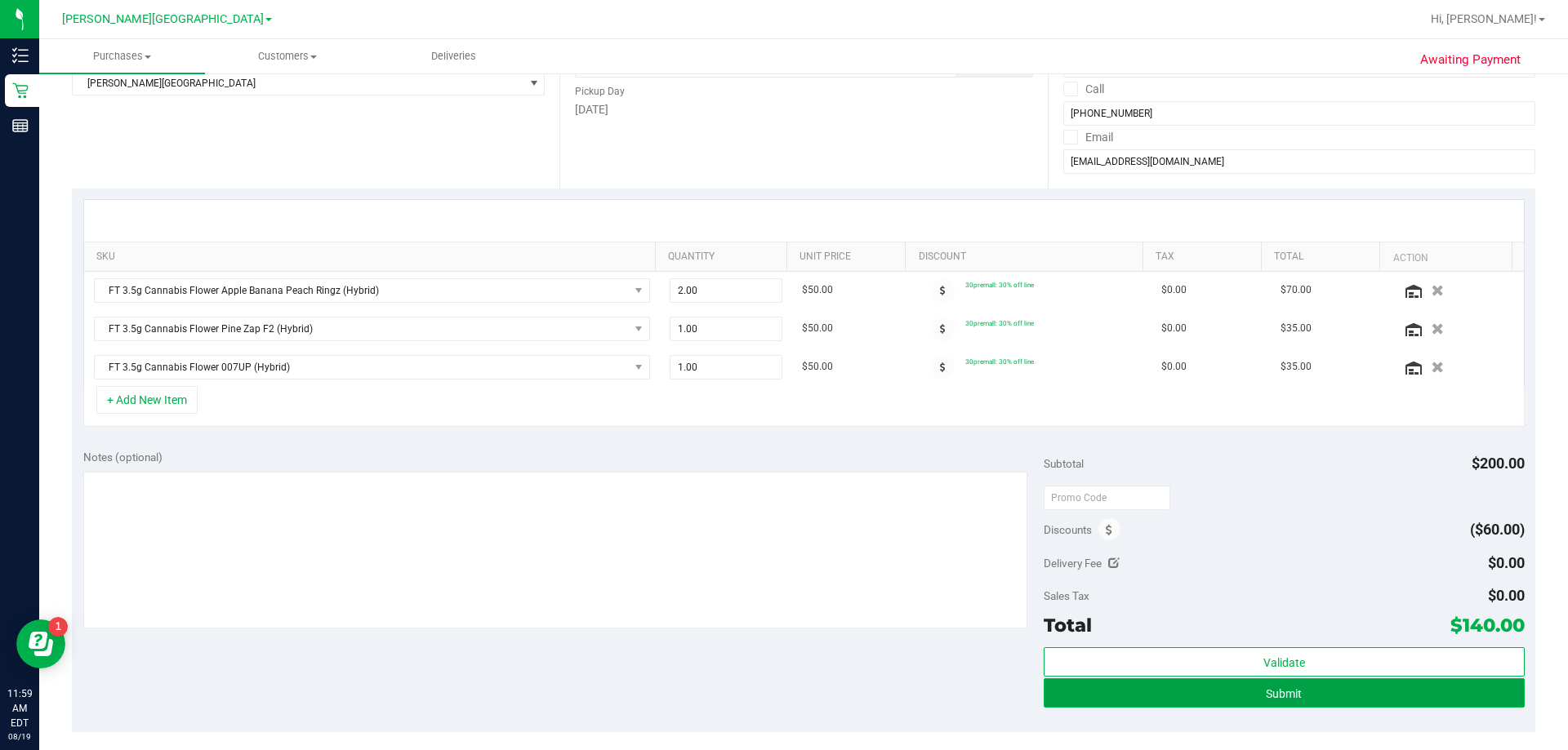
click at [781, 689] on button "Submit" at bounding box center [1283, 692] width 480 height 29
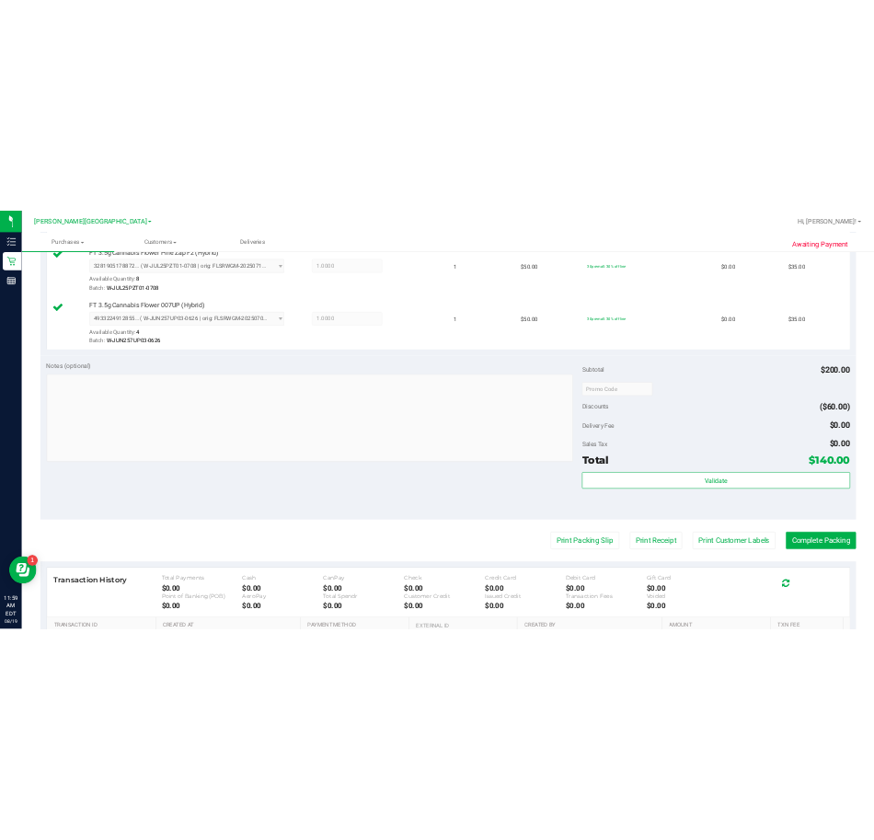
scroll to position [736, 0]
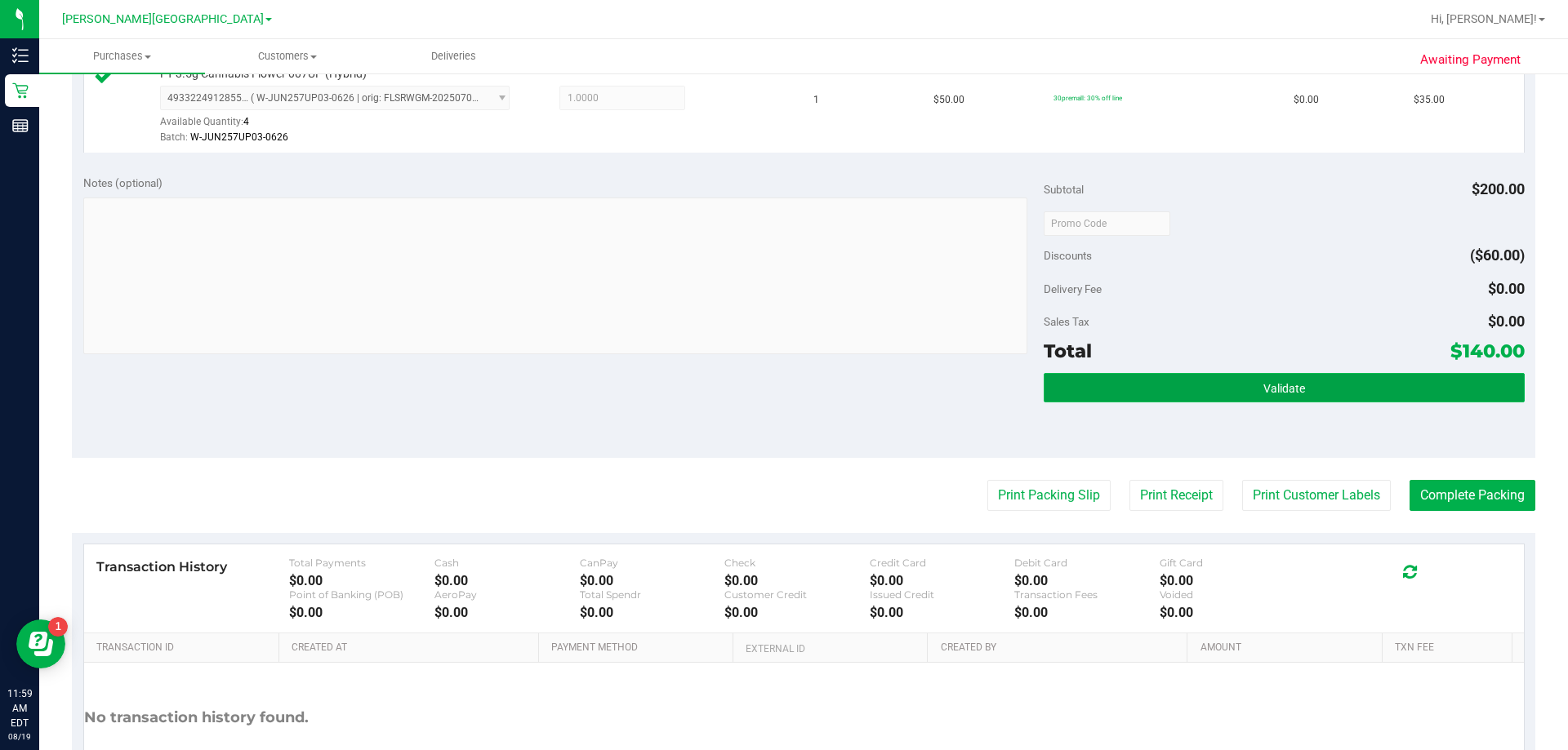
click at [781, 393] on button "Validate" at bounding box center [1283, 387] width 480 height 29
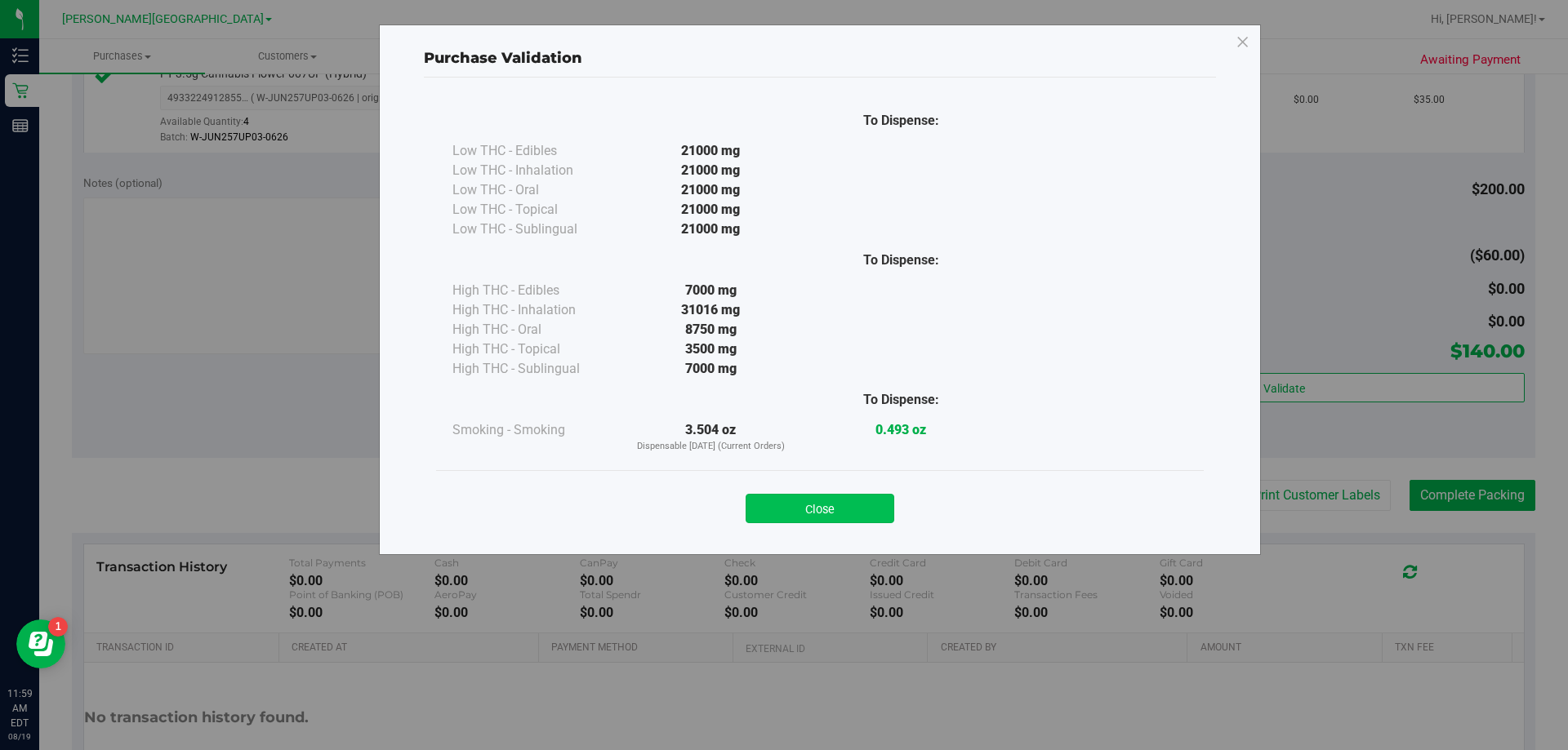
click at [779, 521] on button "Close" at bounding box center [820, 508] width 148 height 29
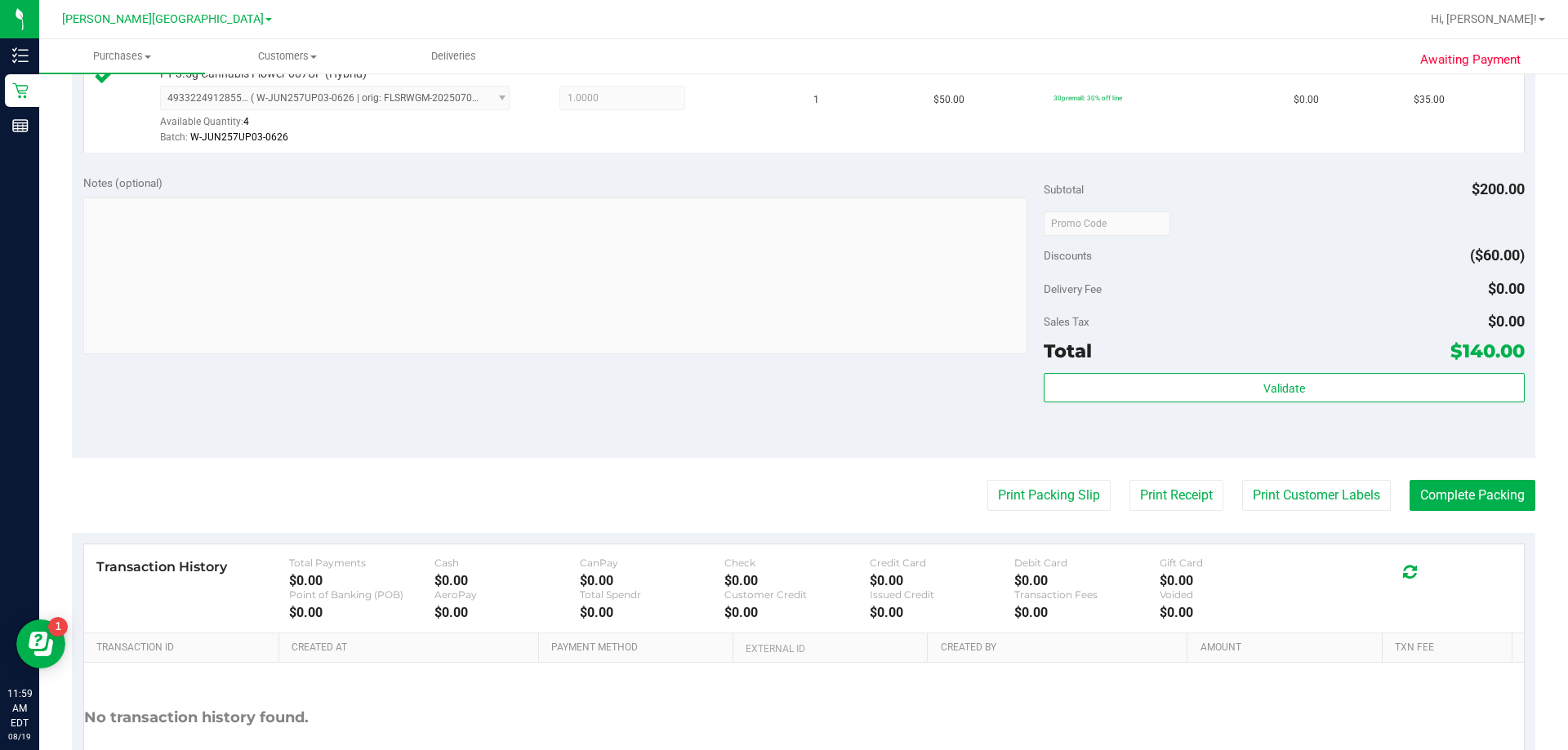
click at [781, 501] on div "Print Packing Slip Print Receipt Print Customer Labels Complete Packing" at bounding box center [804, 495] width 1463 height 31
click at [781, 493] on button "Print Packing Slip" at bounding box center [1049, 495] width 123 height 31
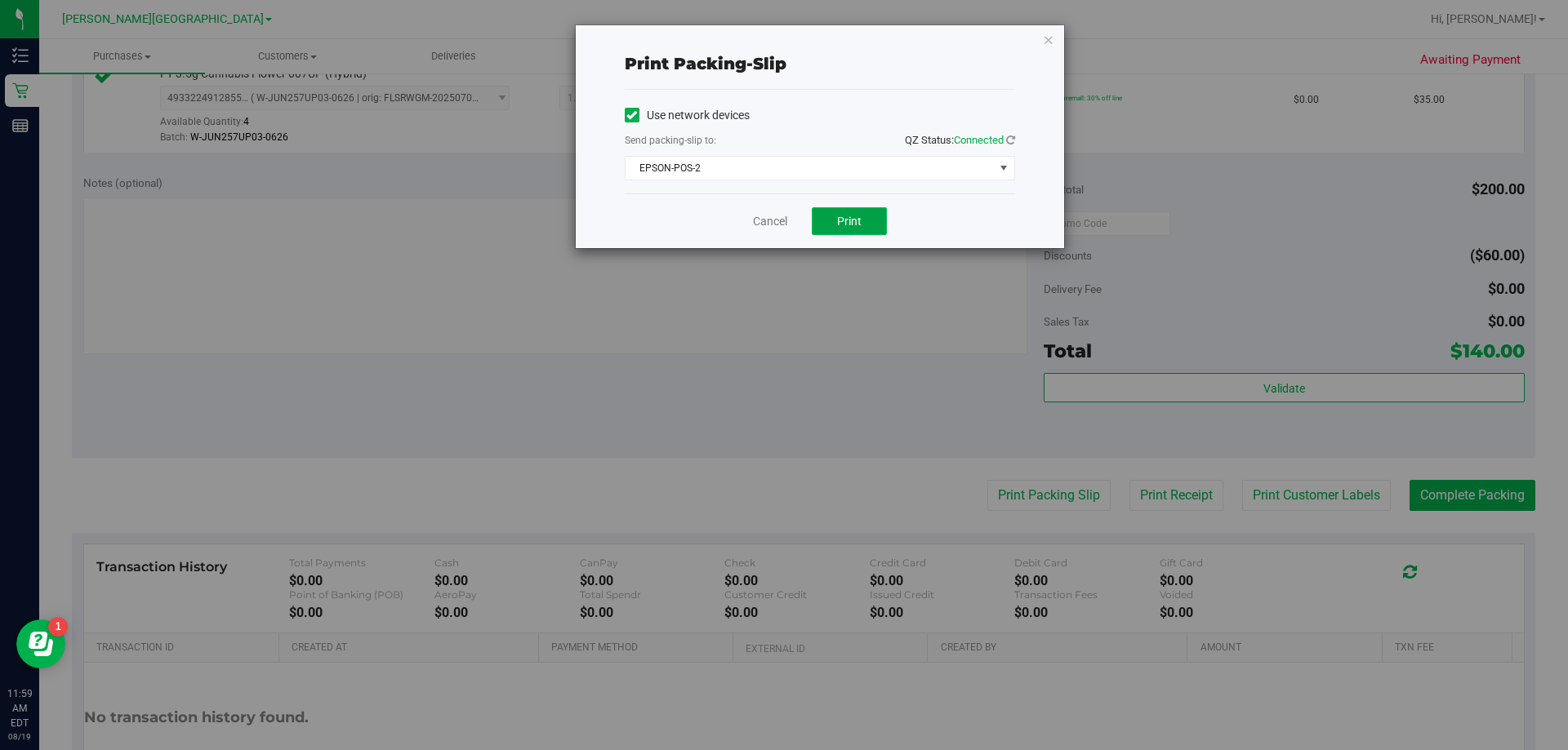
click at [781, 210] on button "Print" at bounding box center [849, 221] width 75 height 28
click at [781, 40] on icon "button" at bounding box center [1048, 39] width 12 height 20
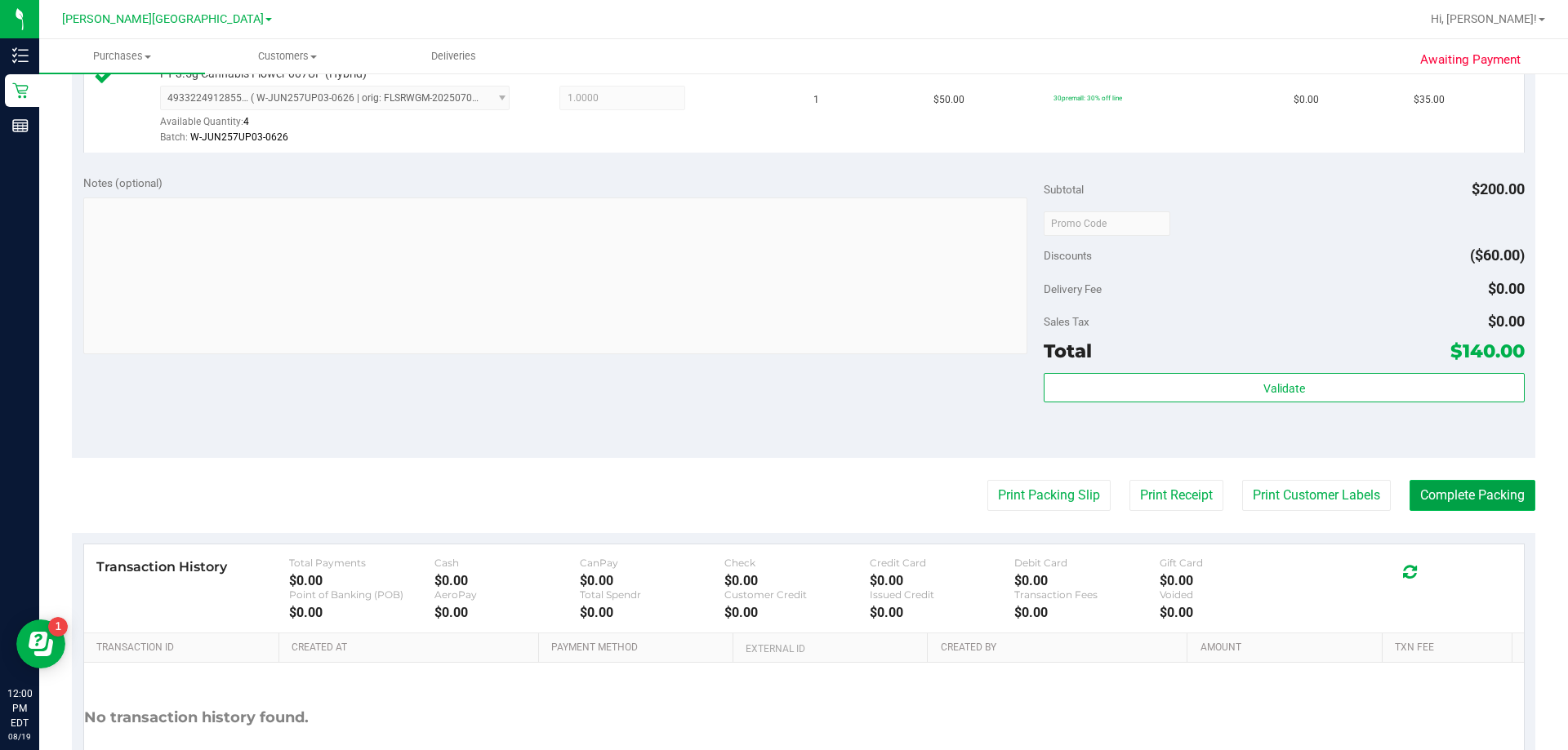
click at [781, 495] on button "Complete Packing" at bounding box center [1472, 495] width 126 height 31
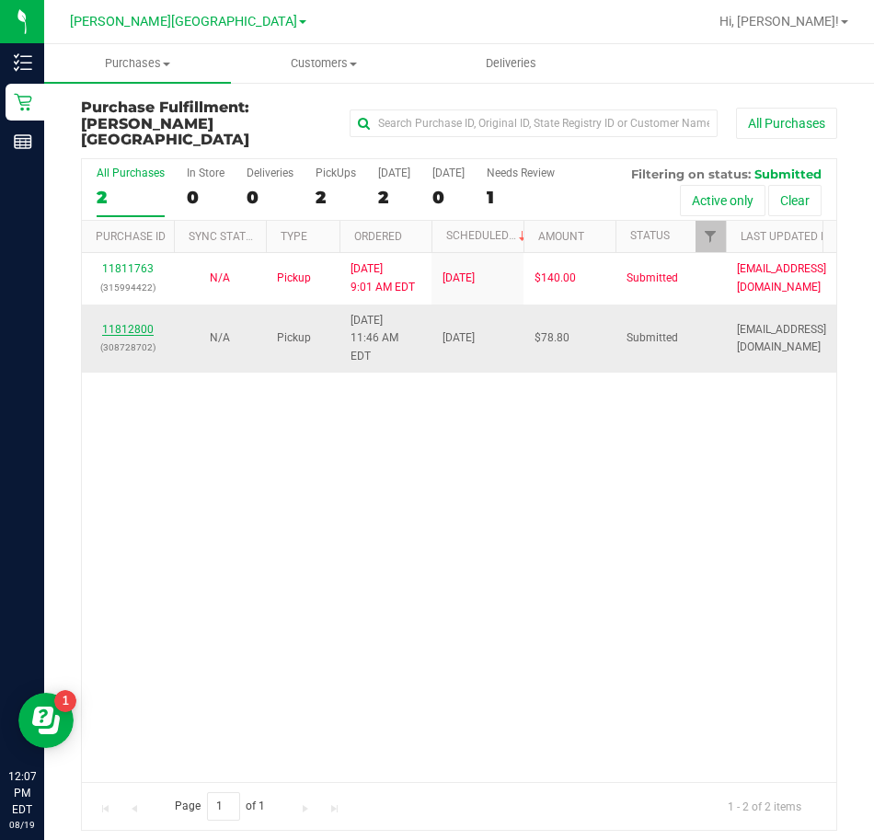
click at [144, 323] on link "11812800" at bounding box center [127, 329] width 51 height 13
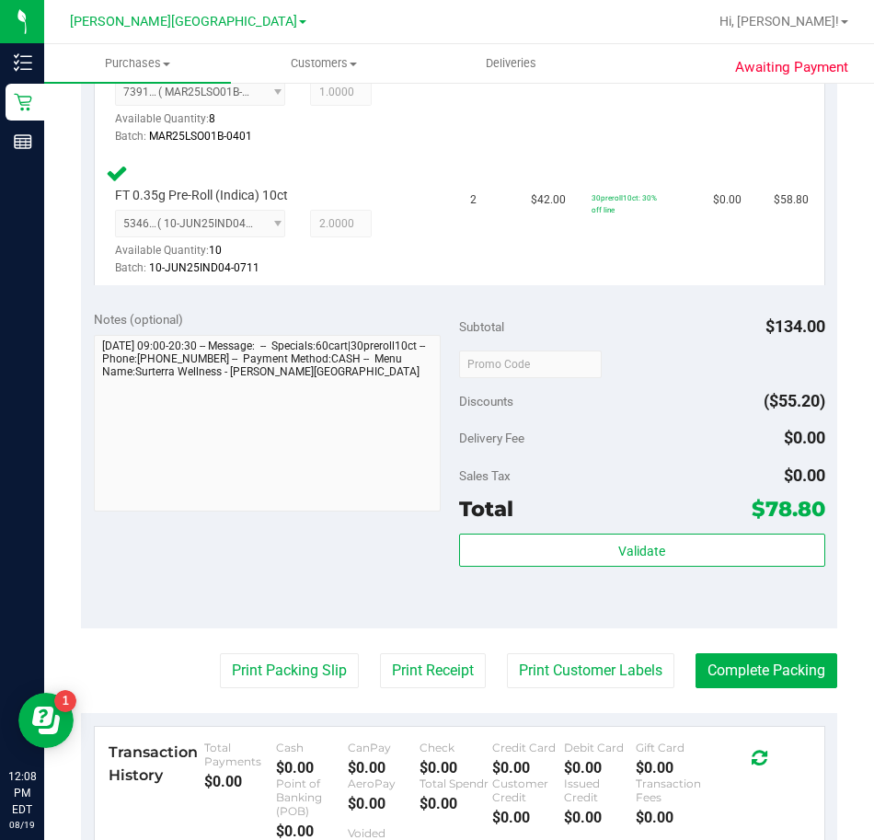
scroll to position [644, 0]
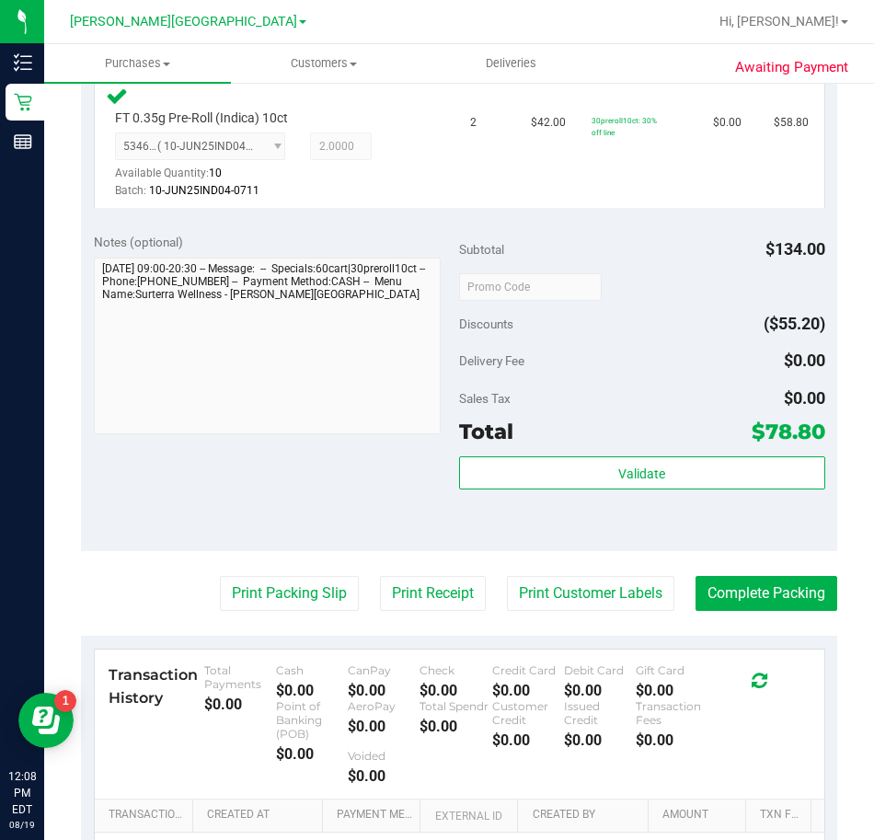
click at [635, 444] on div "Total $78.80" at bounding box center [642, 431] width 366 height 33
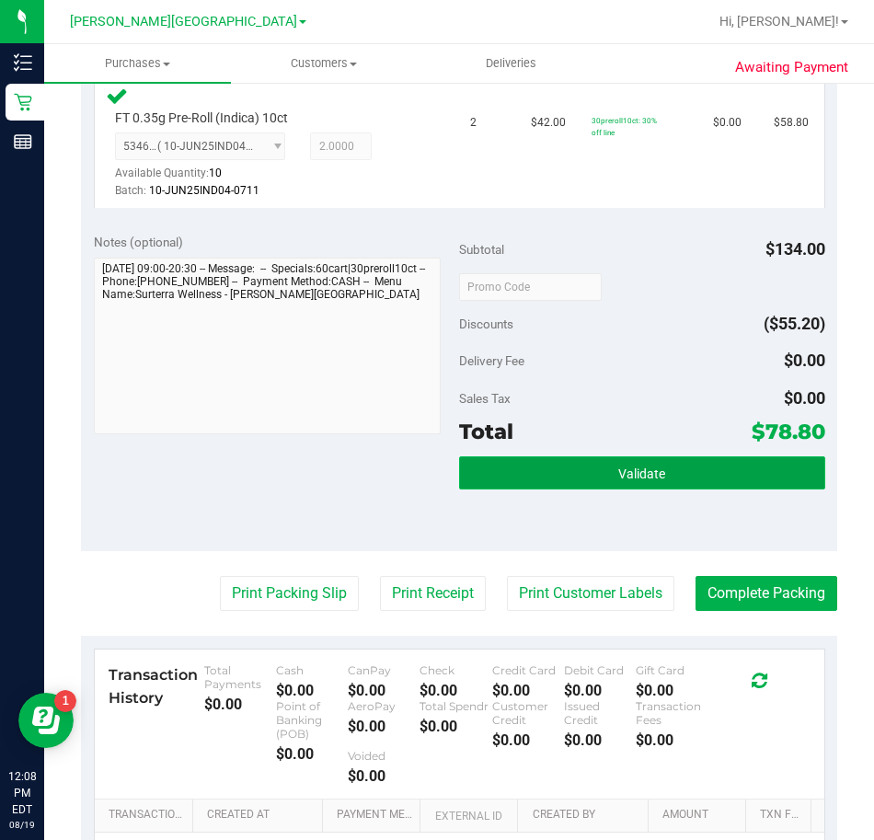
click at [643, 461] on button "Validate" at bounding box center [642, 472] width 366 height 33
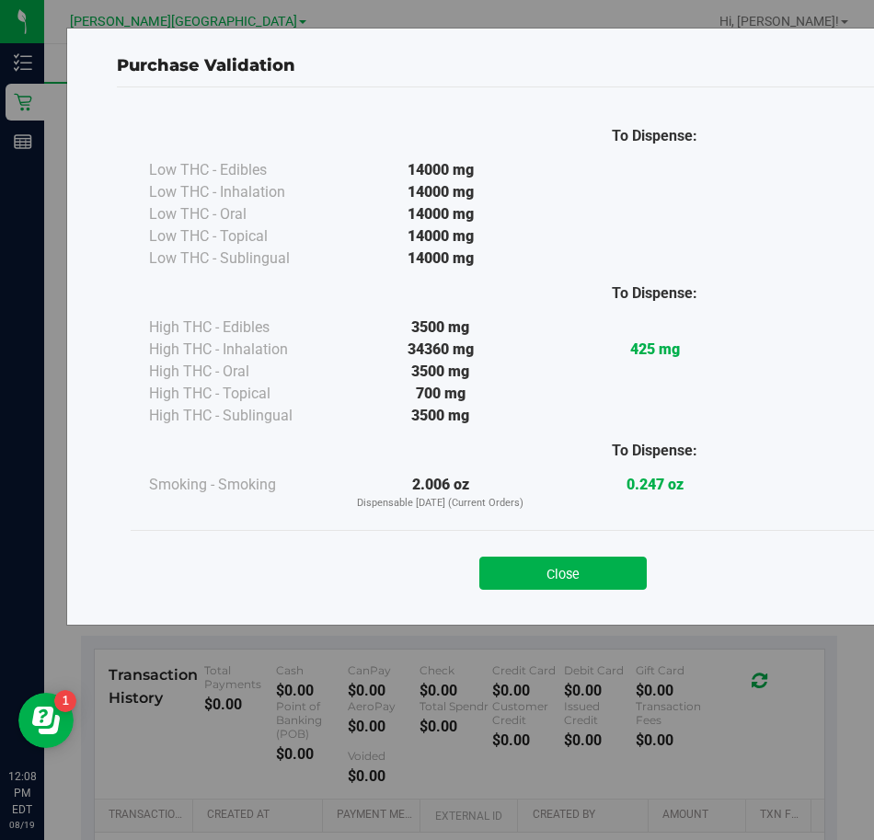
click at [619, 532] on div "Close" at bounding box center [563, 567] width 864 height 74
click at [620, 557] on button "Close" at bounding box center [562, 572] width 167 height 33
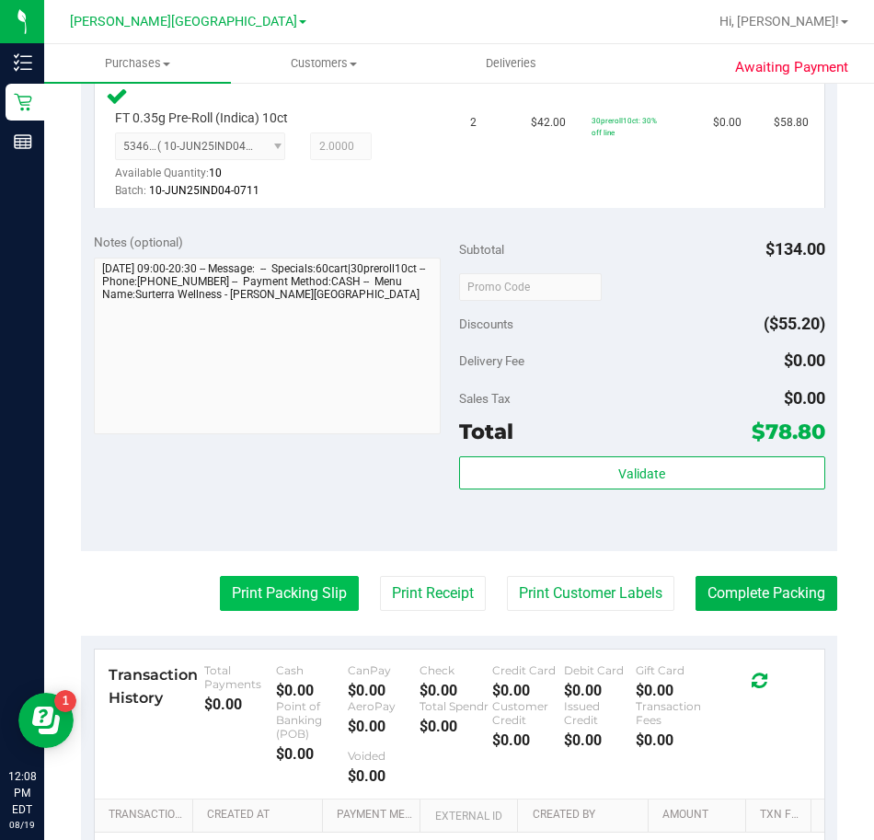
click at [323, 589] on button "Print Packing Slip" at bounding box center [289, 593] width 139 height 35
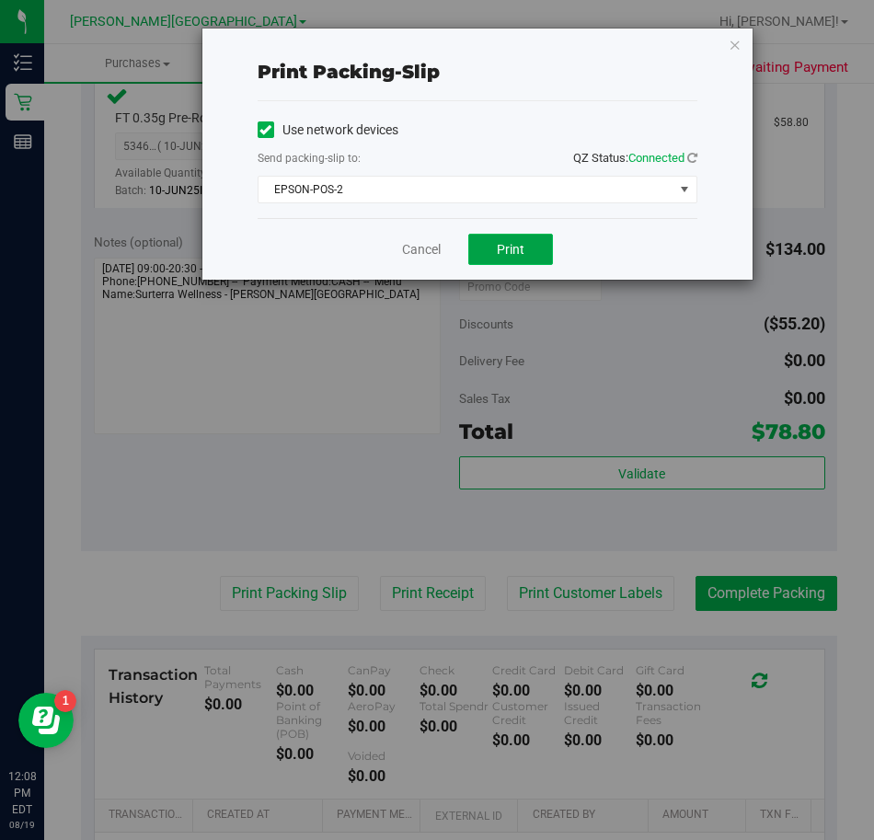
click at [485, 257] on button "Print" at bounding box center [510, 249] width 85 height 31
click at [733, 44] on icon "button" at bounding box center [734, 44] width 13 height 22
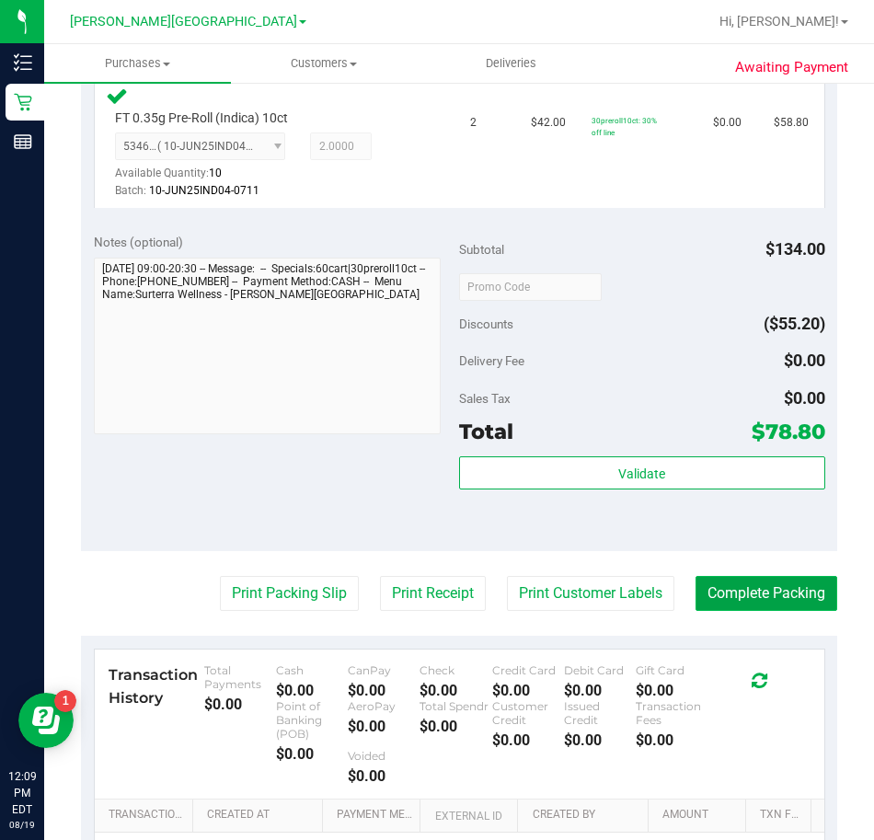
click at [727, 609] on button "Complete Packing" at bounding box center [766, 593] width 142 height 35
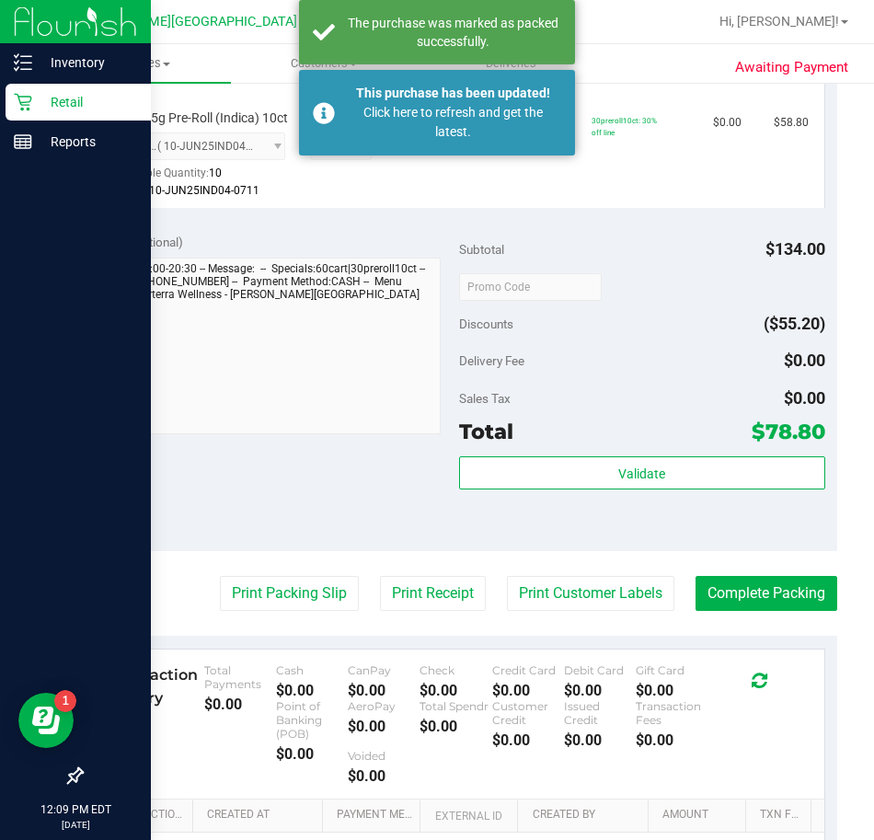
click at [33, 107] on p "Retail" at bounding box center [87, 102] width 110 height 22
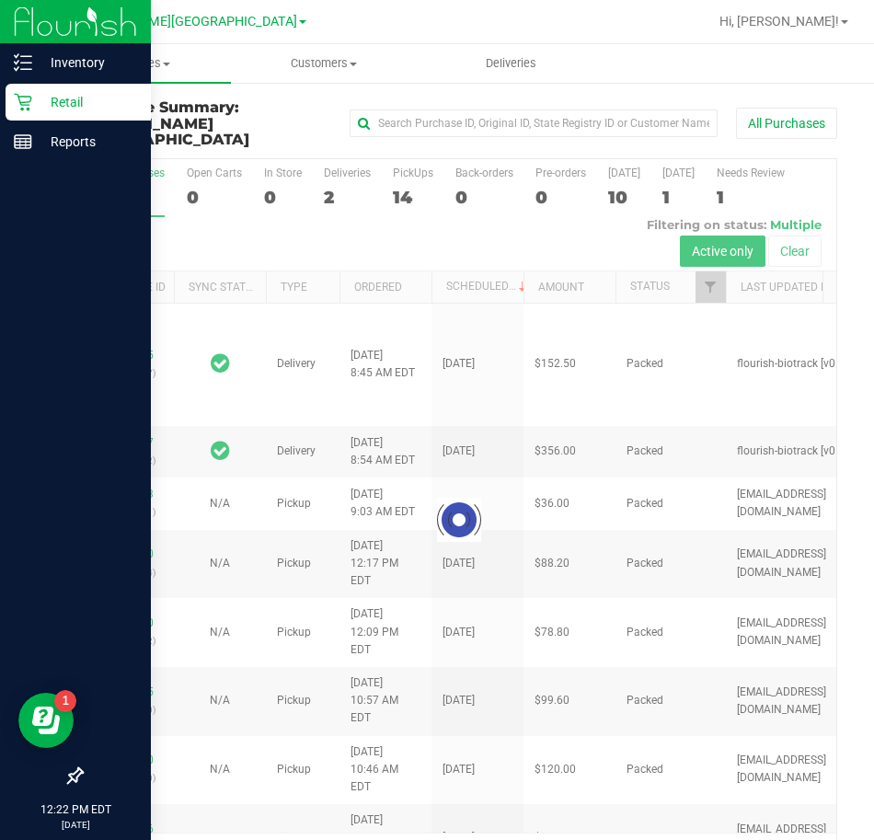
click at [25, 106] on icon at bounding box center [23, 102] width 18 height 18
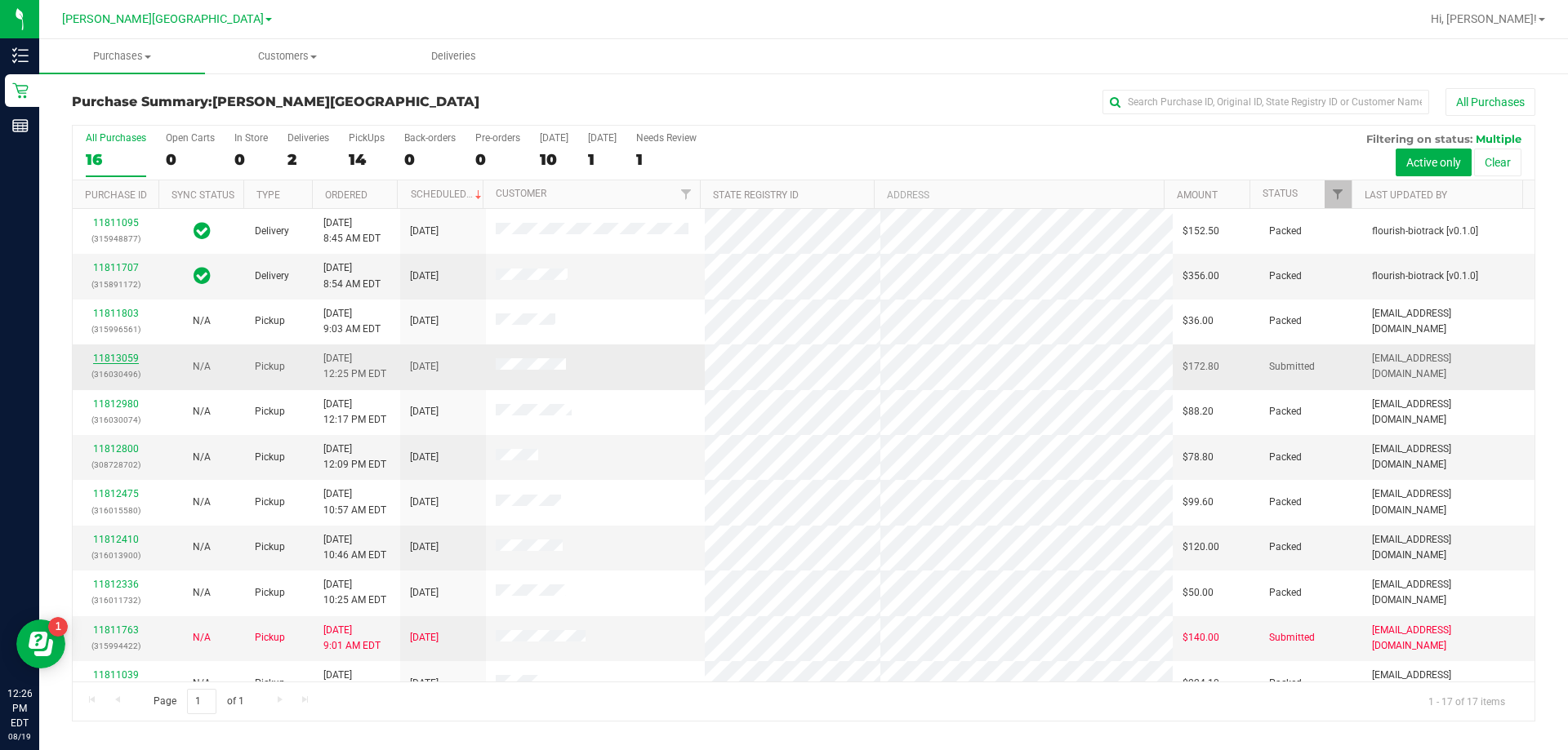
click at [121, 352] on link "11813059" at bounding box center [115, 358] width 45 height 12
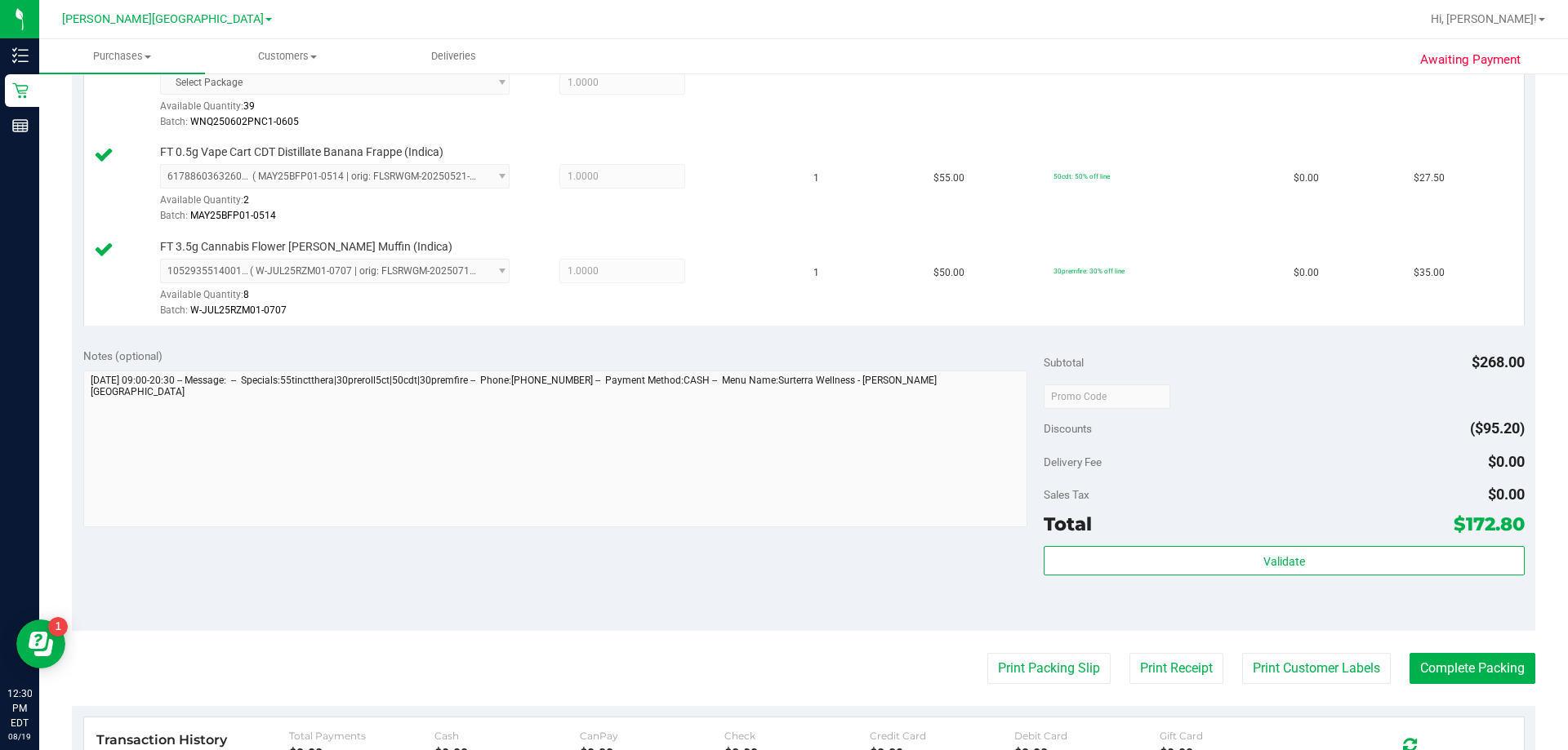
scroll to position [817, 0]
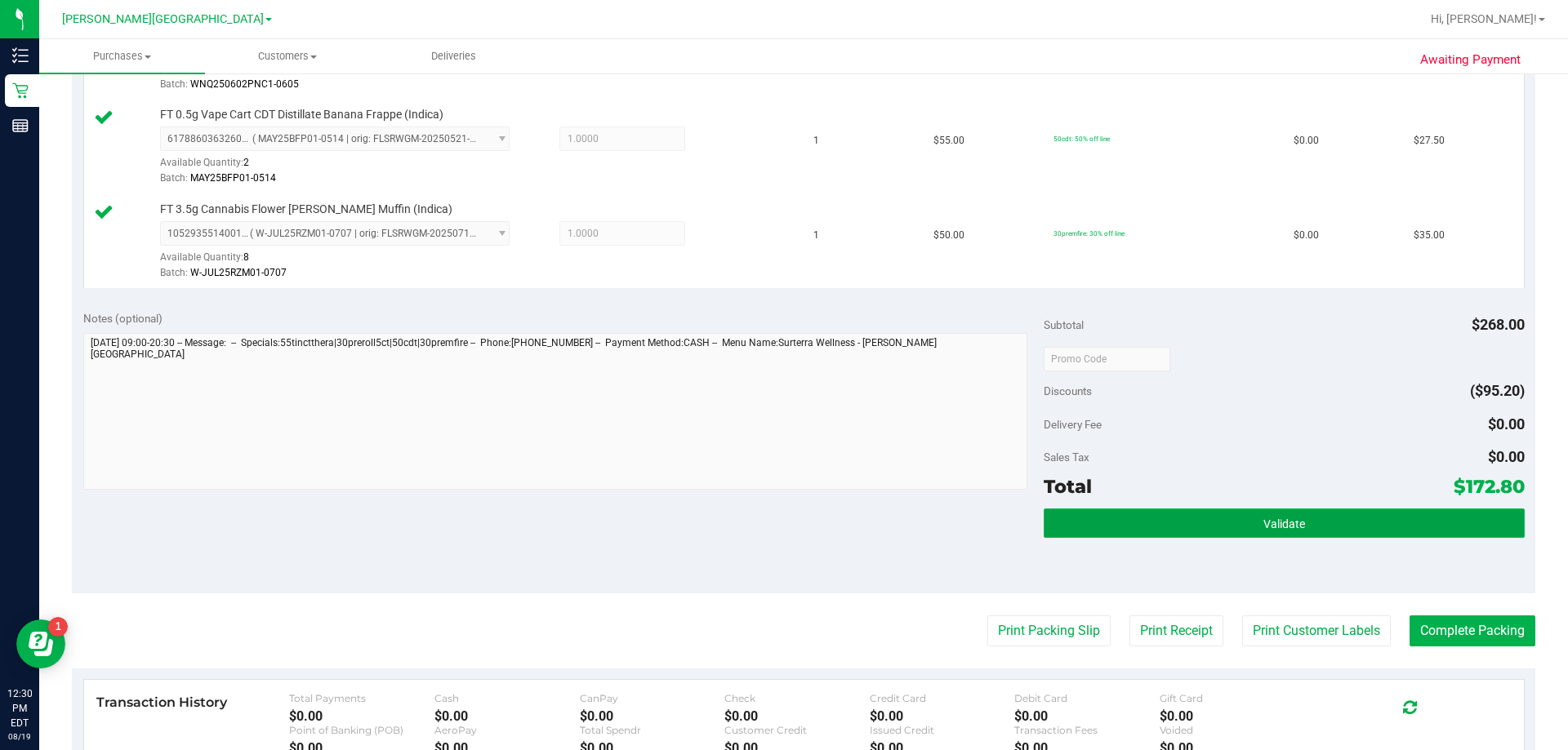
click at [781, 525] on span "Validate" at bounding box center [1284, 524] width 42 height 13
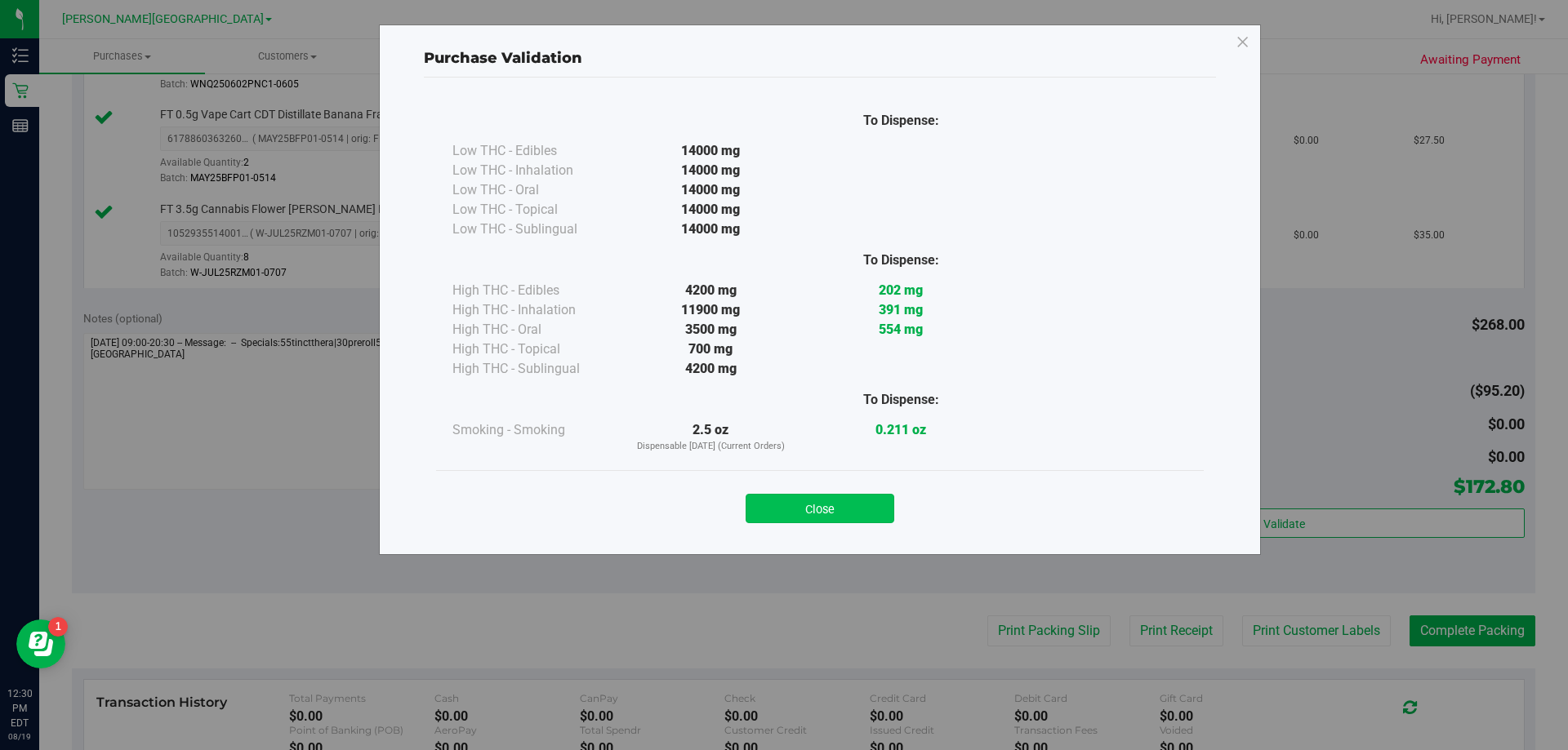
click at [781, 505] on button "Close" at bounding box center [820, 508] width 148 height 29
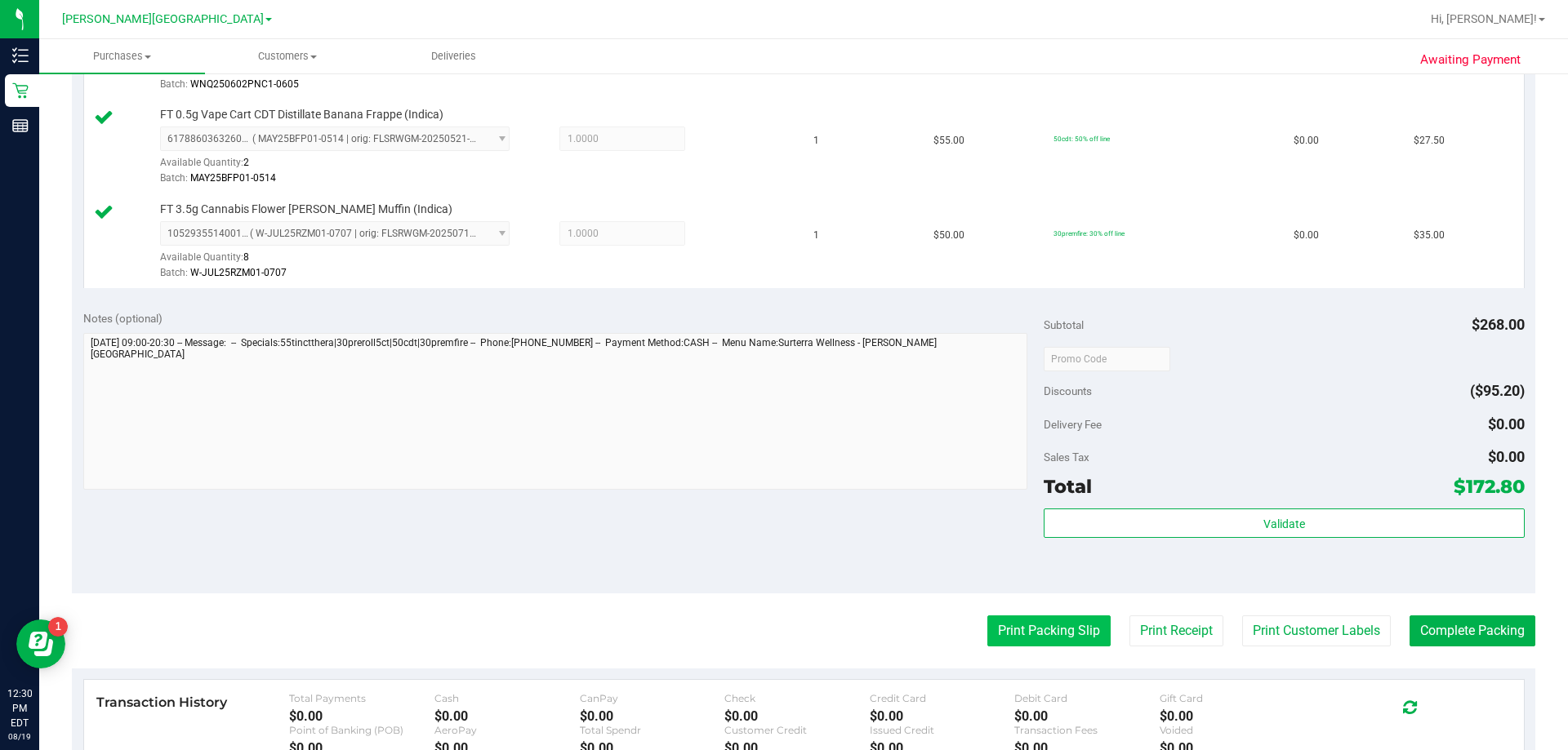
click at [781, 625] on button "Print Packing Slip" at bounding box center [1049, 630] width 123 height 31
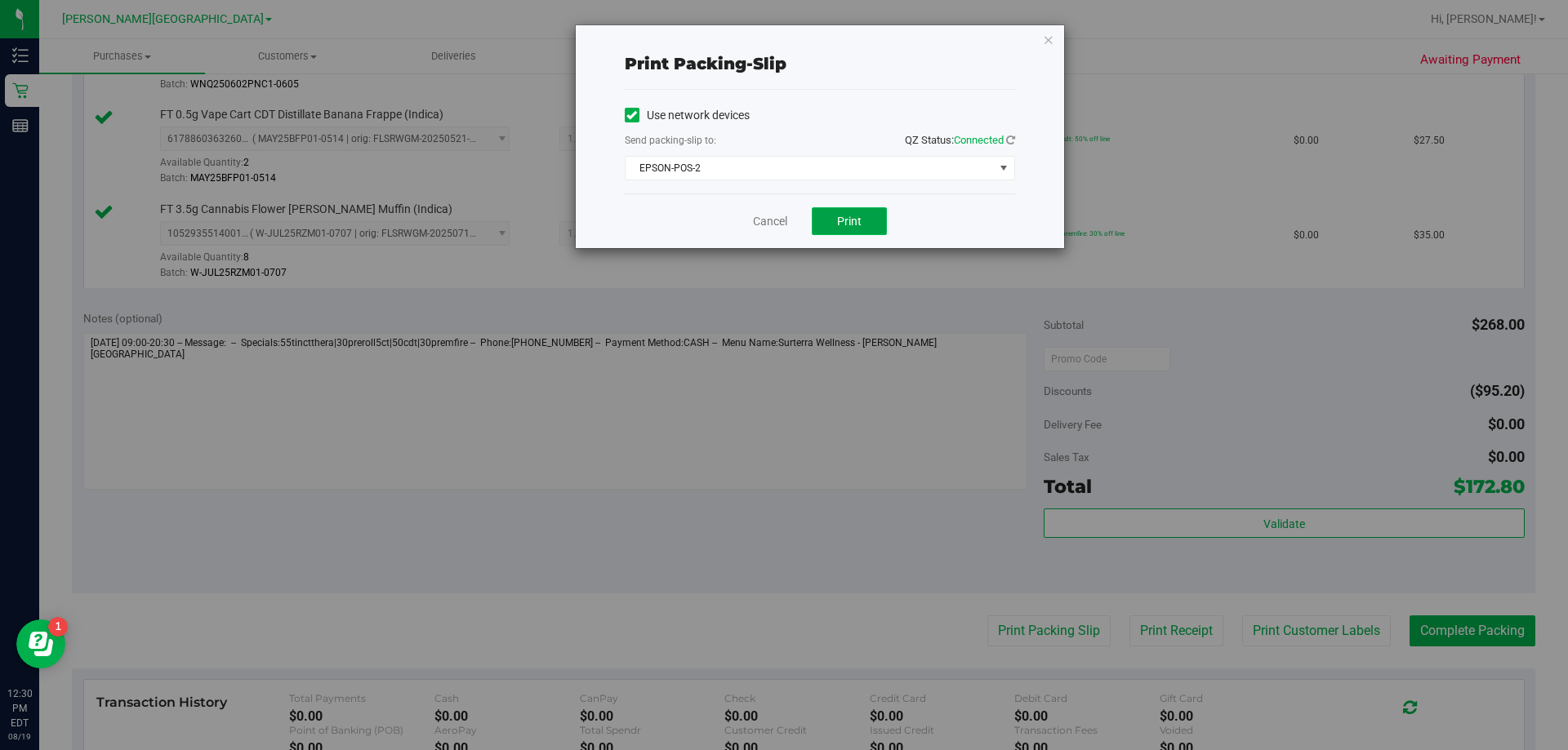
click at [781, 221] on span "Print" at bounding box center [850, 221] width 25 height 13
click at [781, 41] on icon "button" at bounding box center [1048, 39] width 12 height 20
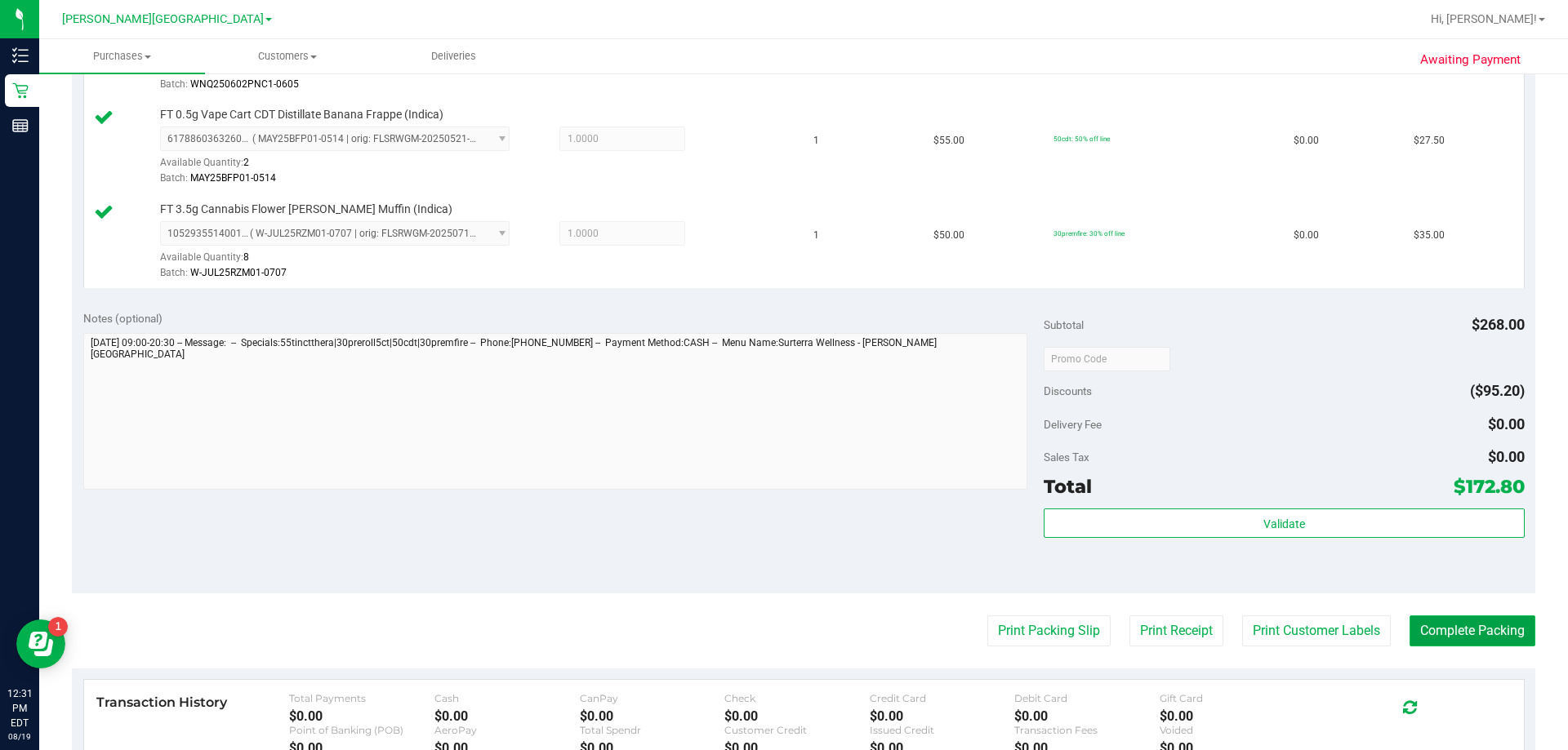
click at [781, 623] on button "Complete Packing" at bounding box center [1472, 630] width 126 height 31
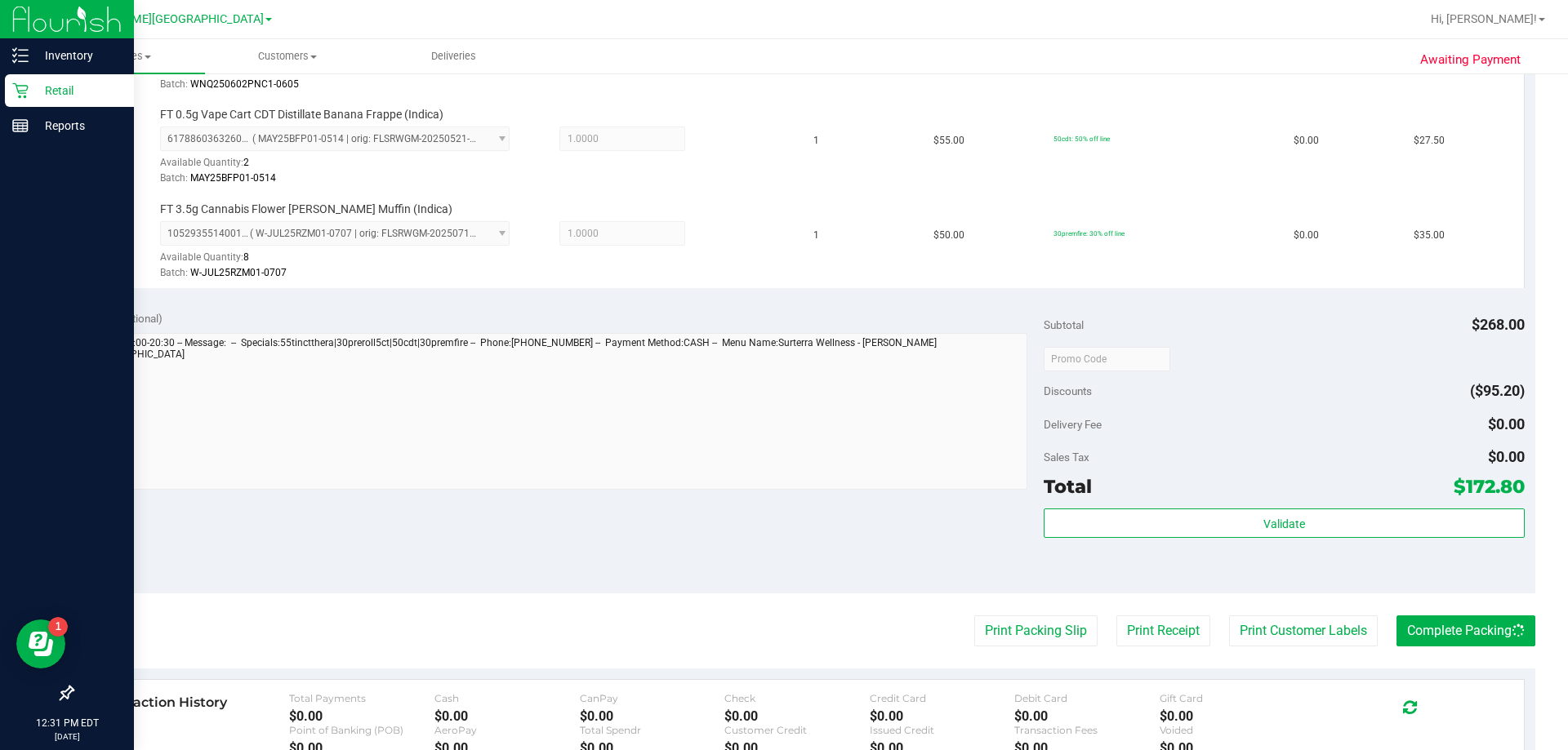
click at [43, 91] on p "Retail" at bounding box center [77, 91] width 98 height 20
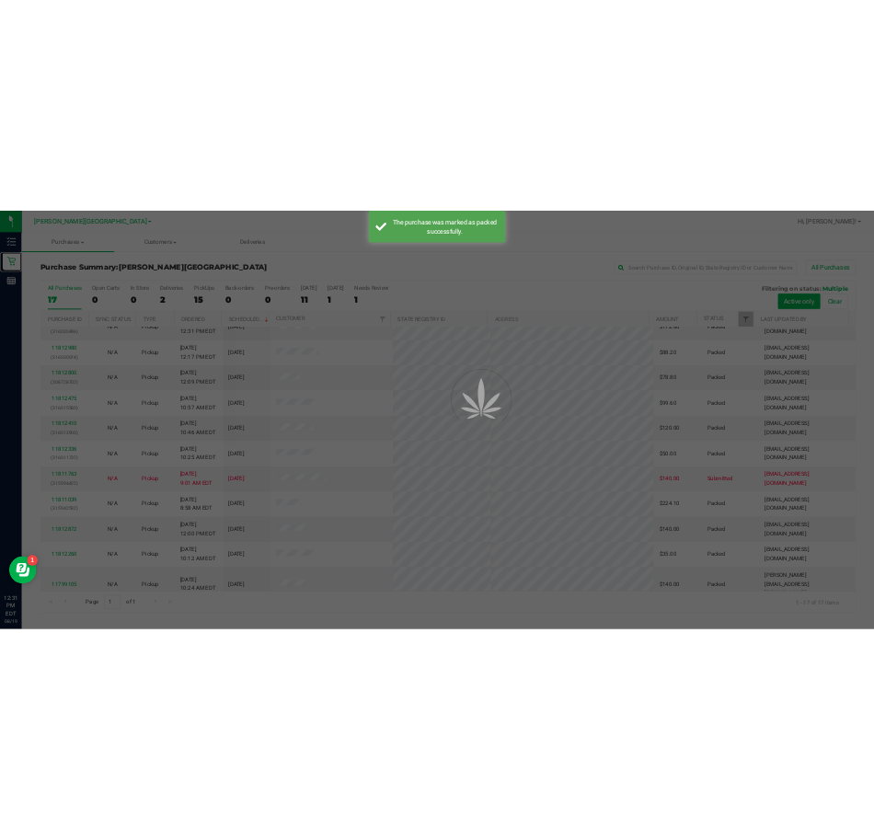
scroll to position [333, 0]
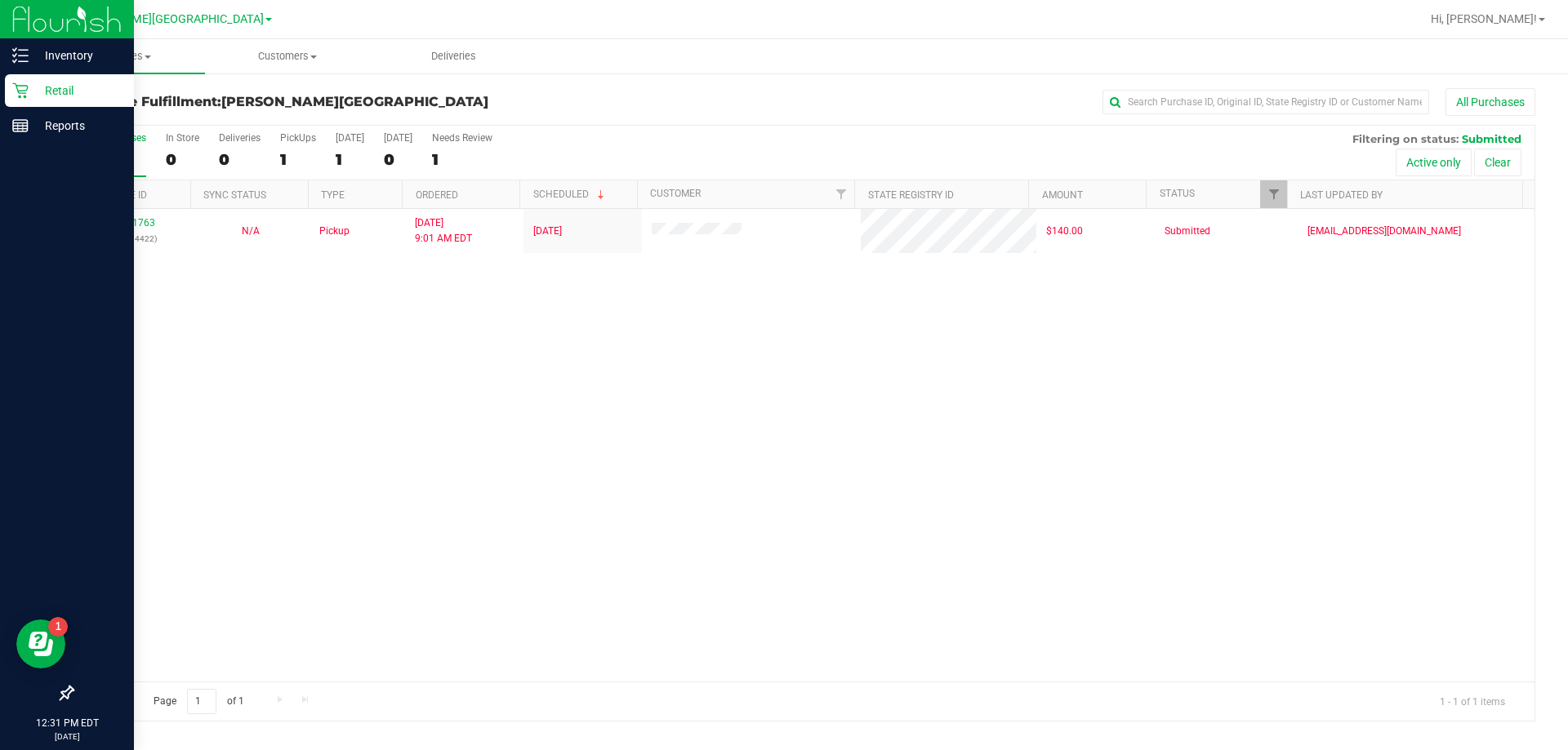
click at [47, 96] on p "Retail" at bounding box center [77, 91] width 98 height 20
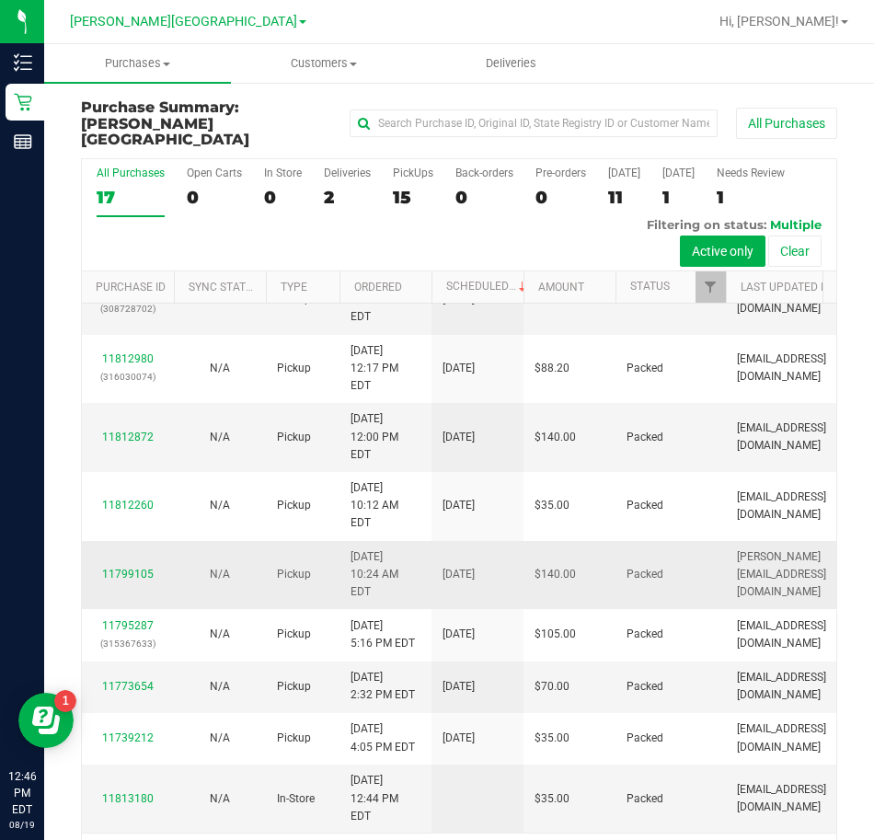
scroll to position [1126, 0]
click at [401, 187] on div "15" at bounding box center [413, 197] width 40 height 21
click at [0, 0] on input "PickUps 15" at bounding box center [0, 0] width 0 height 0
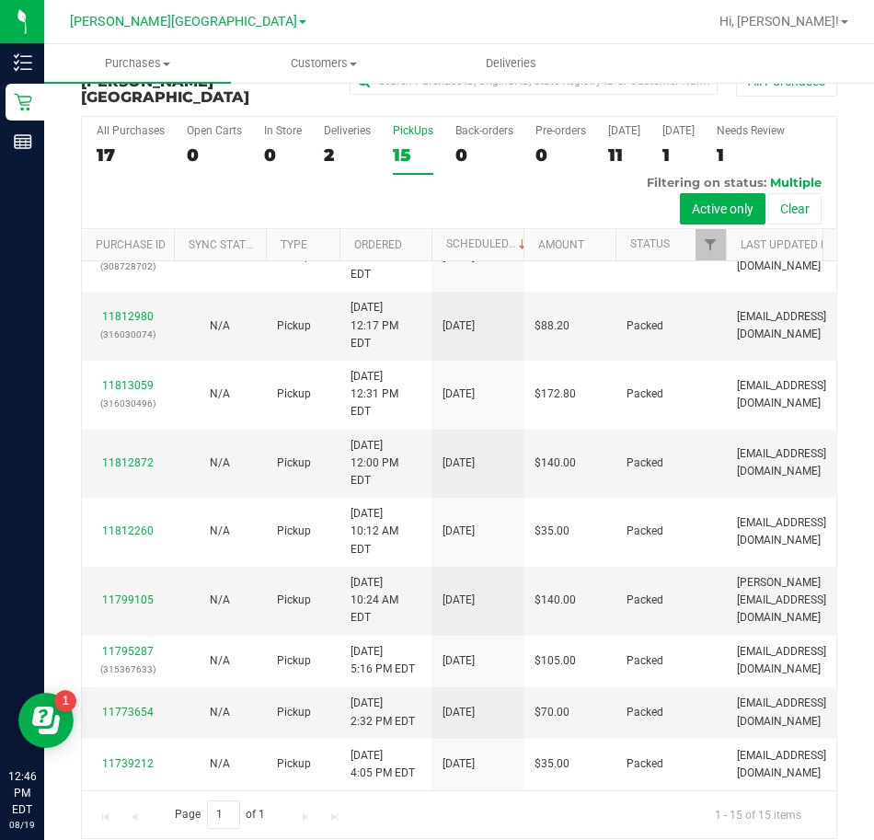
scroll to position [43, 0]
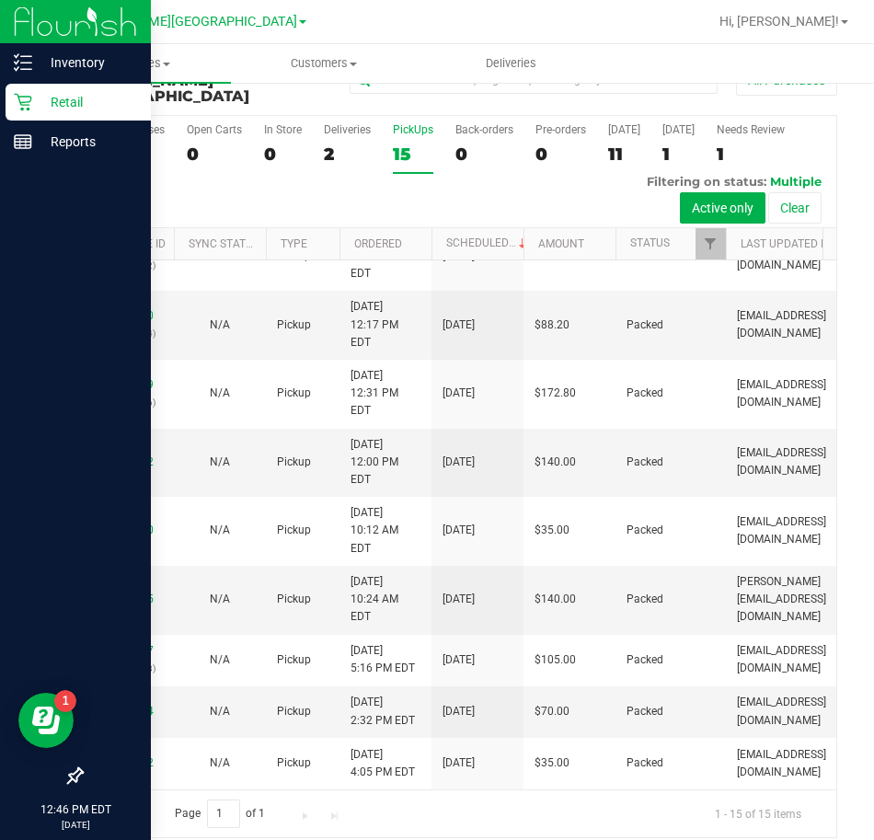
click at [7, 97] on div "Retail" at bounding box center [78, 102] width 145 height 37
click at [59, 91] on p "Retail" at bounding box center [87, 102] width 110 height 22
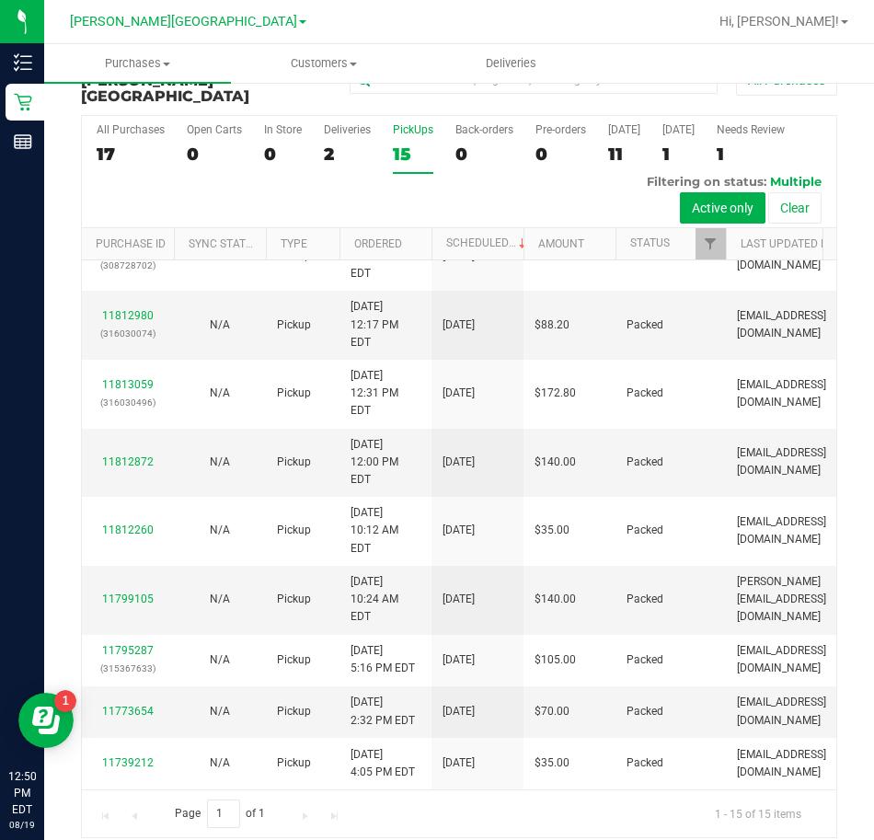
scroll to position [814, 0]
click at [393, 143] on div "15" at bounding box center [413, 153] width 40 height 21
click at [0, 0] on input "PickUps 15" at bounding box center [0, 0] width 0 height 0
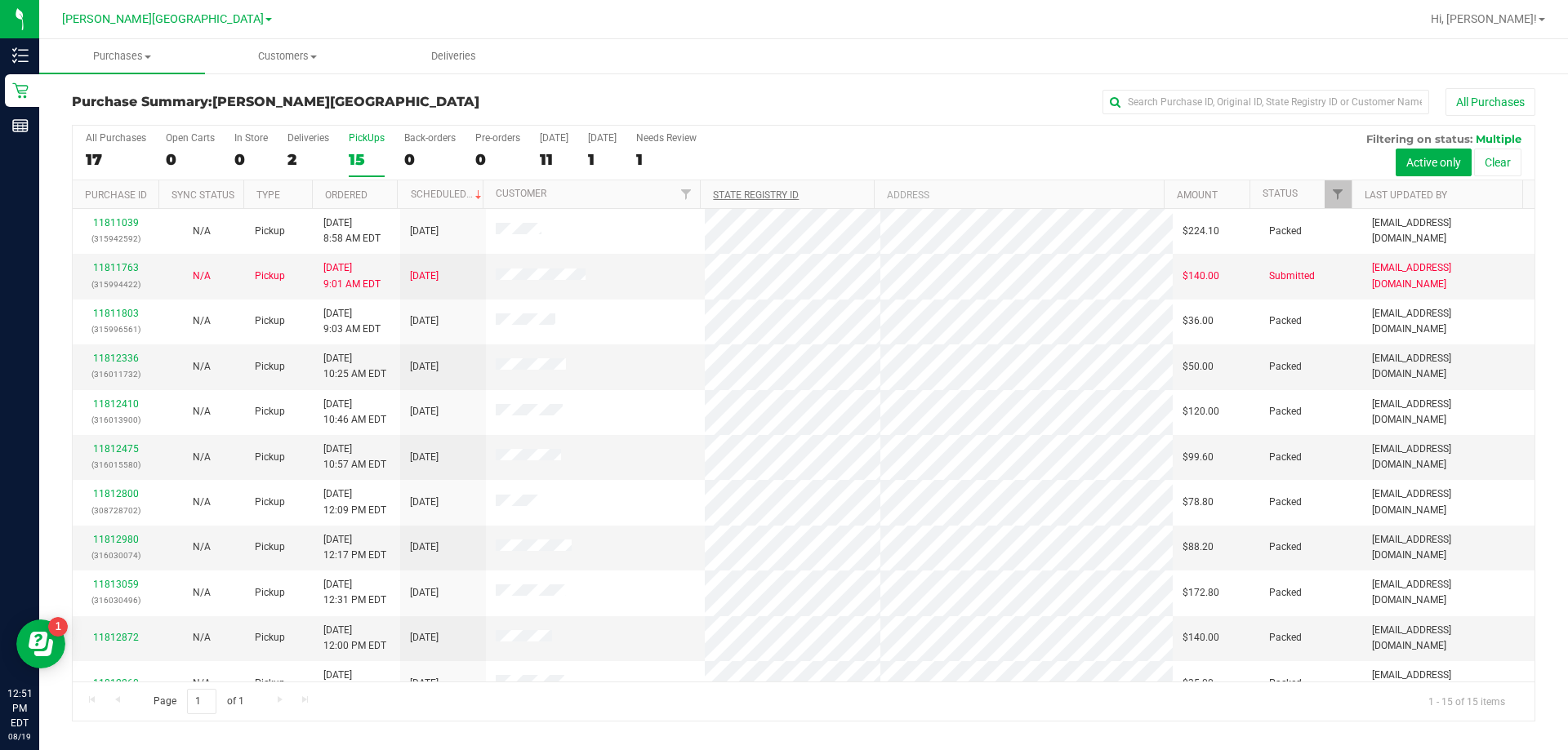
scroll to position [205, 0]
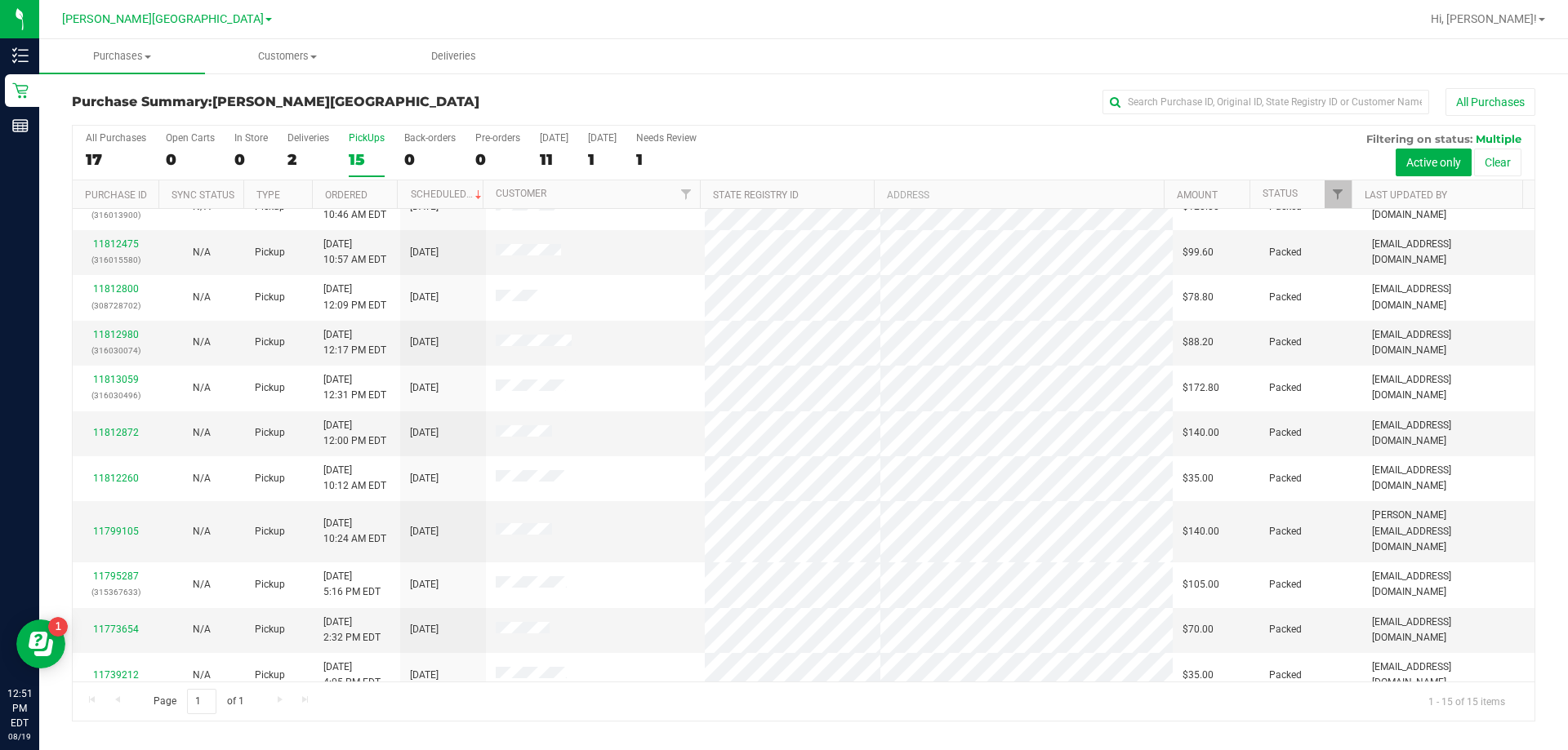
click at [349, 154] on div "15" at bounding box center [367, 159] width 36 height 19
click at [0, 0] on input "PickUps 15" at bounding box center [0, 0] width 0 height 0
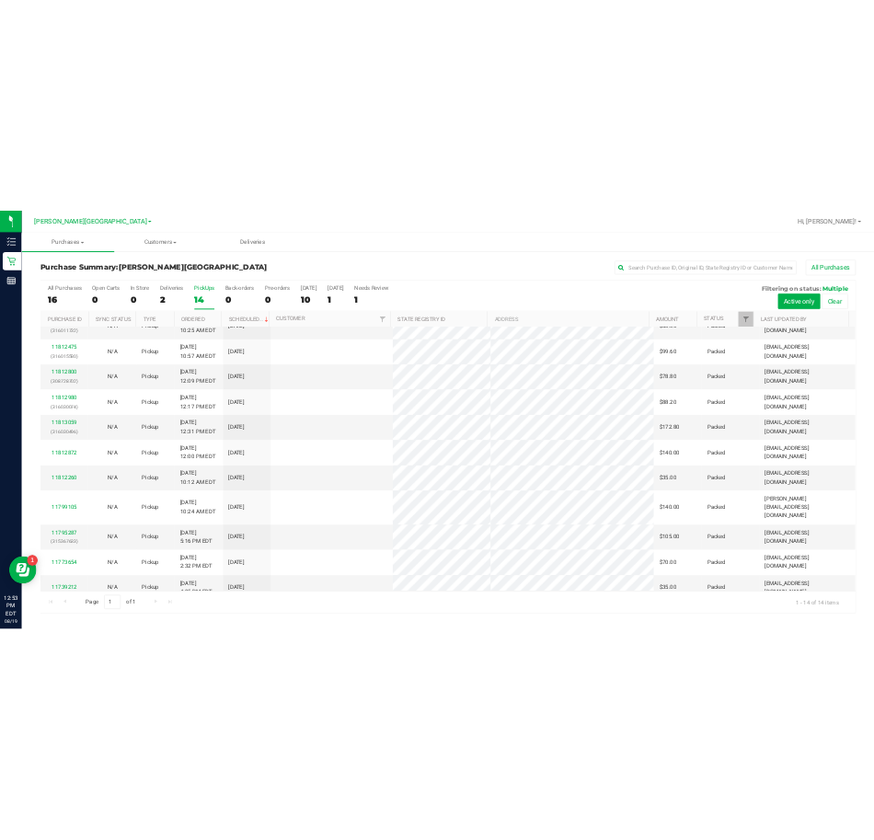
scroll to position [0, 0]
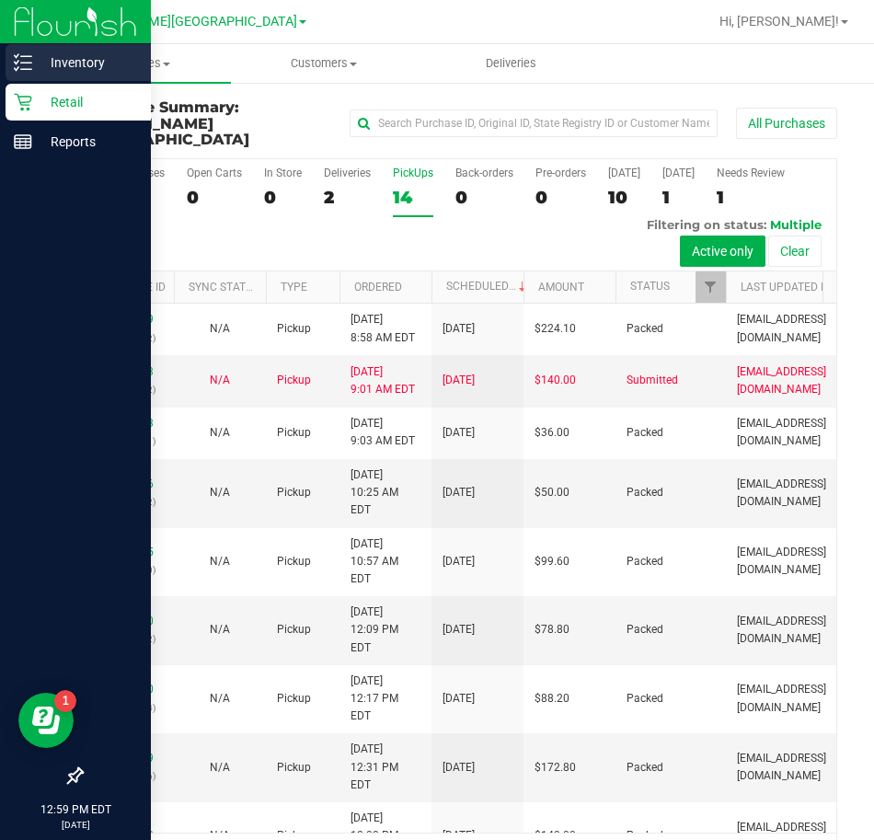
click at [56, 64] on p "Inventory" at bounding box center [87, 62] width 110 height 22
click at [26, 55] on icon at bounding box center [23, 62] width 18 height 18
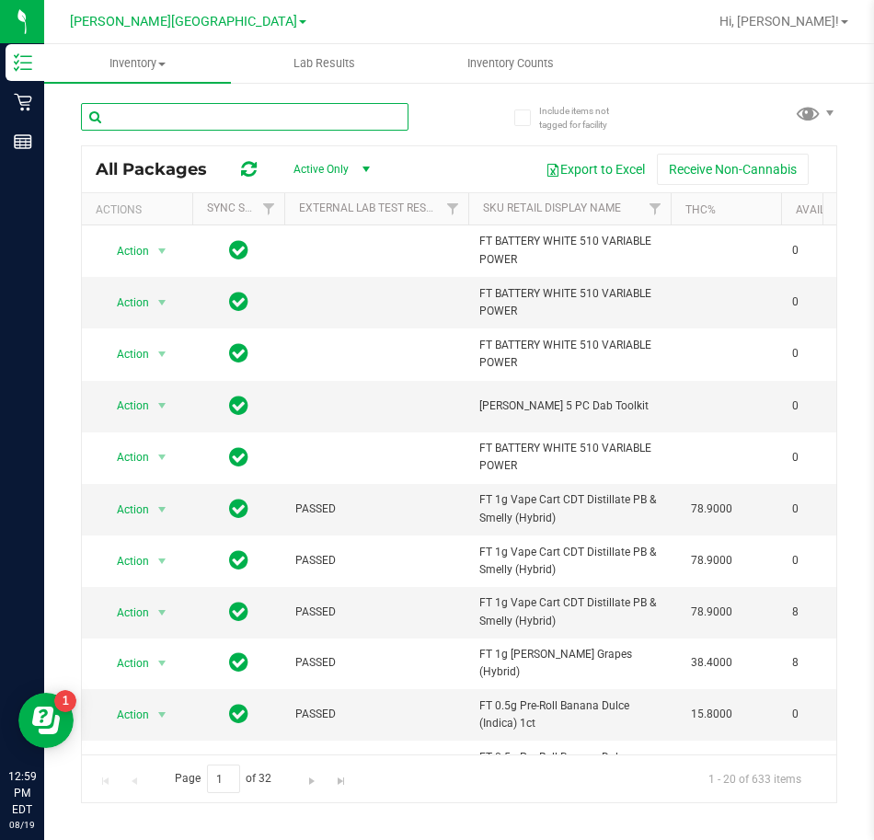
click at [292, 113] on input "text" at bounding box center [244, 117] width 327 height 28
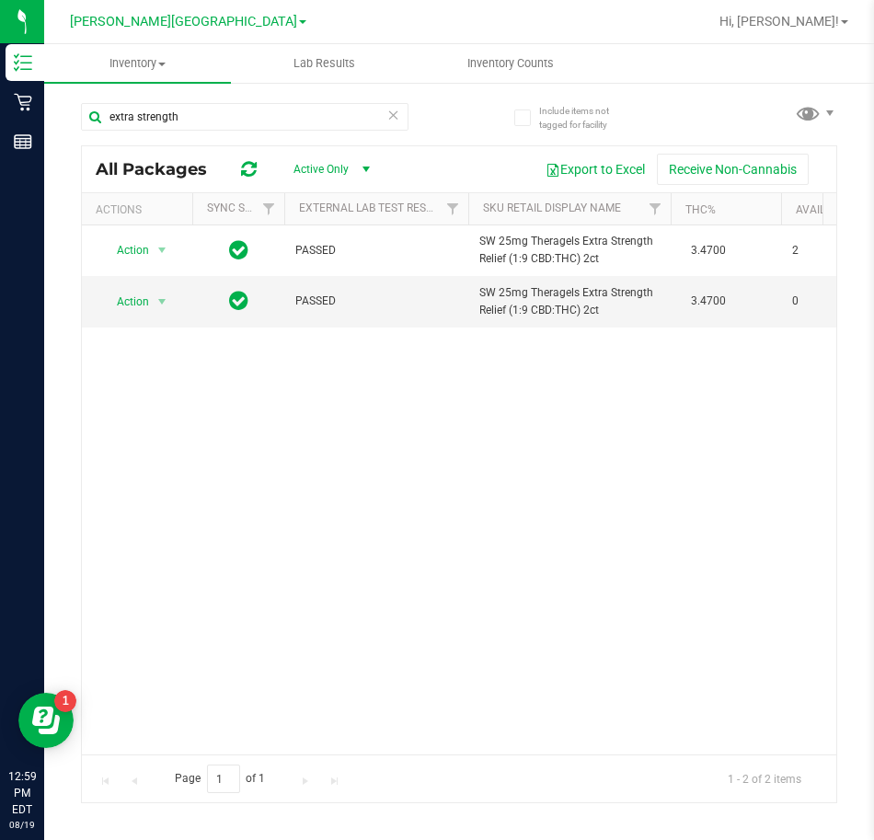
click at [593, 374] on div "Action Action Global inventory Package audit log Print package label Print prod…" at bounding box center [459, 489] width 754 height 529
drag, startPoint x: 191, startPoint y: 109, endPoint x: 87, endPoint y: 121, distance: 104.7
click at [87, 121] on input "extra strength" at bounding box center [244, 117] width 327 height 28
type input "relief"
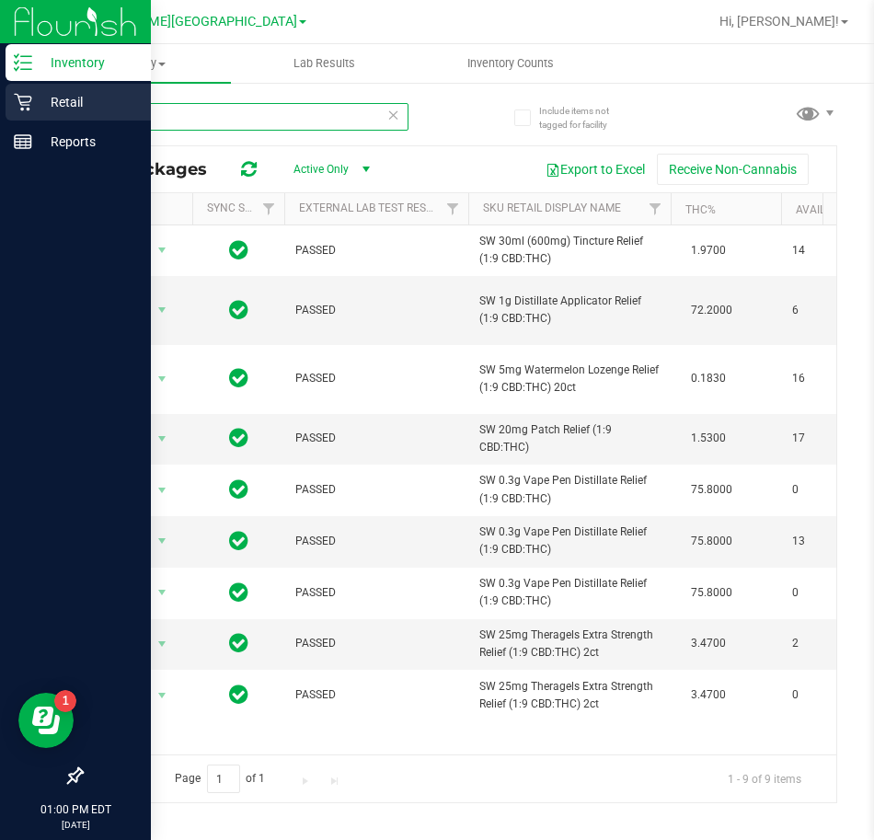
drag, startPoint x: 163, startPoint y: 117, endPoint x: 10, endPoint y: 120, distance: 152.7
click at [10, 120] on div "Inventory Retail Reports 01:00 PM EDT [DATE] 08/19 [PERSON_NAME][GEOGRAPHIC_DAT…" at bounding box center [437, 420] width 874 height 840
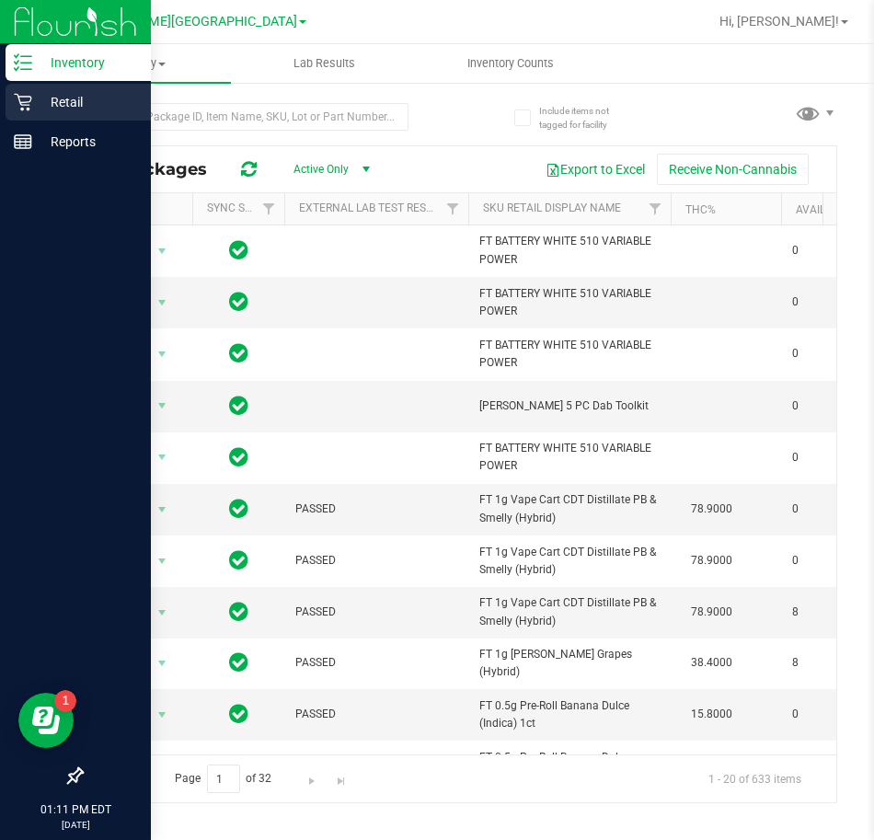
click at [29, 97] on icon at bounding box center [22, 102] width 17 height 17
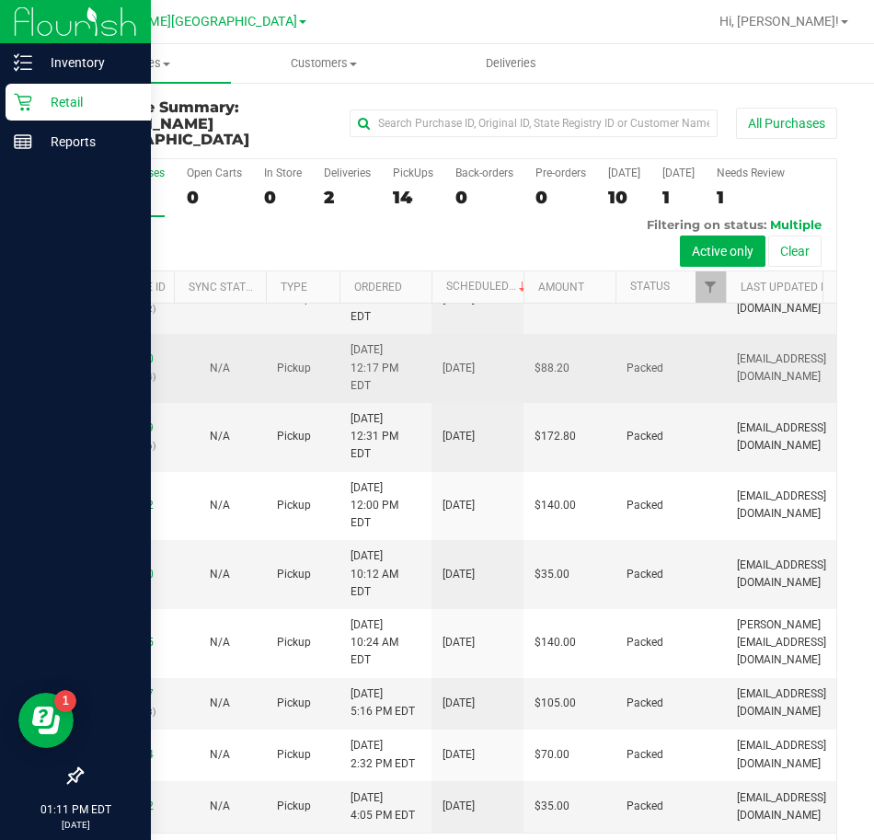
scroll to position [953, 0]
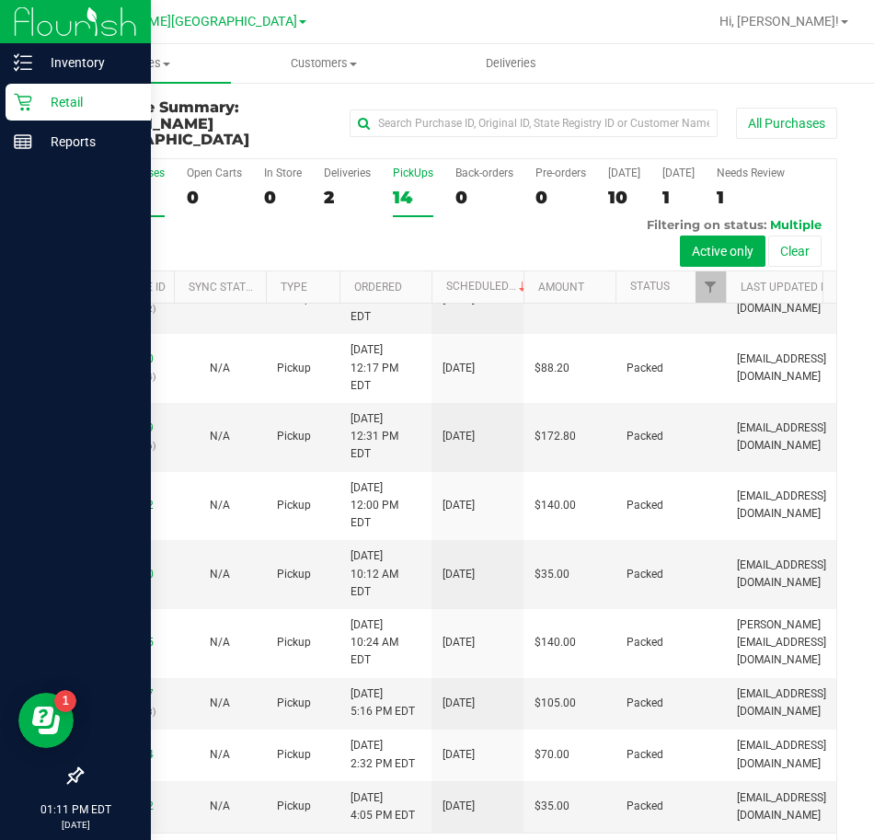
click at [394, 187] on div "14" at bounding box center [413, 197] width 40 height 21
click at [0, 0] on input "PickUps 14" at bounding box center [0, 0] width 0 height 0
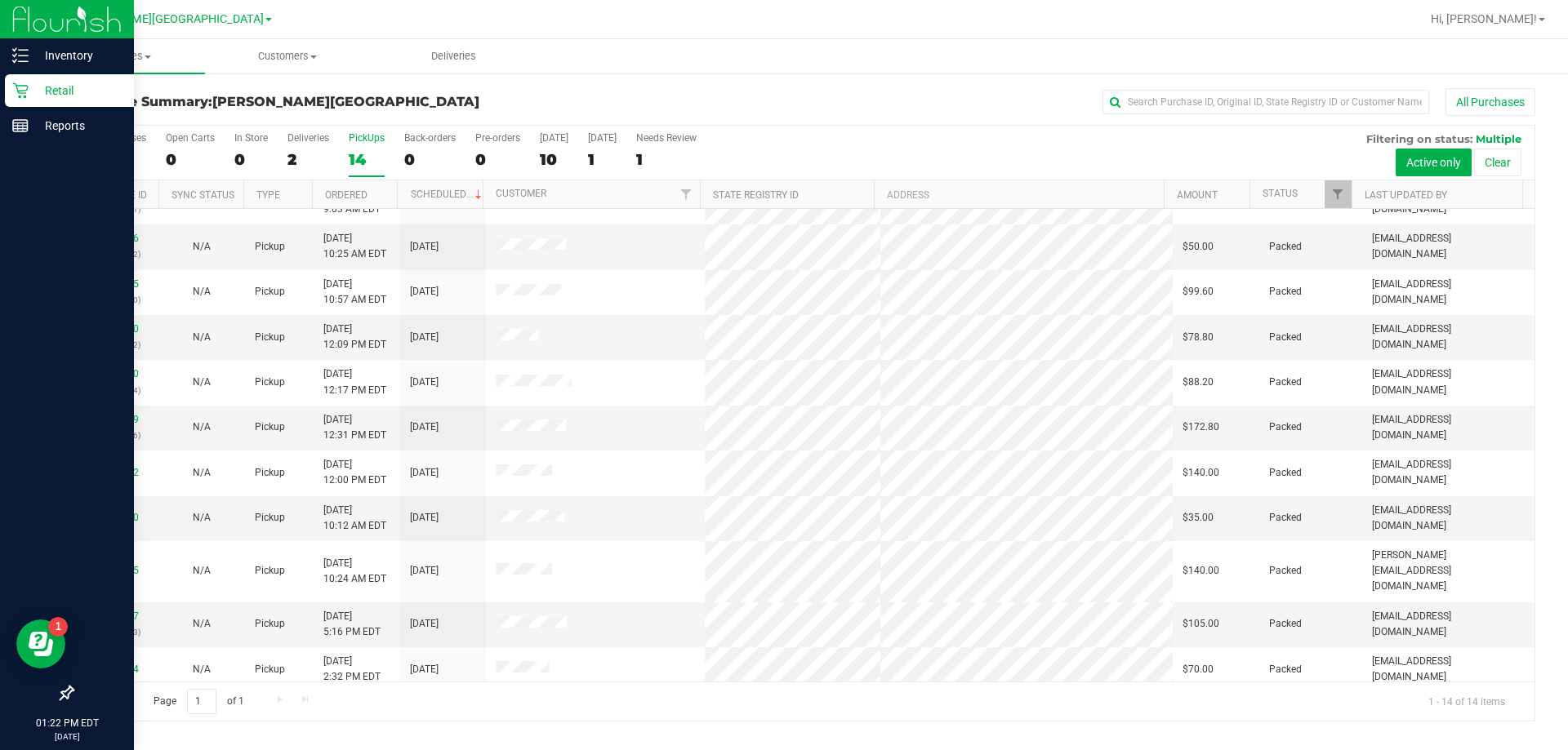
scroll to position [160, 0]
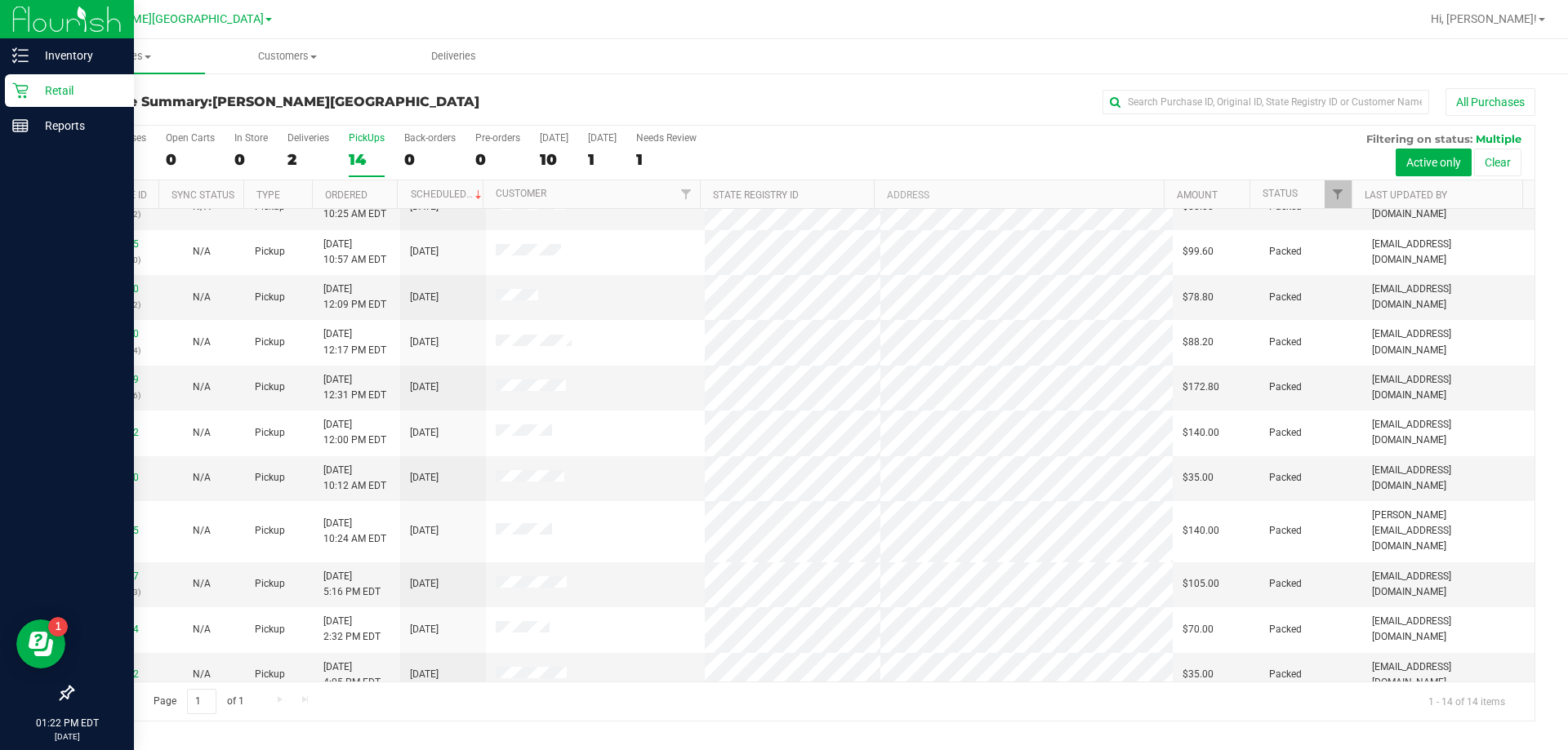
click at [353, 153] on div "14" at bounding box center [367, 159] width 36 height 19
click at [0, 0] on input "PickUps 14" at bounding box center [0, 0] width 0 height 0
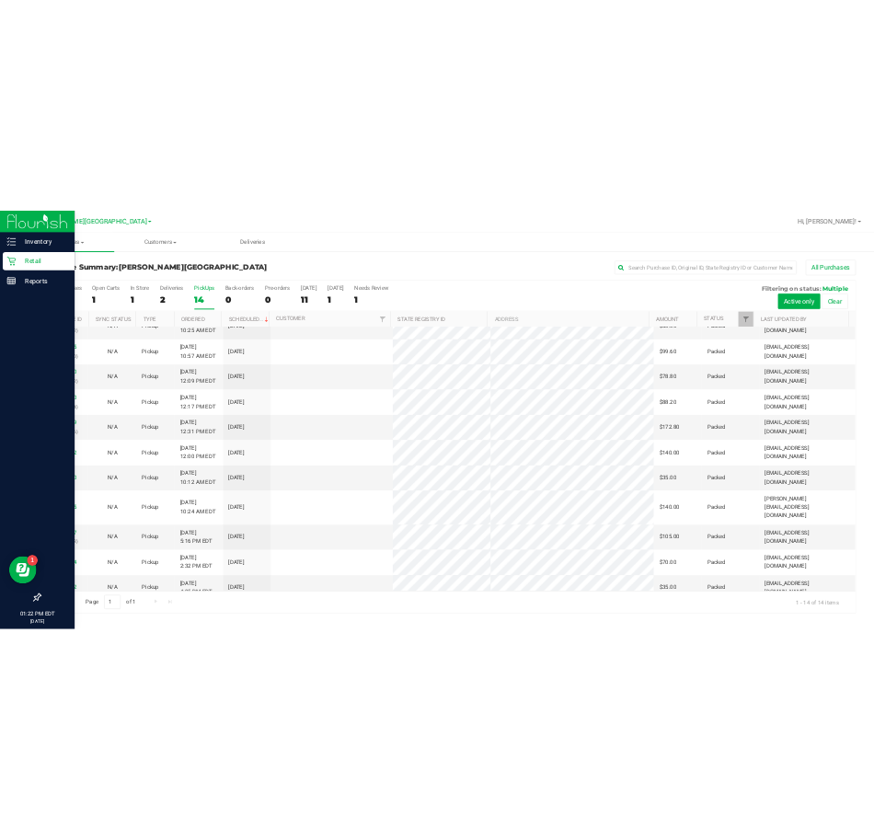
scroll to position [0, 0]
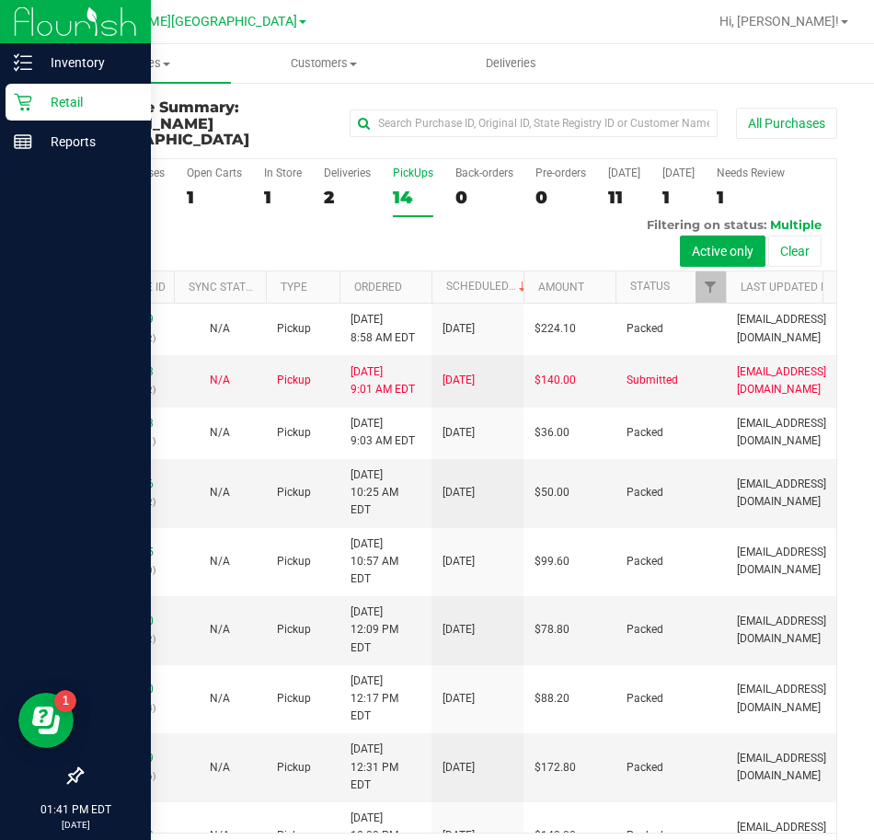
click at [402, 187] on div "14" at bounding box center [413, 197] width 40 height 21
click at [0, 0] on input "PickUps 14" at bounding box center [0, 0] width 0 height 0
click at [37, 111] on p "Retail" at bounding box center [87, 102] width 110 height 22
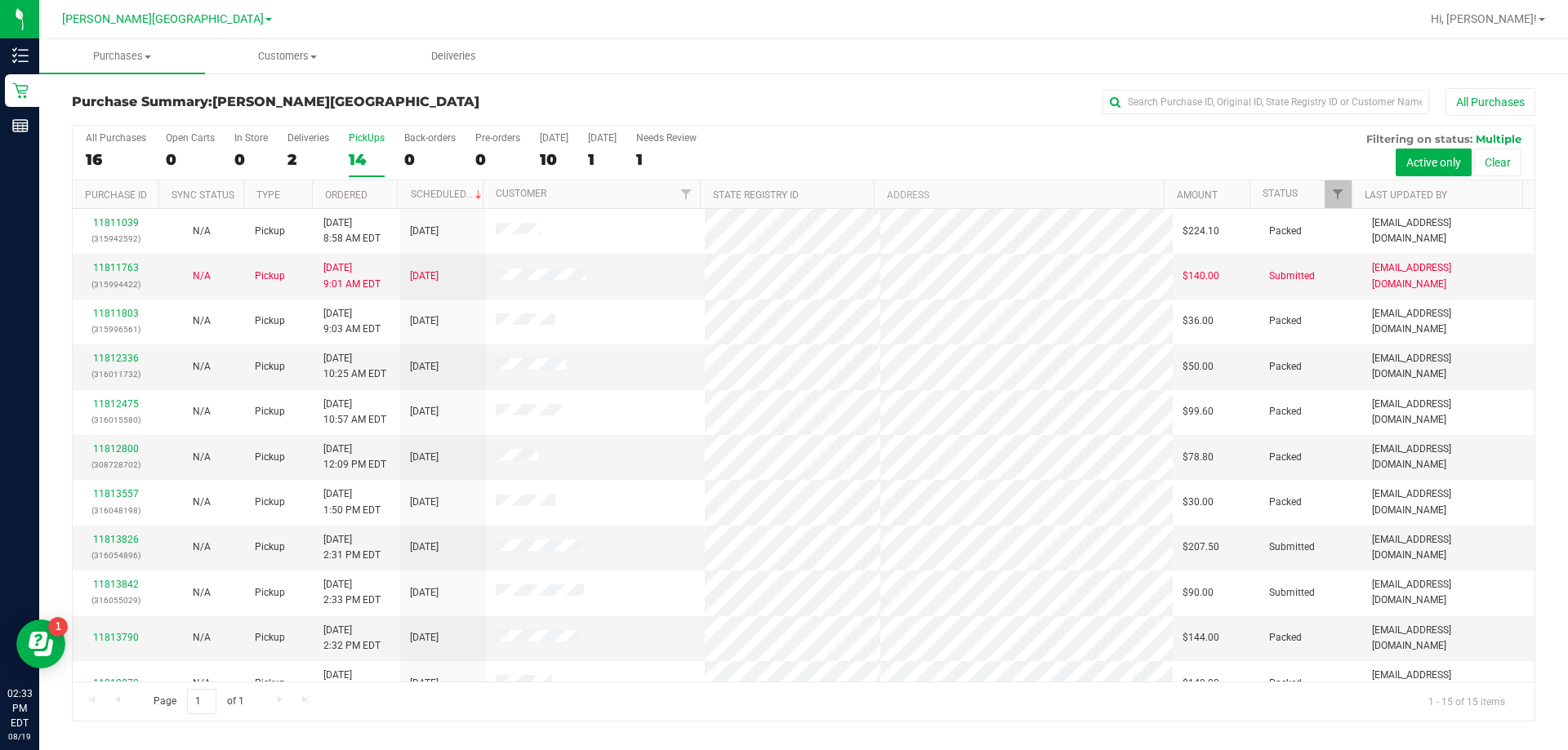
click at [781, 49] on ul "Purchases Summary of purchases Fulfillment All purchases Customers All customer…" at bounding box center [823, 57] width 1568 height 36
